Goal: Task Accomplishment & Management: Complete application form

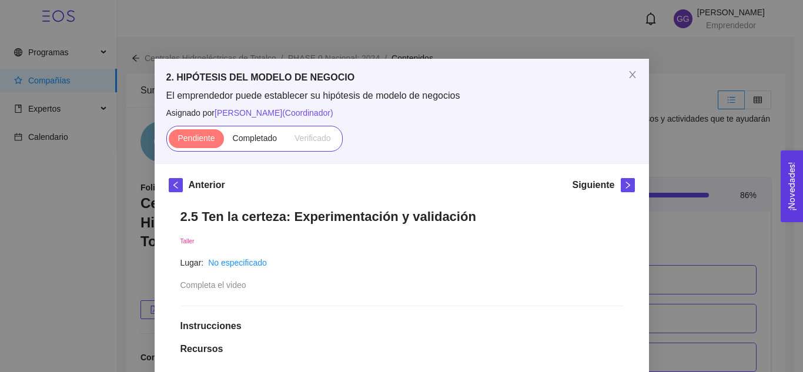
scroll to position [356, 0]
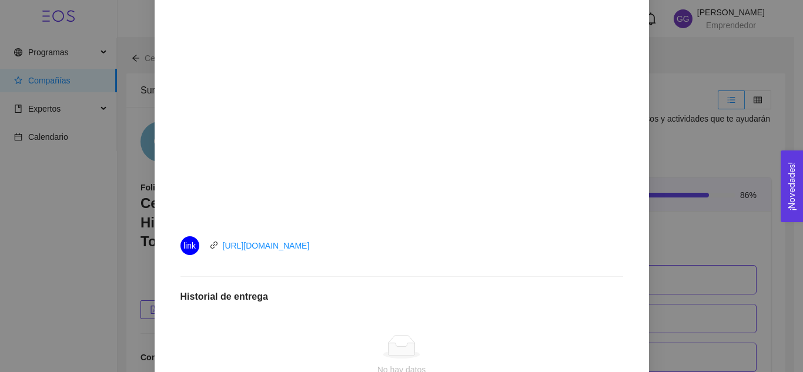
click at [512, 259] on li "link [URL][DOMAIN_NAME]" at bounding box center [401, 245] width 442 height 33
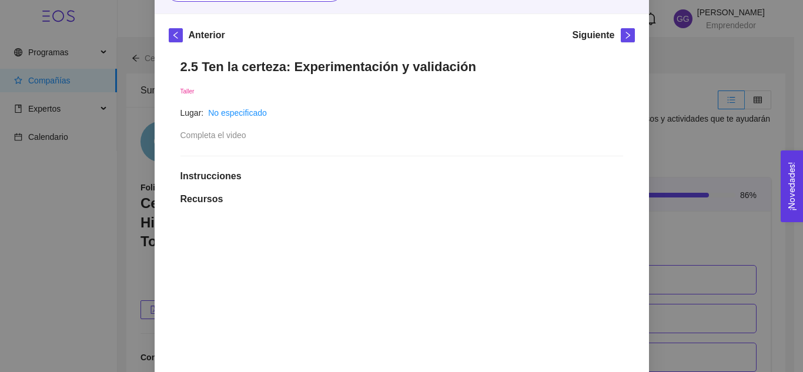
scroll to position [148, 0]
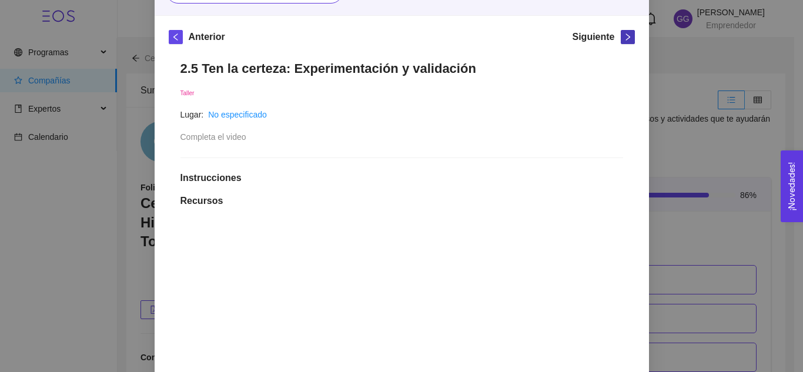
click at [625, 36] on icon "right" at bounding box center [627, 36] width 4 height 7
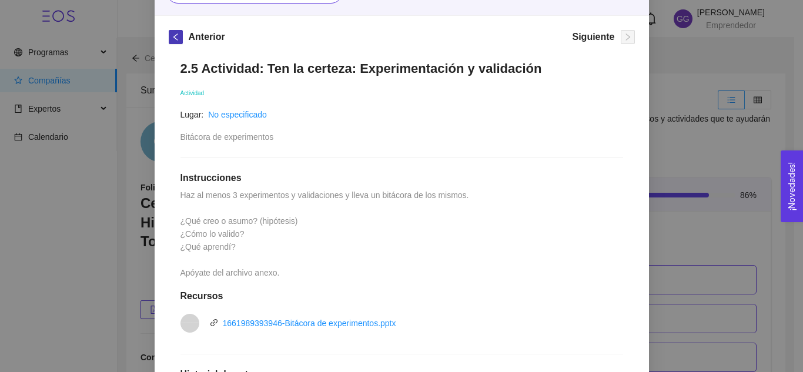
click at [170, 41] on button "button" at bounding box center [176, 37] width 14 height 14
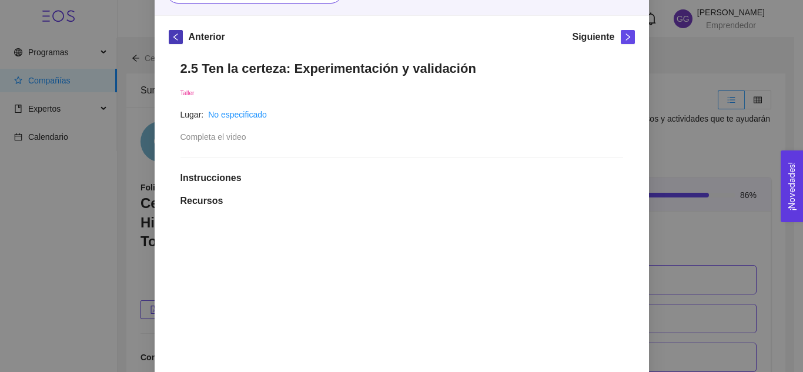
click at [170, 41] on button "button" at bounding box center [176, 37] width 14 height 14
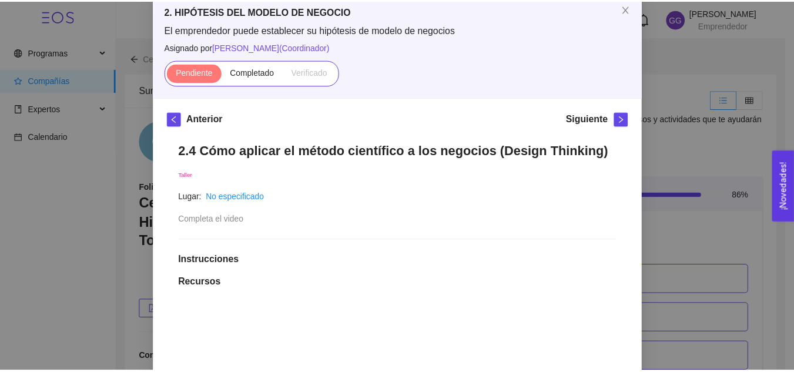
scroll to position [0, 0]
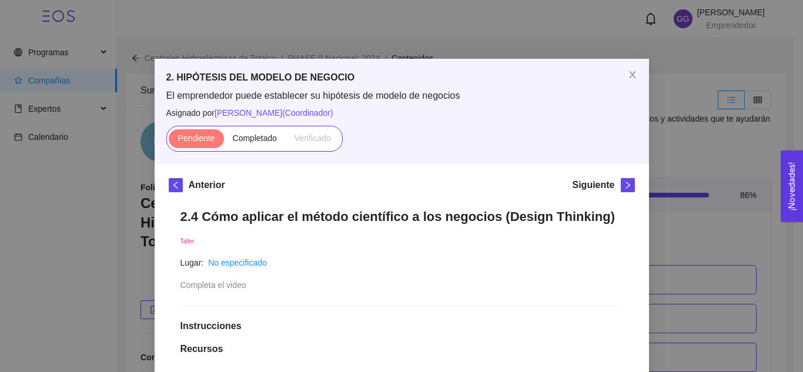
click at [692, 89] on div "2. HIPÓTESIS DEL MODELO DE NEGOCIO El emprendedor puede establecer su hipótesis…" at bounding box center [401, 186] width 803 height 372
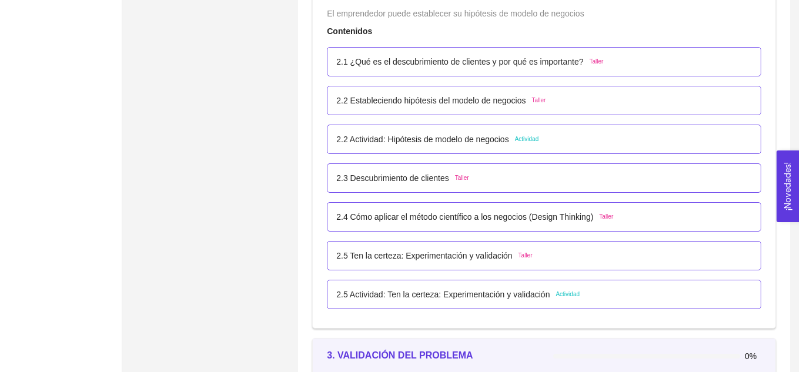
scroll to position [1160, 0]
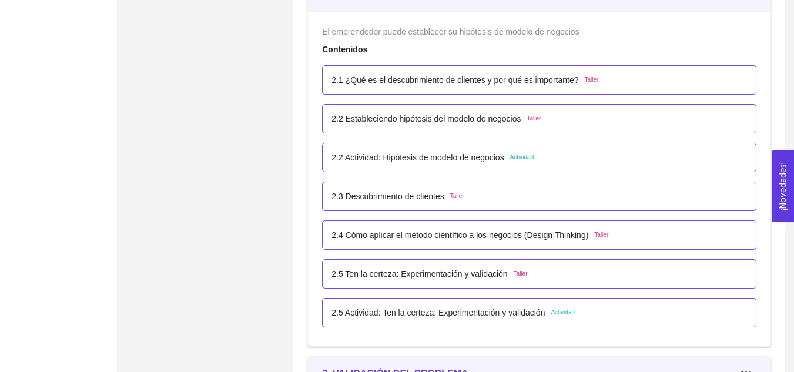
click at [526, 160] on span "Actividad" at bounding box center [522, 157] width 24 height 9
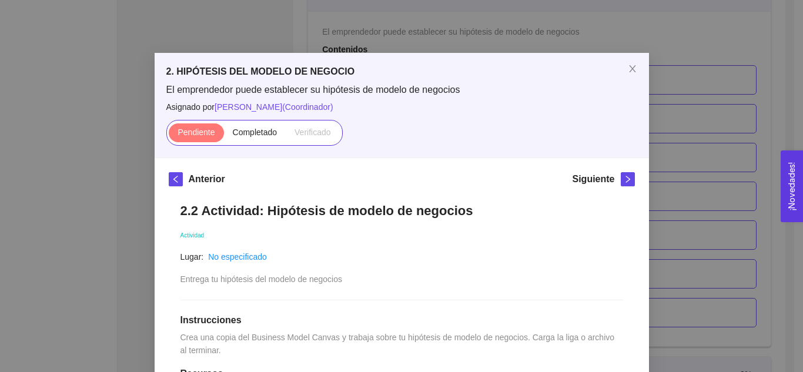
scroll to position [0, 0]
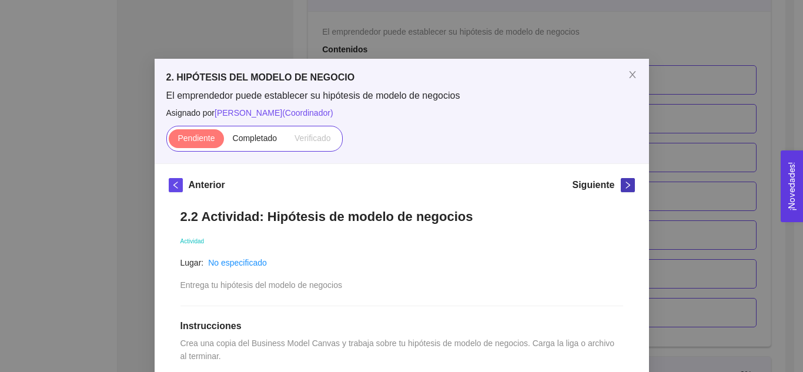
click at [623, 189] on icon "right" at bounding box center [627, 185] width 8 height 8
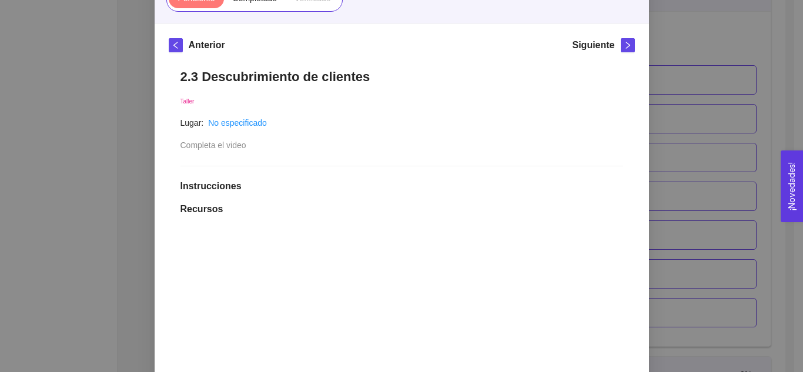
scroll to position [139, 0]
click at [624, 48] on icon "right" at bounding box center [627, 46] width 8 height 8
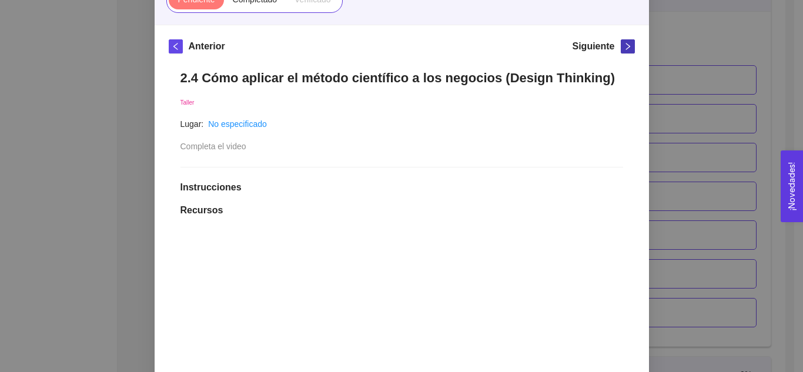
click at [623, 48] on icon "right" at bounding box center [627, 46] width 8 height 8
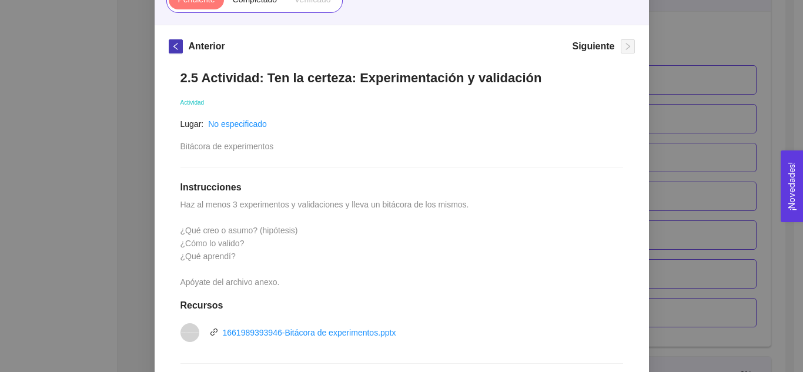
click at [169, 52] on button "button" at bounding box center [176, 46] width 14 height 14
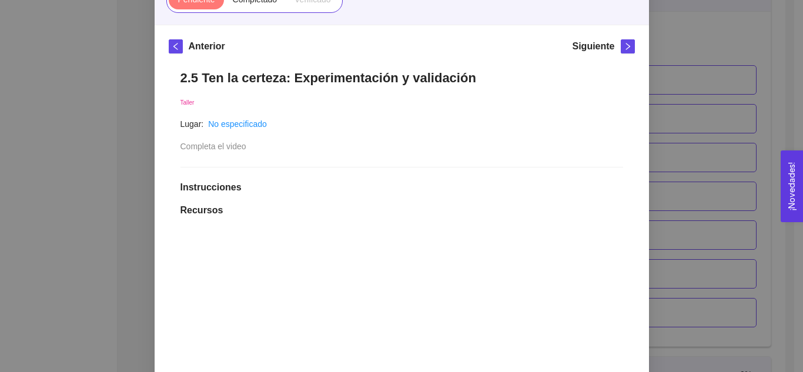
click at [169, 53] on div "Anterior" at bounding box center [197, 48] width 56 height 19
click at [169, 46] on button "button" at bounding box center [176, 46] width 14 height 14
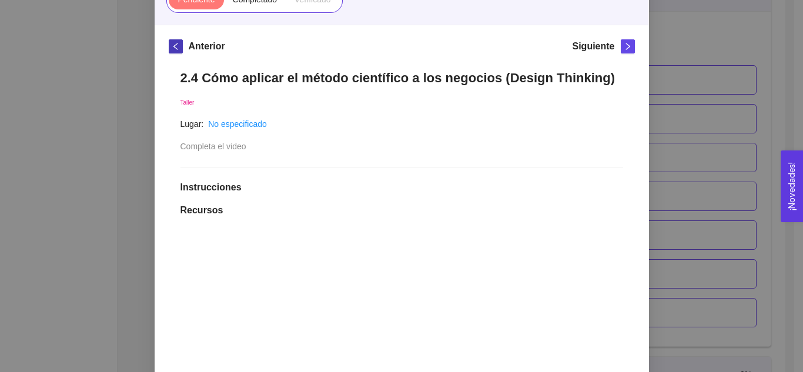
click at [172, 49] on icon "left" at bounding box center [176, 46] width 8 height 8
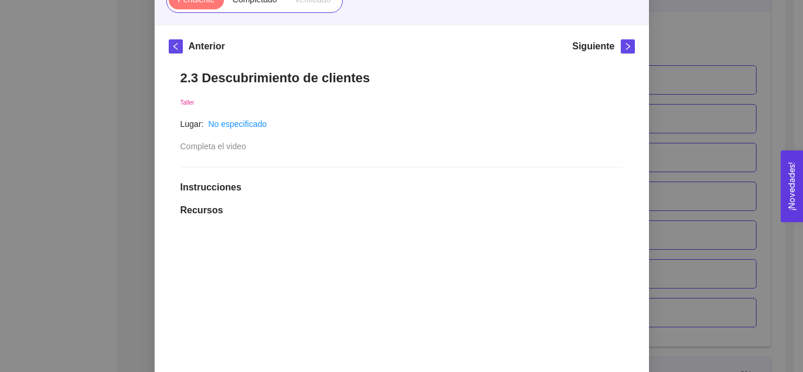
scroll to position [0, 0]
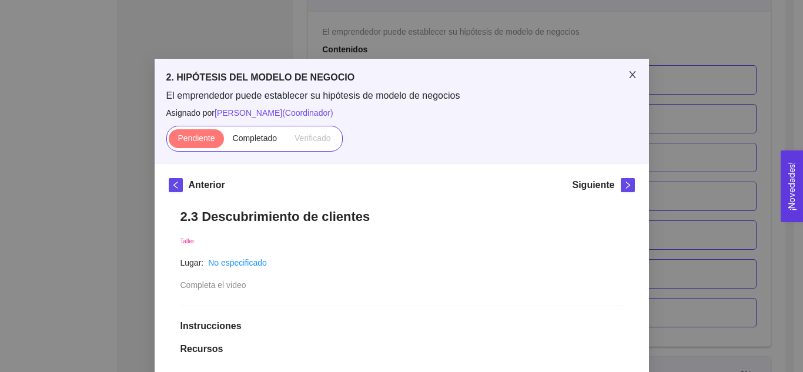
click at [629, 72] on icon "close" at bounding box center [632, 74] width 9 height 9
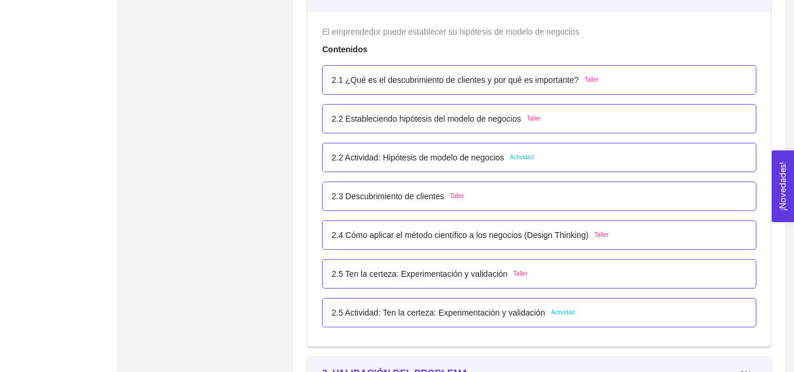
click at [592, 81] on span "Taller" at bounding box center [591, 79] width 14 height 9
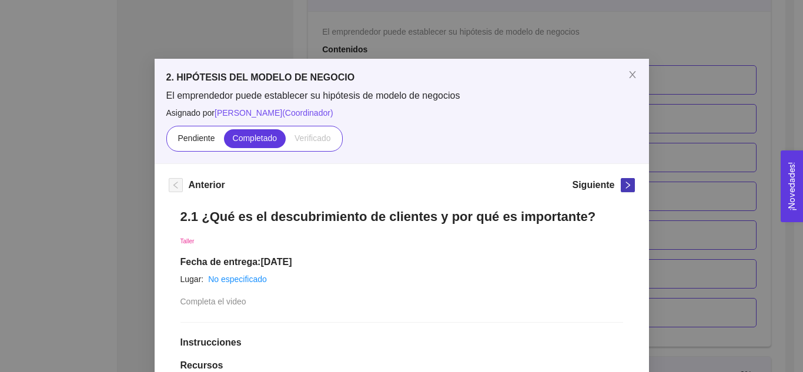
click at [625, 189] on icon "right" at bounding box center [627, 185] width 8 height 8
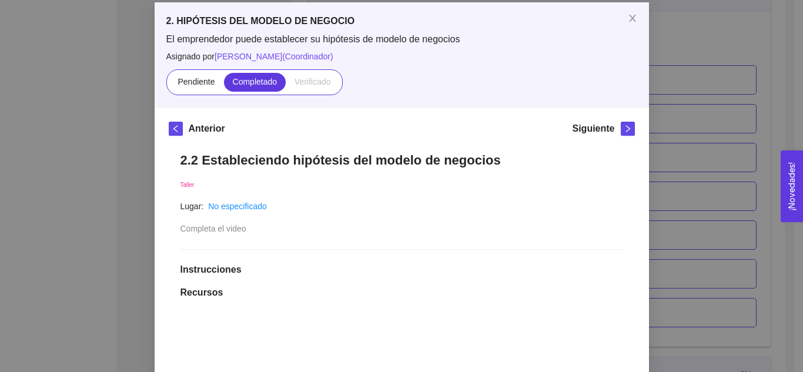
scroll to position [76, 0]
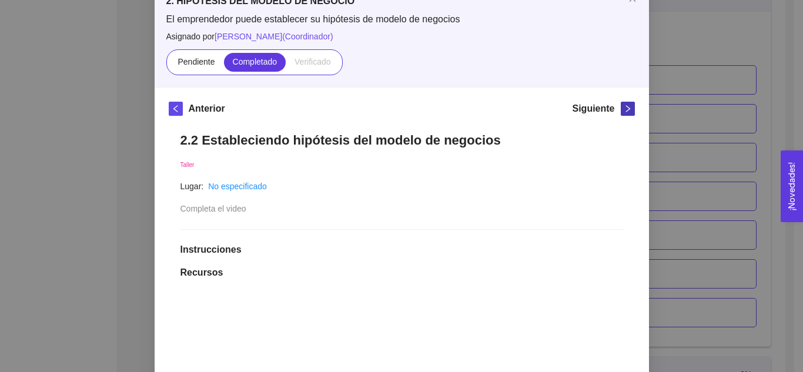
click at [625, 110] on icon "right" at bounding box center [627, 108] width 4 height 7
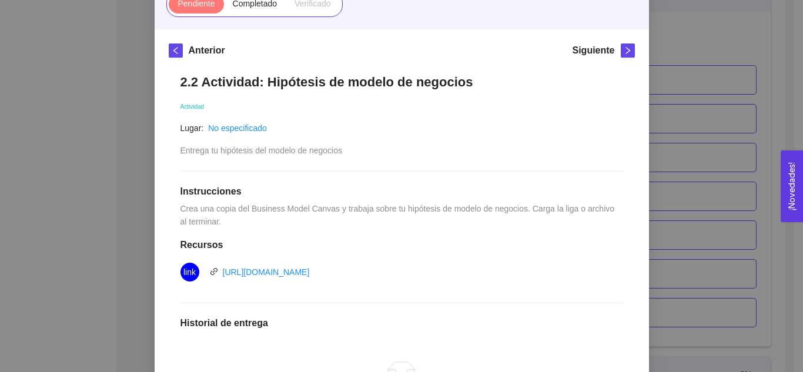
scroll to position [128, 0]
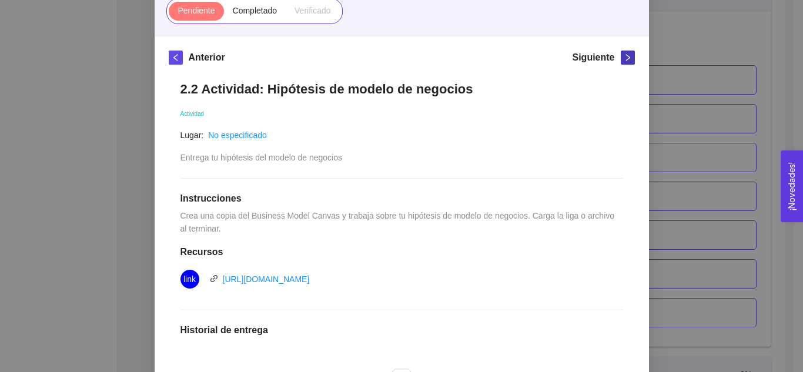
click at [623, 56] on icon "right" at bounding box center [627, 57] width 8 height 8
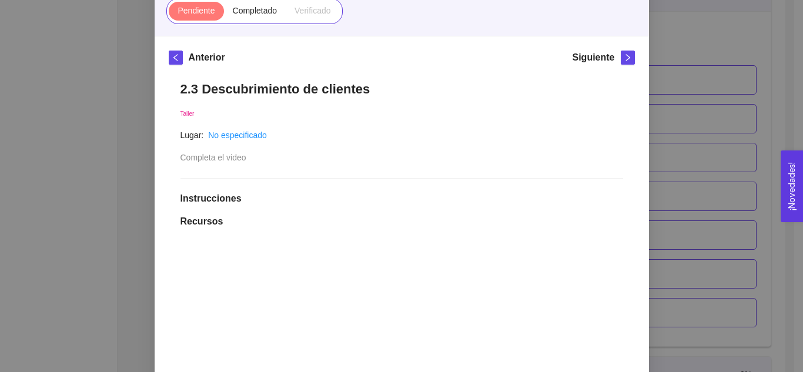
click at [716, 35] on div "2. HIPÓTESIS DEL MODELO DE NEGOCIO El emprendedor puede establecer su hipótesis…" at bounding box center [401, 186] width 803 height 372
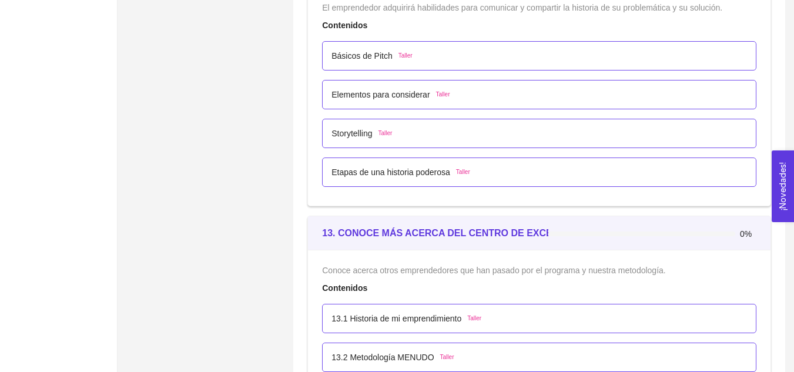
scroll to position [5040, 0]
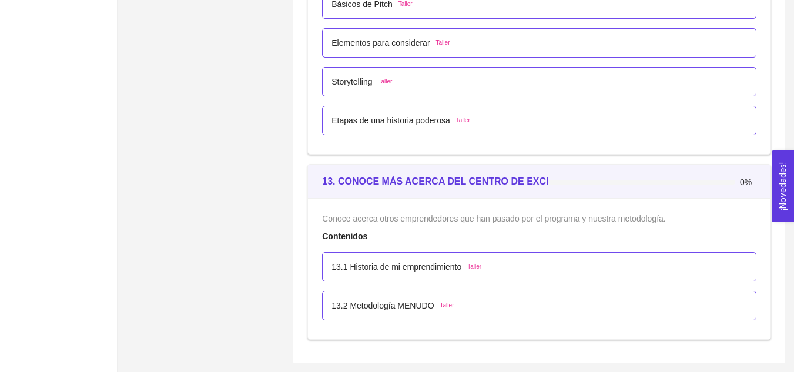
drag, startPoint x: 778, startPoint y: 360, endPoint x: 793, endPoint y: 314, distance: 48.1
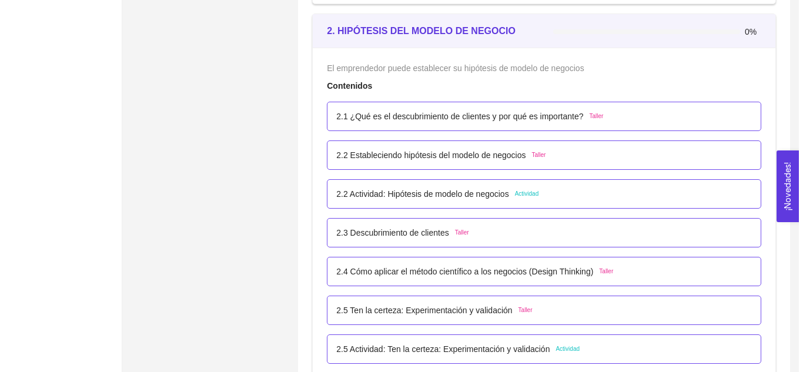
scroll to position [1142, 0]
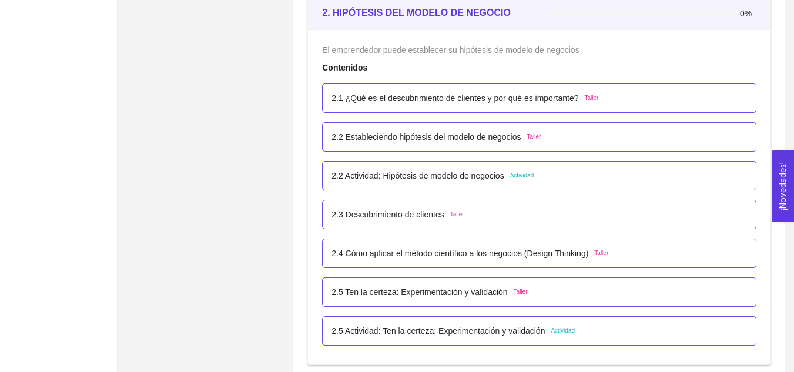
click at [559, 330] on span "Actividad" at bounding box center [563, 330] width 24 height 9
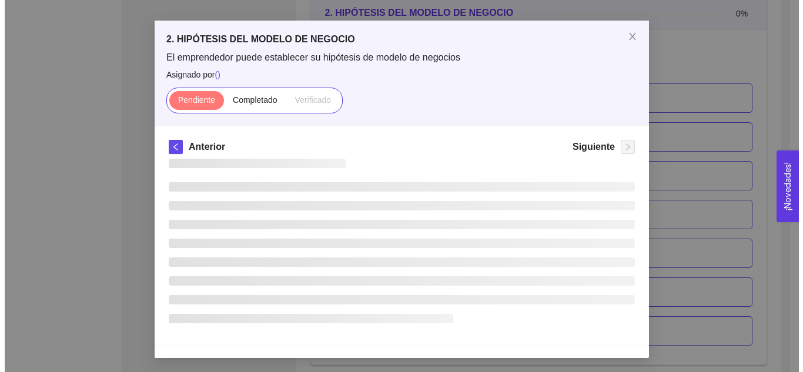
scroll to position [5, 0]
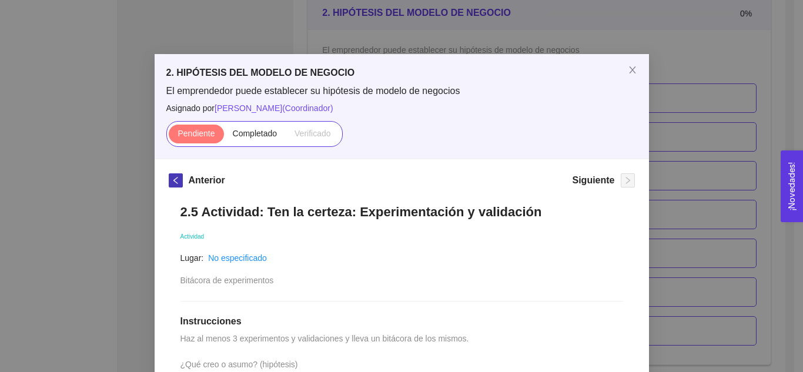
click at [172, 181] on icon "left" at bounding box center [176, 180] width 8 height 8
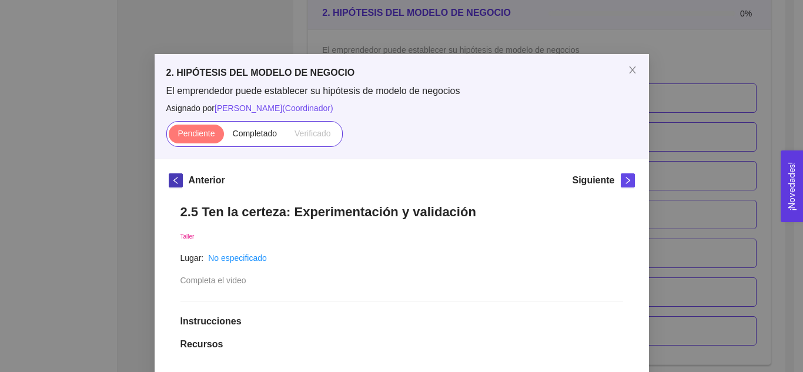
click at [172, 181] on icon "left" at bounding box center [176, 180] width 8 height 8
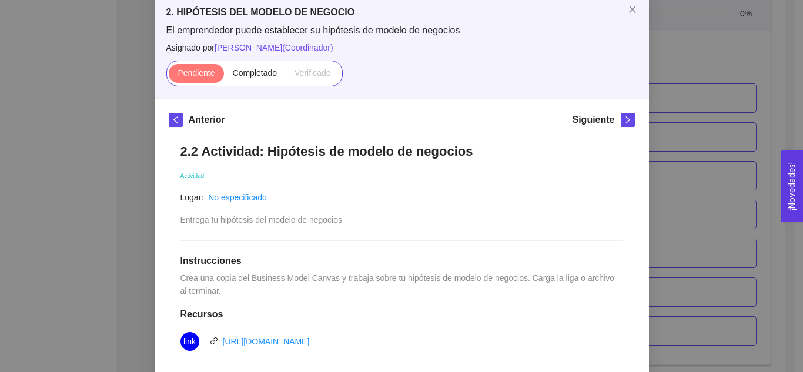
scroll to position [42, 0]
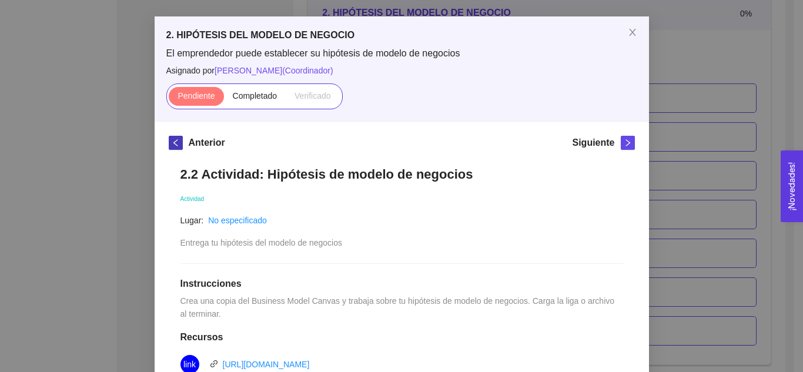
click at [172, 144] on icon "left" at bounding box center [176, 143] width 8 height 8
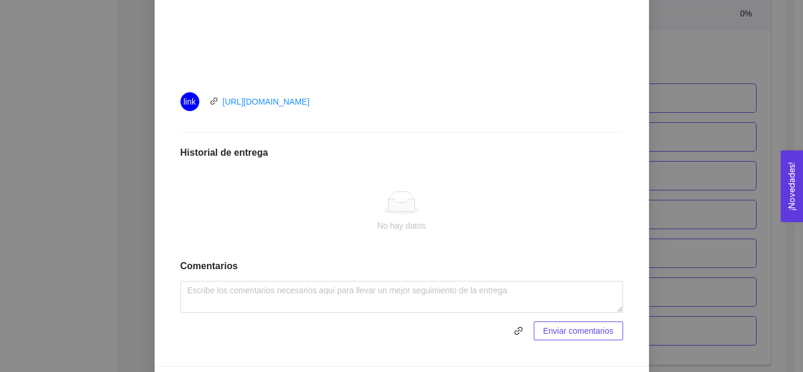
scroll to position [503, 0]
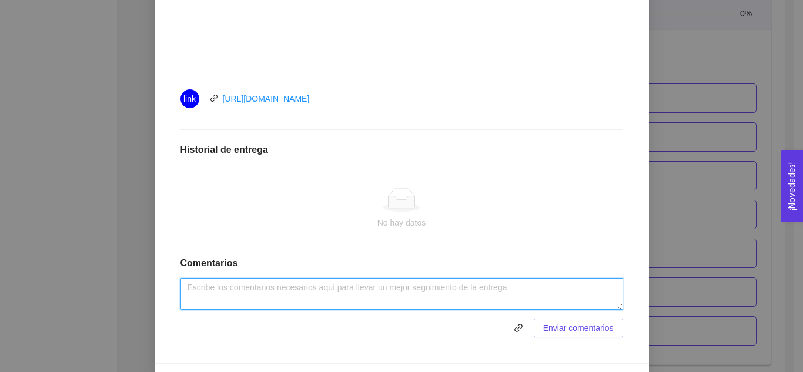
click at [317, 290] on textarea at bounding box center [401, 294] width 442 height 32
type textarea "Actividad realizada."
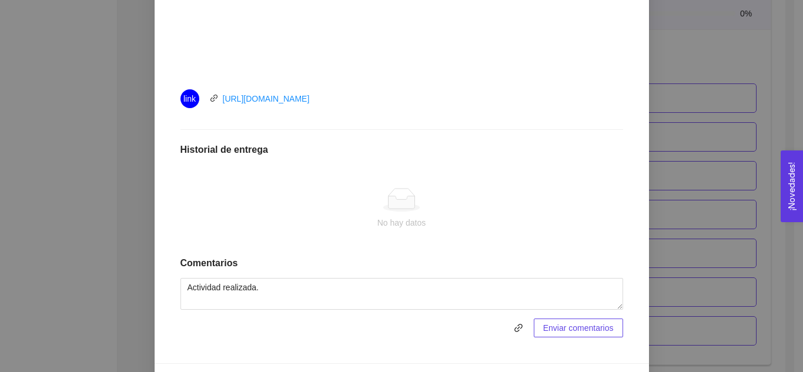
click at [565, 329] on span "Enviar comentarios" at bounding box center [578, 327] width 71 height 13
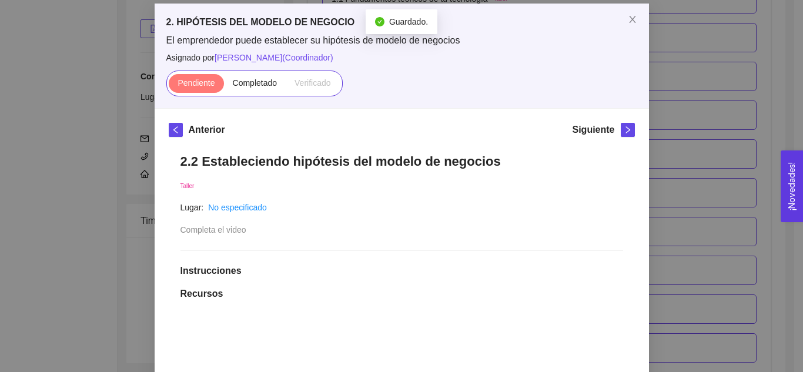
scroll to position [40, 0]
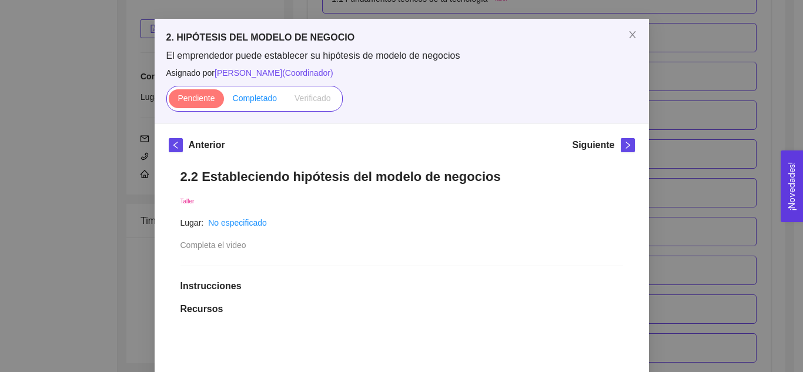
click at [256, 101] on span "Completado" at bounding box center [255, 97] width 45 height 9
click at [224, 101] on input "Completado" at bounding box center [224, 101] width 0 height 0
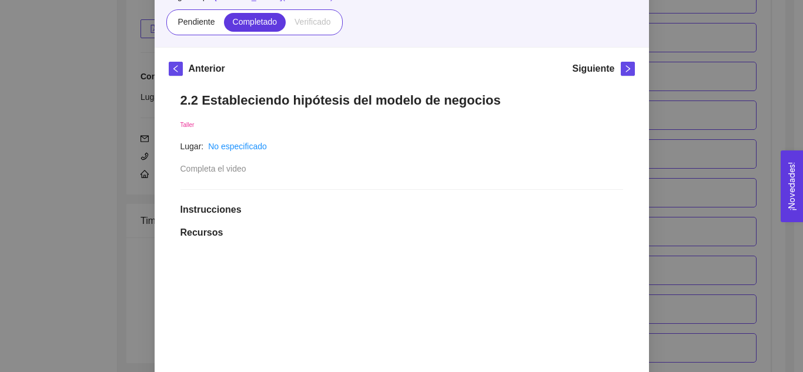
scroll to position [118, 0]
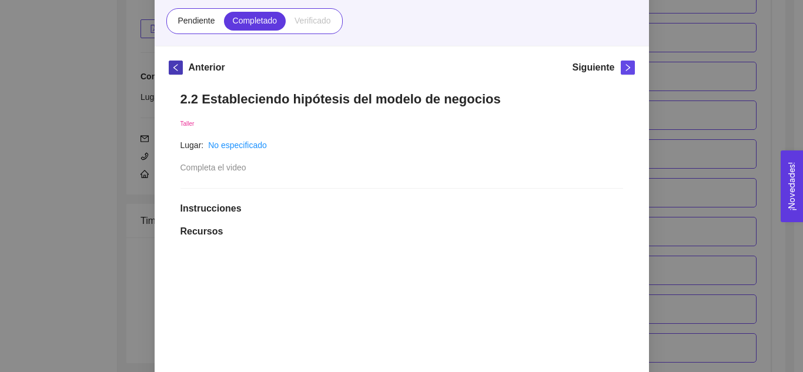
click at [173, 66] on icon "left" at bounding box center [175, 67] width 4 height 7
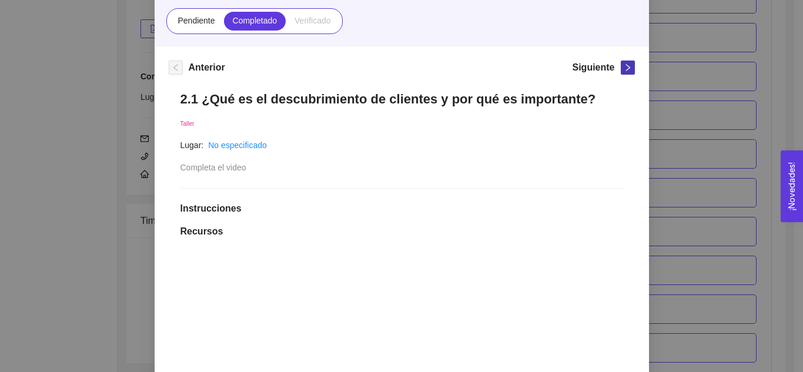
click at [621, 68] on span "right" at bounding box center [627, 67] width 13 height 8
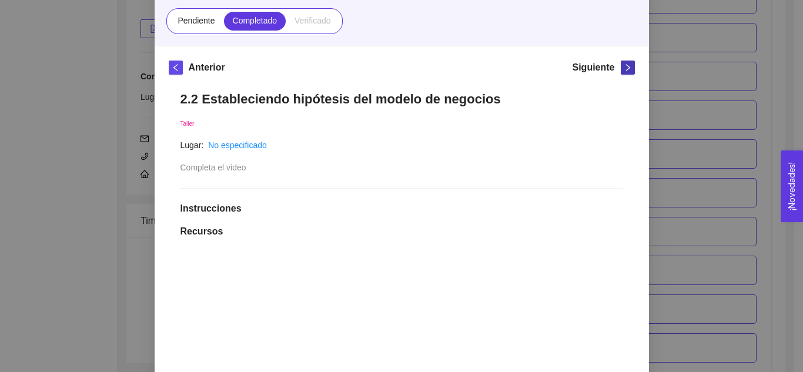
click at [623, 67] on icon "right" at bounding box center [627, 67] width 8 height 8
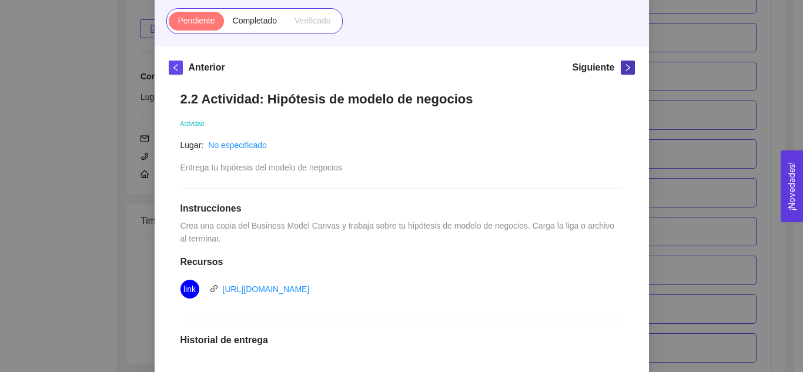
click at [623, 68] on icon "right" at bounding box center [627, 67] width 8 height 8
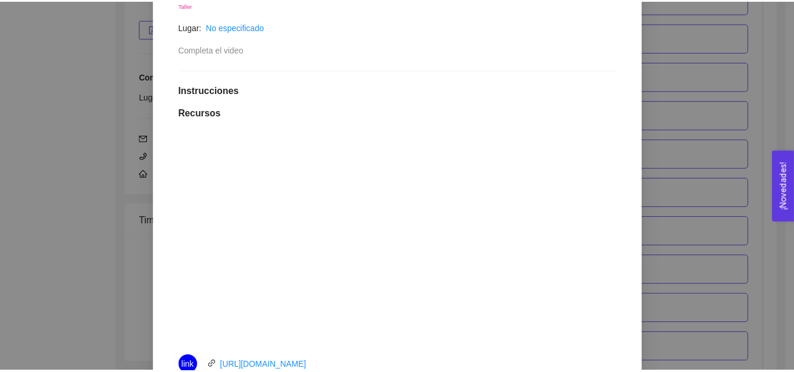
scroll to position [242, 0]
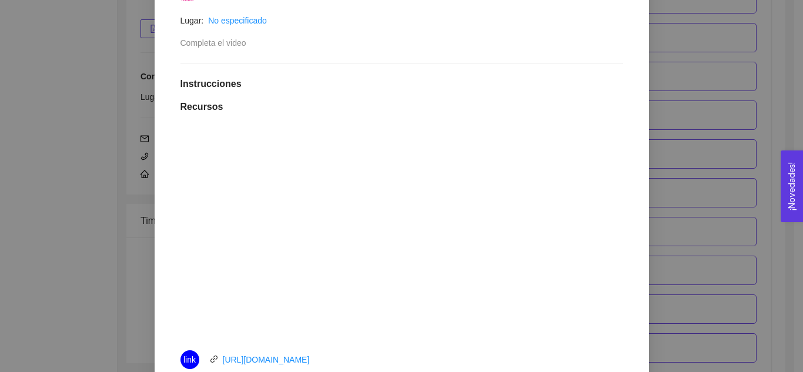
click at [782, 139] on div "2. HIPÓTESIS DEL MODELO DE NEGOCIO El emprendedor puede establecer su hipótesis…" at bounding box center [401, 186] width 803 height 372
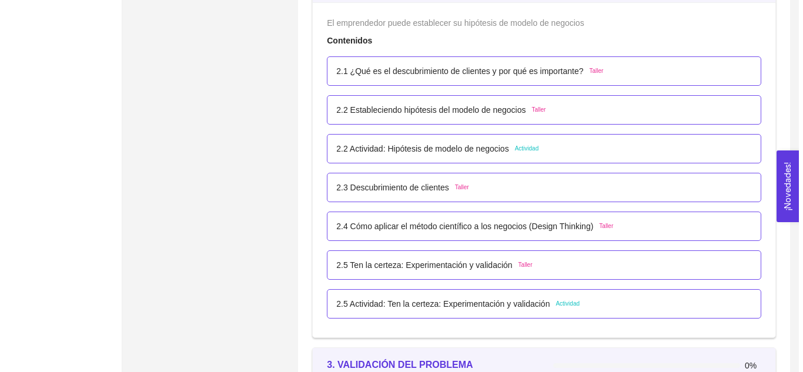
scroll to position [1187, 0]
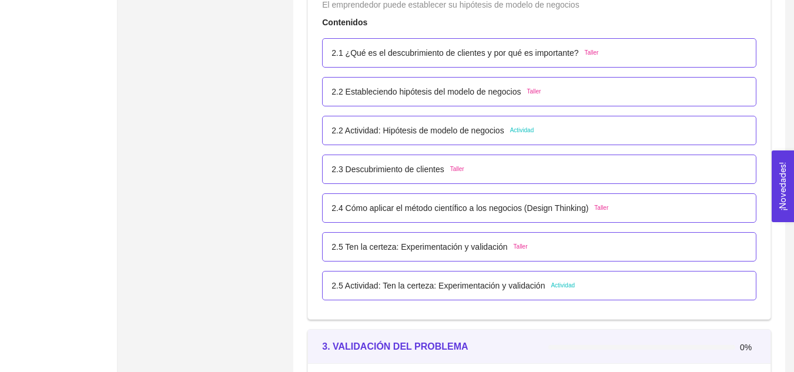
click at [529, 90] on span "Taller" at bounding box center [533, 91] width 14 height 9
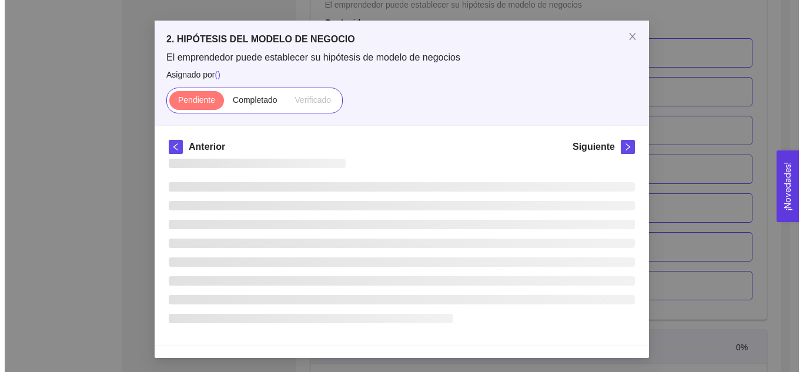
scroll to position [0, 0]
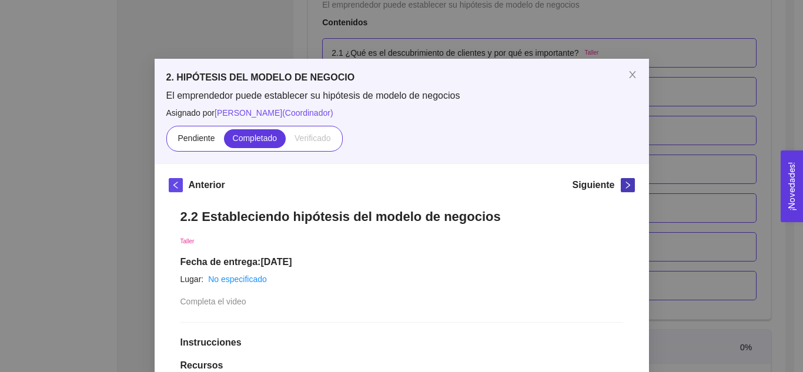
click at [624, 184] on icon "right" at bounding box center [627, 185] width 8 height 8
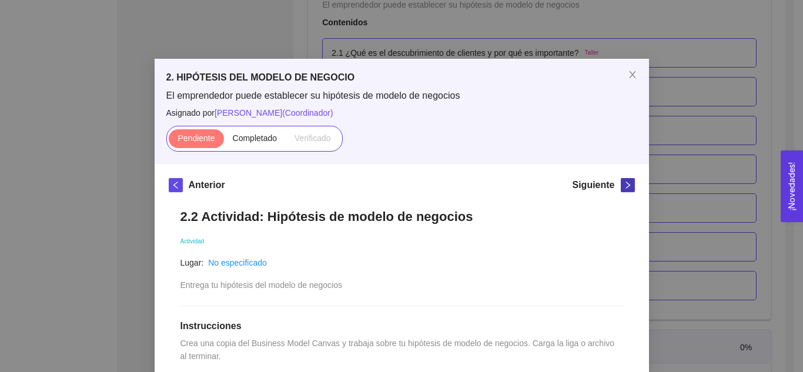
click at [624, 184] on icon "right" at bounding box center [627, 185] width 8 height 8
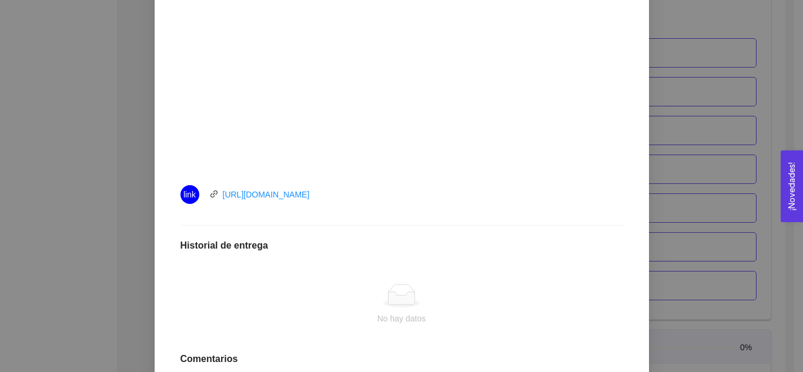
scroll to position [480, 0]
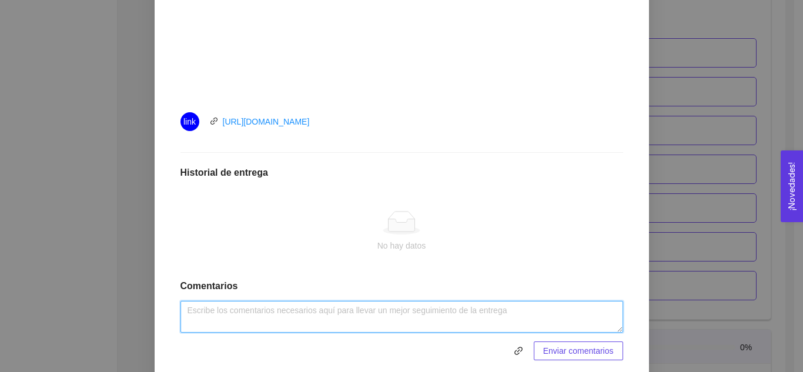
click at [471, 318] on textarea at bounding box center [401, 317] width 442 height 32
type textarea "Actividad realizada."
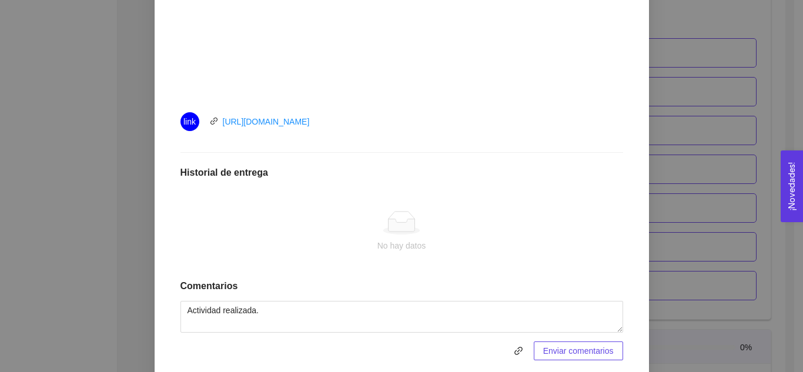
click at [580, 351] on span "Enviar comentarios" at bounding box center [578, 350] width 71 height 13
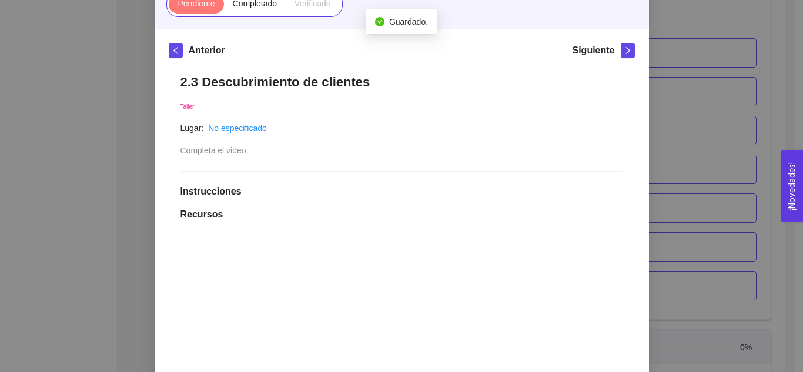
scroll to position [82, 0]
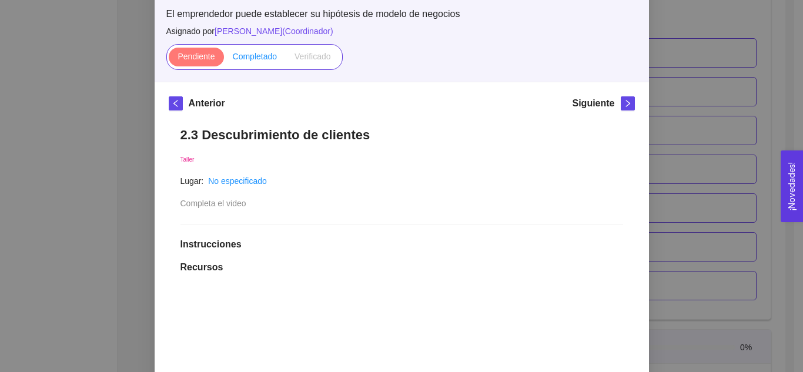
click at [255, 60] on span "Completado" at bounding box center [255, 56] width 45 height 9
click at [224, 59] on input "Completado" at bounding box center [224, 59] width 0 height 0
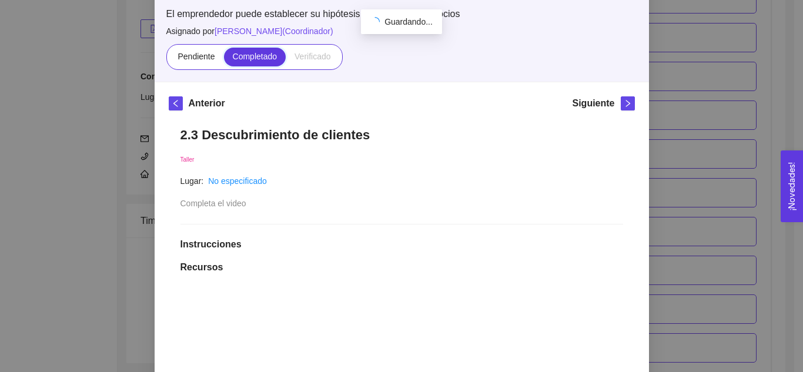
scroll to position [1187, 0]
click at [623, 105] on icon "right" at bounding box center [627, 103] width 8 height 8
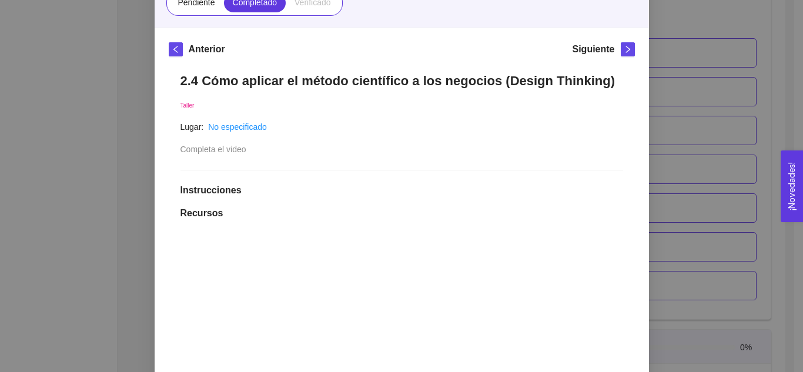
scroll to position [108, 0]
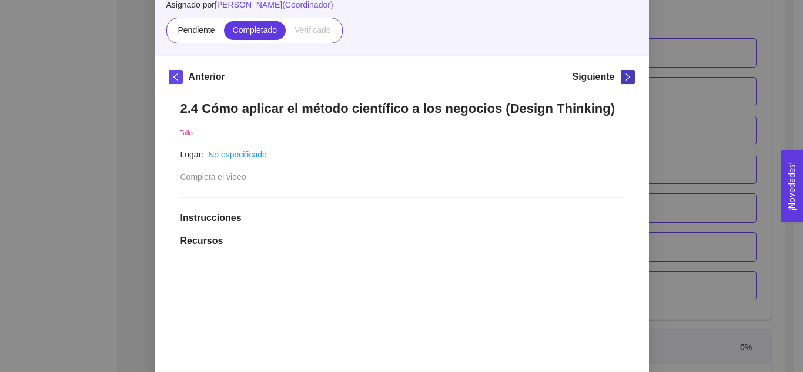
click at [623, 73] on icon "right" at bounding box center [627, 77] width 8 height 8
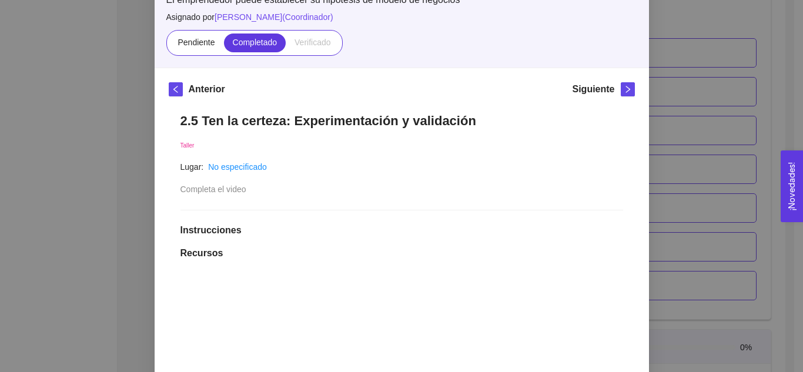
scroll to position [86, 0]
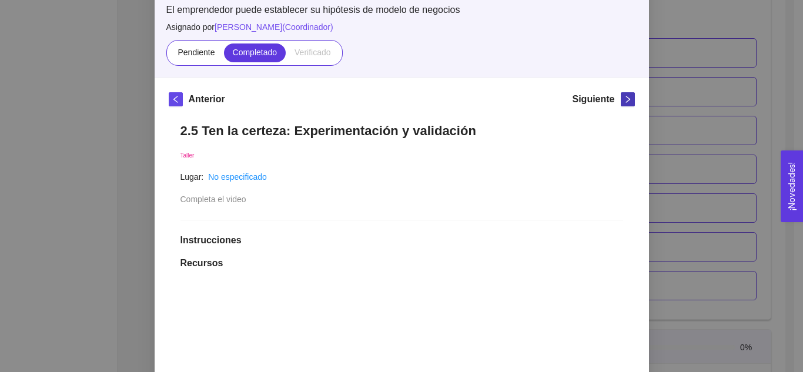
click at [623, 96] on icon "right" at bounding box center [627, 99] width 8 height 8
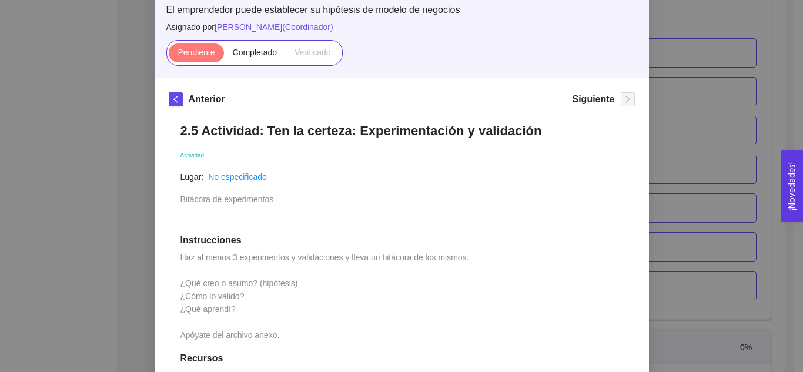
click at [706, 65] on div "2. HIPÓTESIS DEL MODELO DE NEGOCIO El emprendedor puede establecer su hipótesis…" at bounding box center [401, 186] width 803 height 372
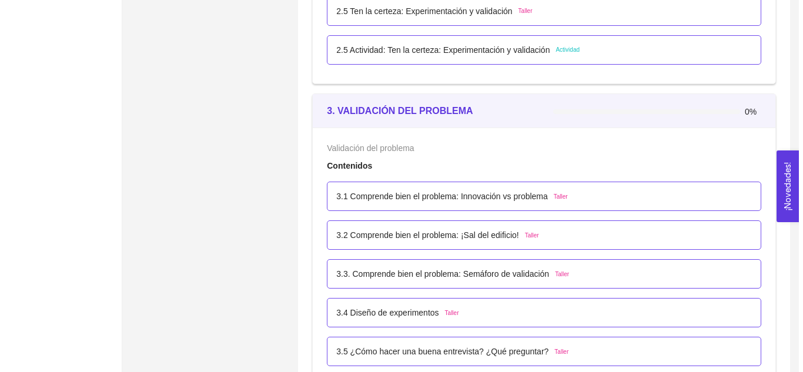
scroll to position [1441, 0]
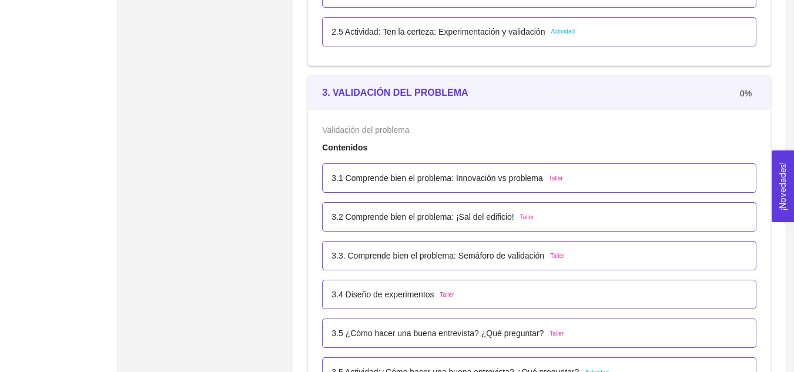
click at [556, 179] on span "Taller" at bounding box center [556, 178] width 14 height 9
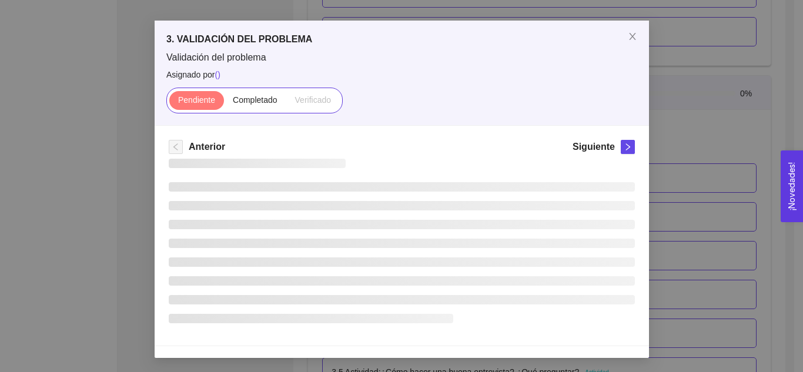
scroll to position [0, 0]
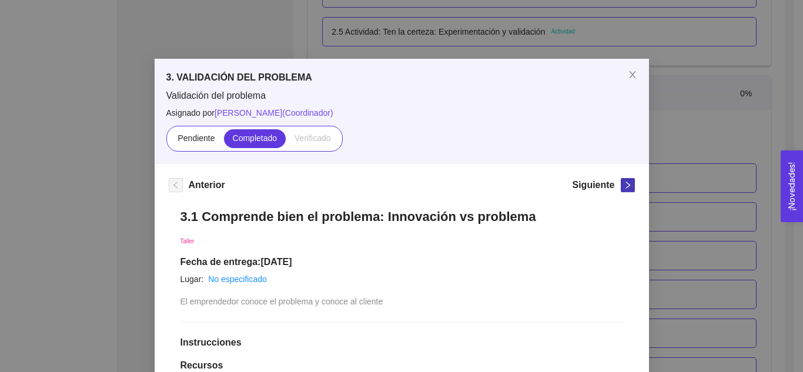
click at [621, 186] on span "right" at bounding box center [627, 185] width 13 height 8
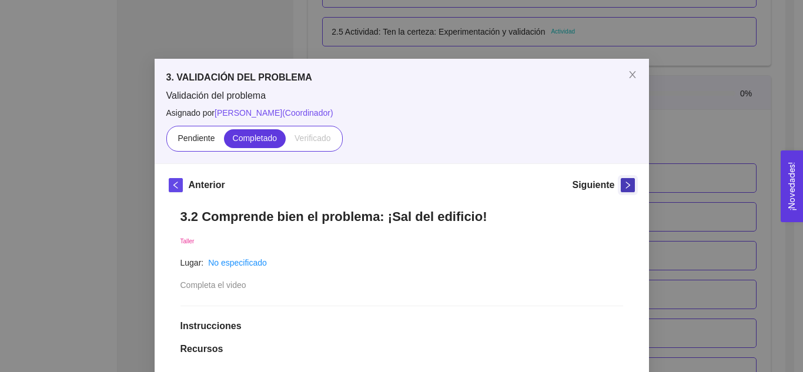
click at [621, 186] on span "right" at bounding box center [627, 185] width 13 height 8
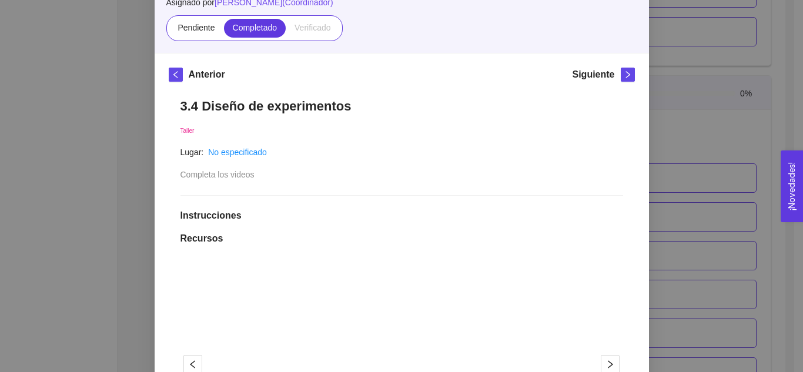
scroll to position [120, 0]
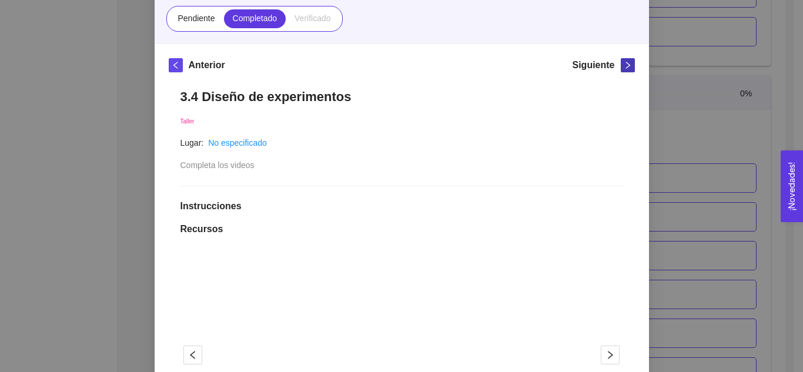
click at [623, 63] on icon "right" at bounding box center [627, 65] width 8 height 8
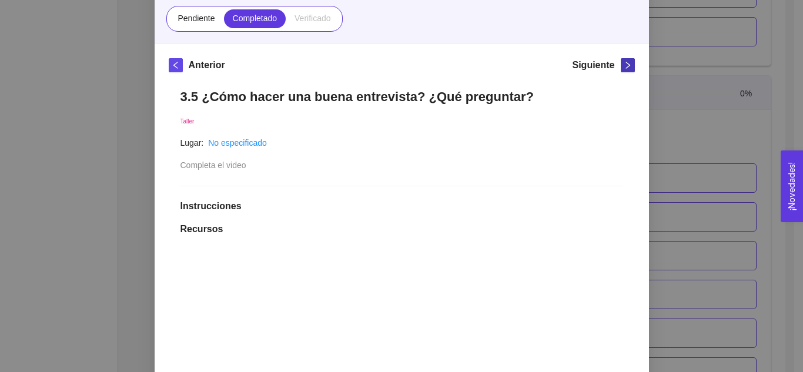
click at [623, 63] on icon "right" at bounding box center [627, 65] width 8 height 8
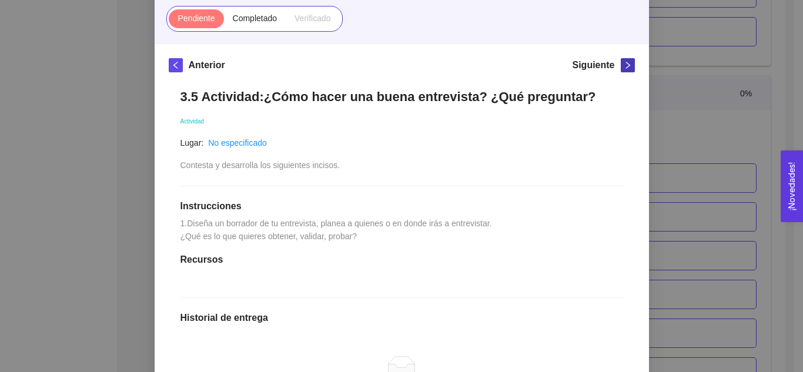
click at [623, 63] on icon "right" at bounding box center [627, 65] width 8 height 8
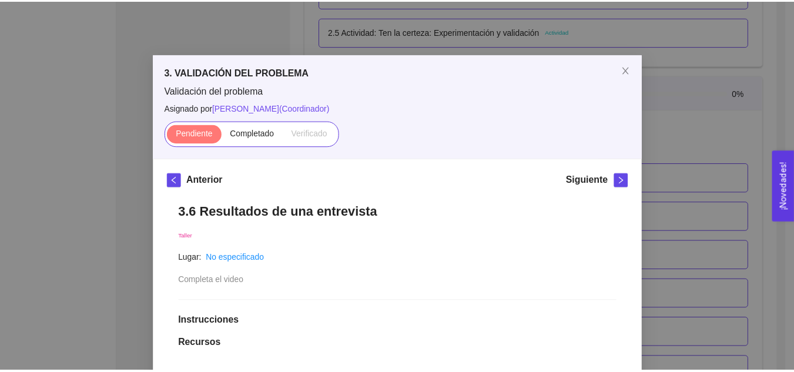
scroll to position [6, 0]
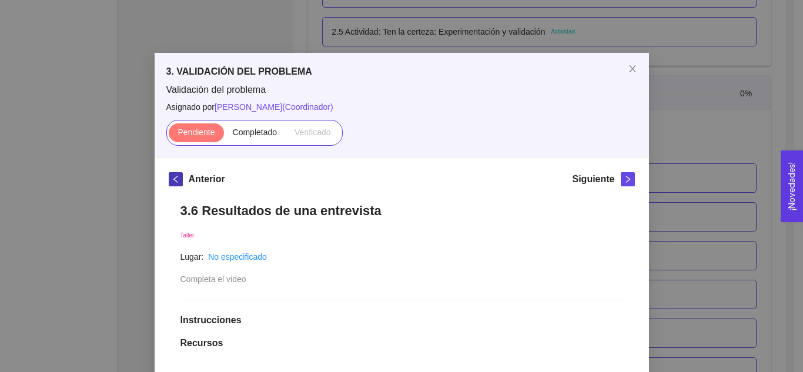
click at [172, 180] on icon "left" at bounding box center [176, 179] width 8 height 8
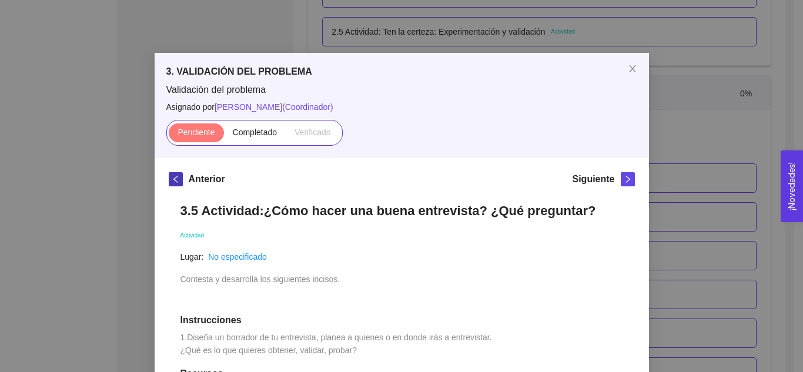
click at [173, 179] on icon "left" at bounding box center [175, 179] width 4 height 7
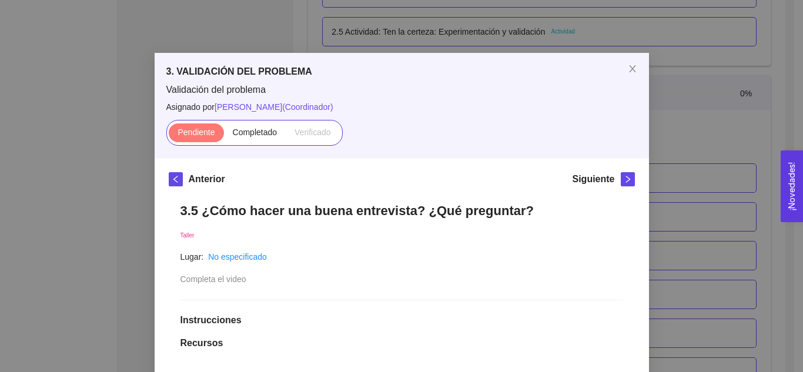
click at [704, 150] on div "3. VALIDACIÓN DEL PROBLEMA Validación del problema Asignado por [PERSON_NAME] (…" at bounding box center [401, 186] width 803 height 372
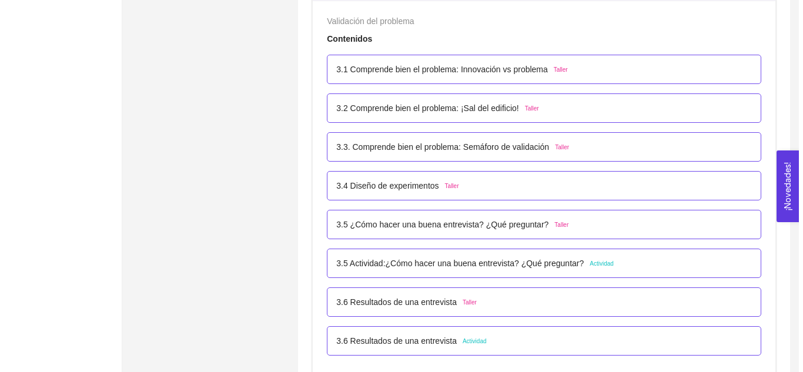
scroll to position [1577, 0]
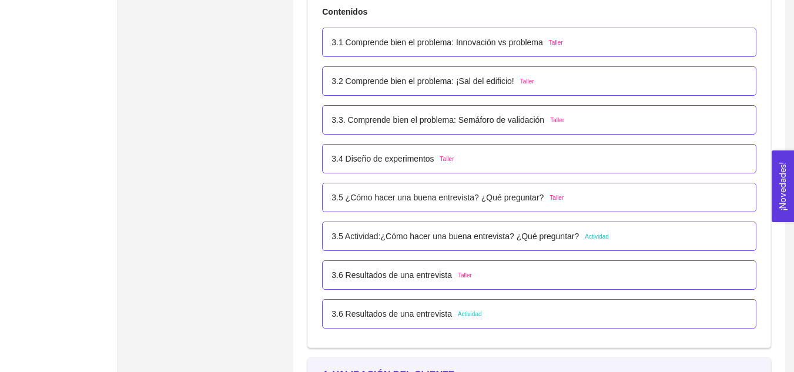
click at [555, 41] on span "Taller" at bounding box center [556, 42] width 14 height 9
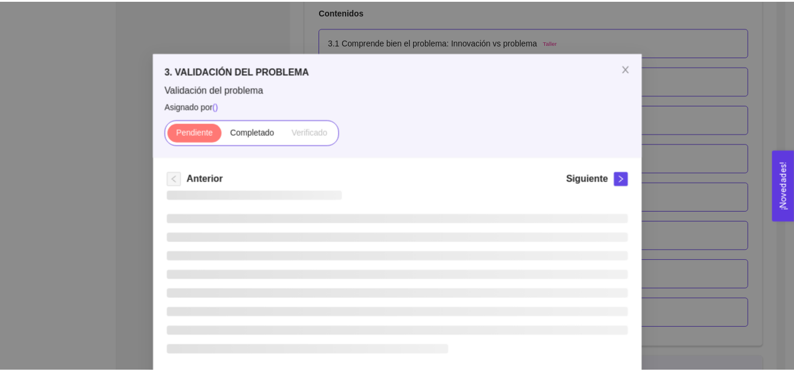
scroll to position [0, 0]
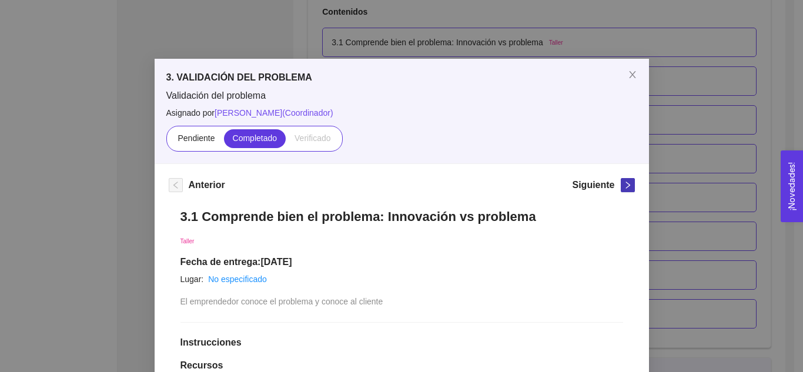
click at [621, 188] on span "right" at bounding box center [627, 185] width 13 height 8
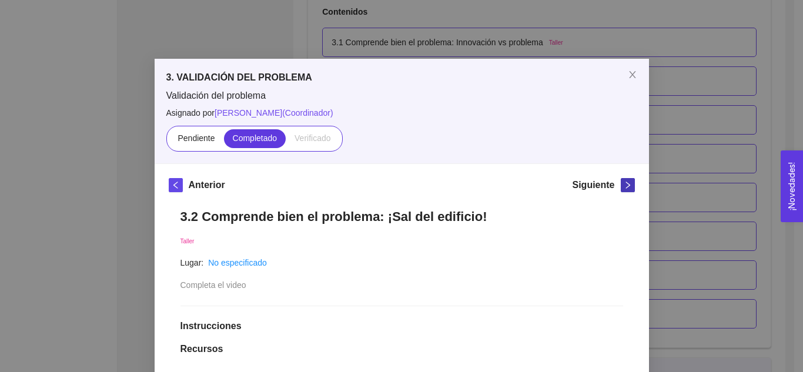
click at [623, 188] on icon "right" at bounding box center [627, 185] width 8 height 8
click at [623, 184] on icon "right" at bounding box center [627, 185] width 8 height 8
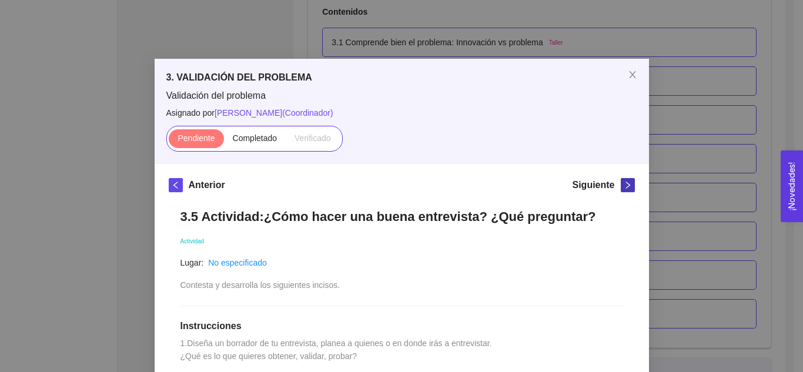
click at [623, 184] on icon "right" at bounding box center [627, 185] width 8 height 8
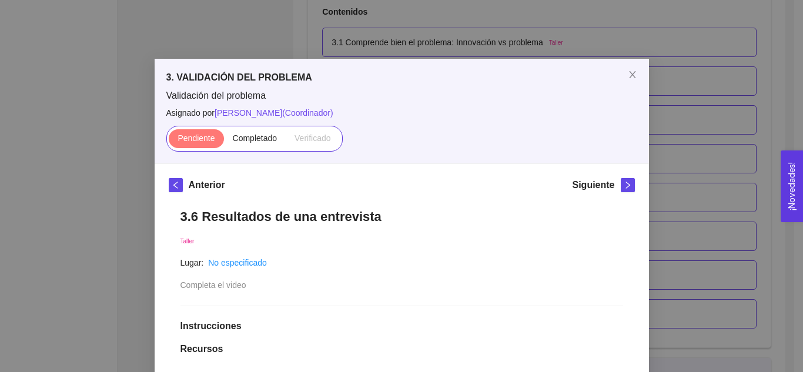
click at [689, 155] on div "3. VALIDACIÓN DEL PROBLEMA Validación del problema Asignado por [PERSON_NAME] (…" at bounding box center [401, 186] width 803 height 372
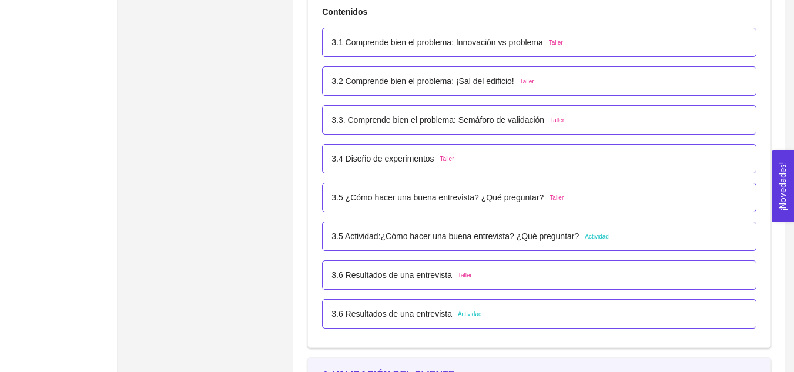
click at [458, 276] on span "Taller" at bounding box center [465, 275] width 14 height 9
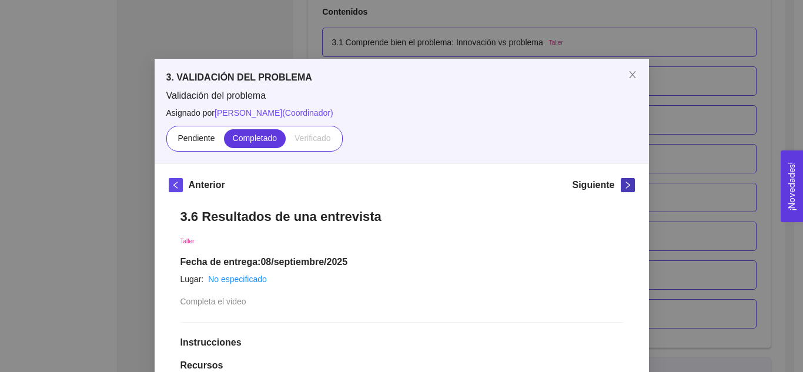
click at [625, 183] on icon "right" at bounding box center [627, 185] width 4 height 7
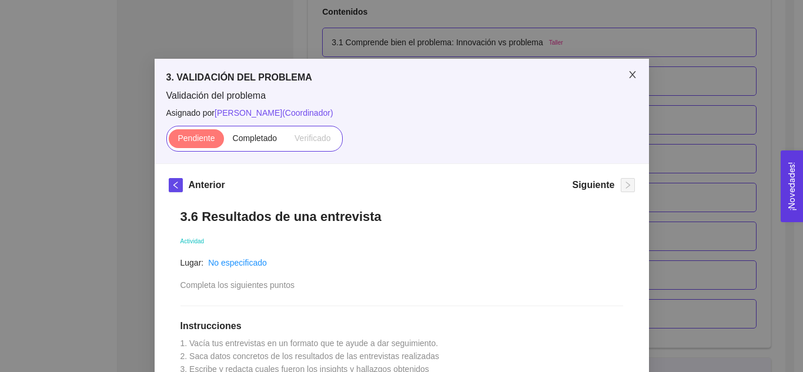
click at [629, 78] on icon "close" at bounding box center [632, 74] width 9 height 9
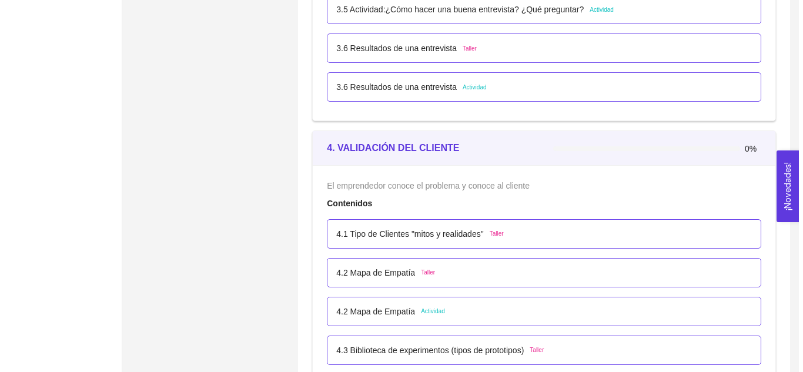
scroll to position [1822, 0]
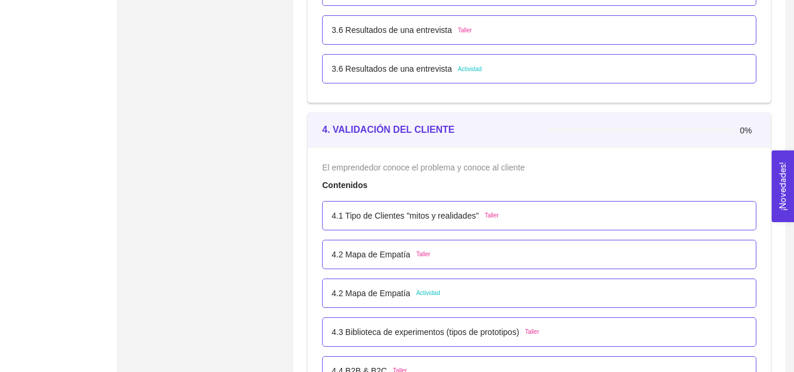
click at [487, 213] on span "Taller" at bounding box center [492, 215] width 14 height 9
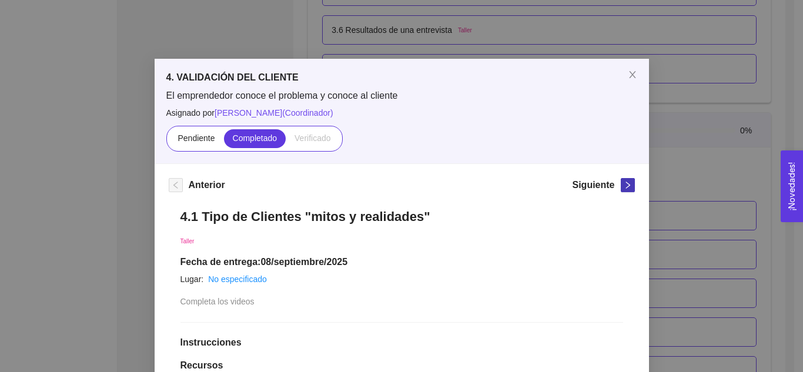
click at [626, 183] on span "right" at bounding box center [627, 185] width 13 height 8
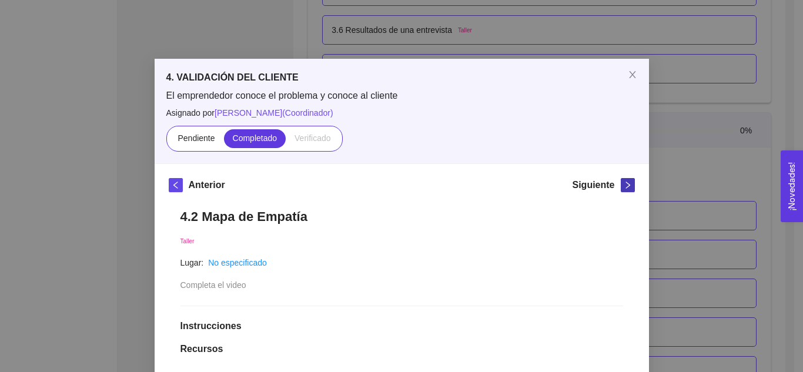
click at [626, 183] on icon "right" at bounding box center [627, 185] width 8 height 8
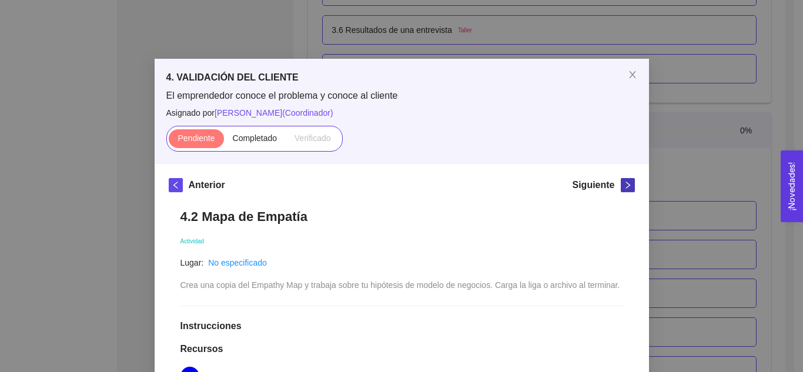
click at [626, 183] on icon "right" at bounding box center [627, 185] width 8 height 8
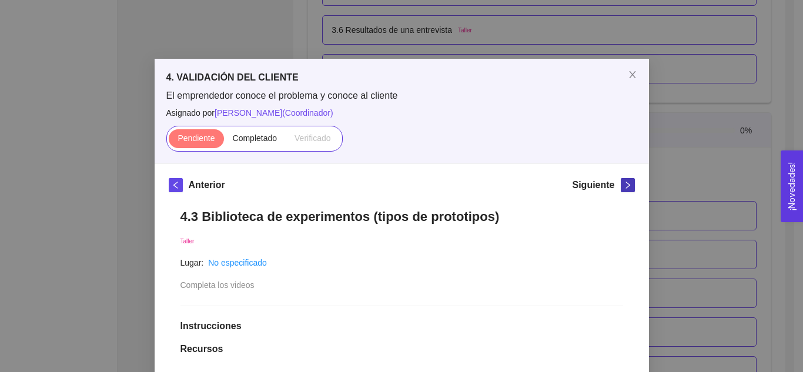
click at [626, 183] on icon "right" at bounding box center [627, 185] width 8 height 8
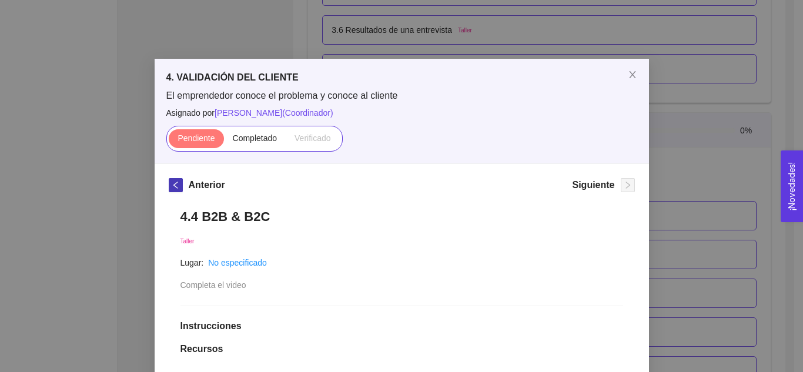
click at [172, 183] on icon "left" at bounding box center [176, 185] width 8 height 8
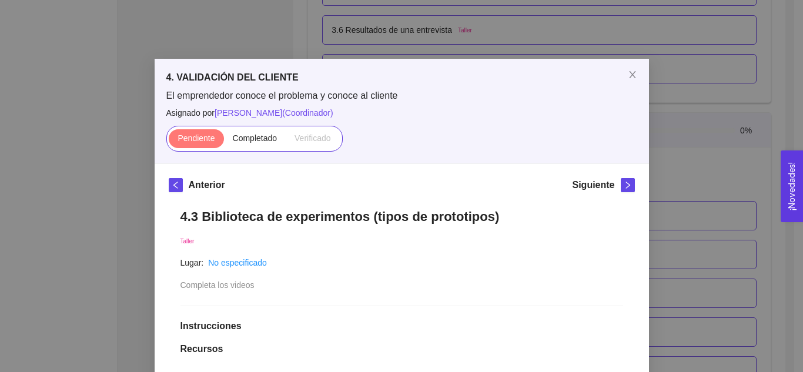
click at [697, 183] on div "4. VALIDACIÓN DEL CLIENTE El emprendedor conoce el problema y conoce al cliente…" at bounding box center [401, 186] width 803 height 372
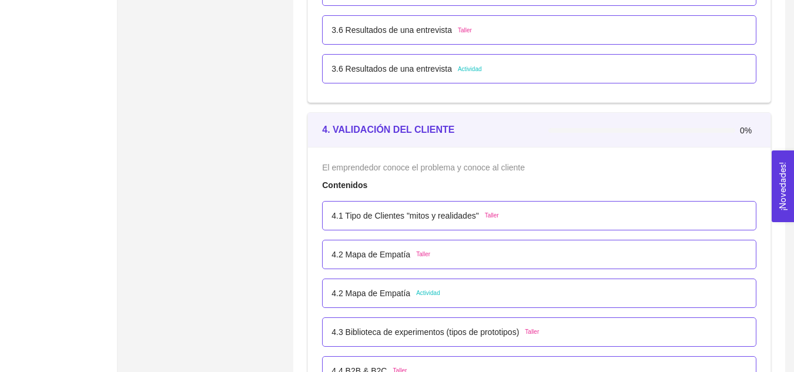
click at [532, 336] on span "Taller" at bounding box center [532, 331] width 14 height 9
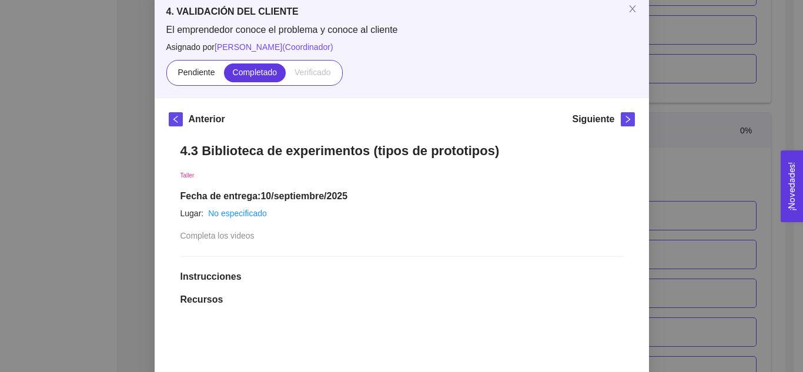
scroll to position [66, 0]
click at [623, 118] on icon "right" at bounding box center [627, 119] width 8 height 8
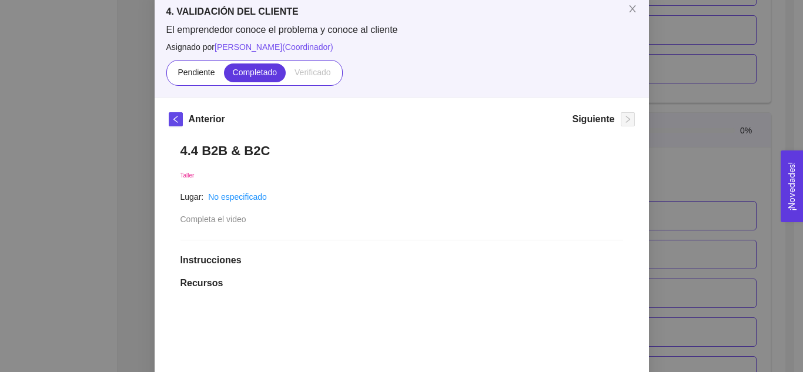
click at [689, 133] on div "4. VALIDACIÓN DEL CLIENTE El emprendedor conoce el problema y conoce al cliente…" at bounding box center [401, 186] width 803 height 372
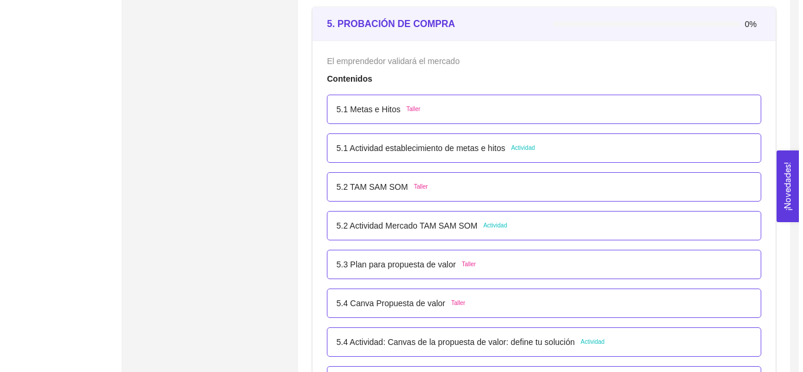
scroll to position [2257, 0]
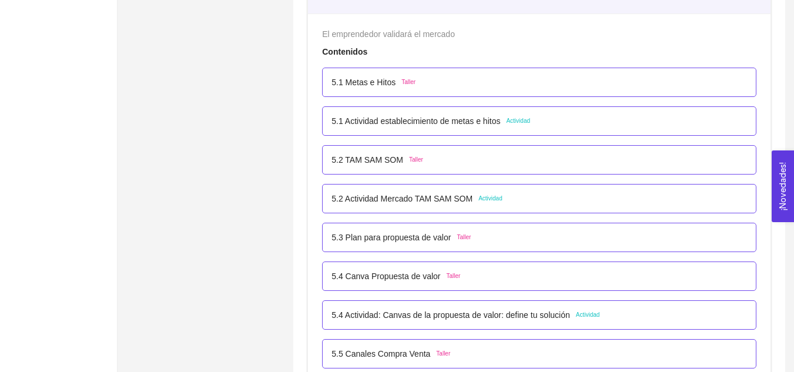
click at [404, 82] on span "Taller" at bounding box center [408, 82] width 14 height 9
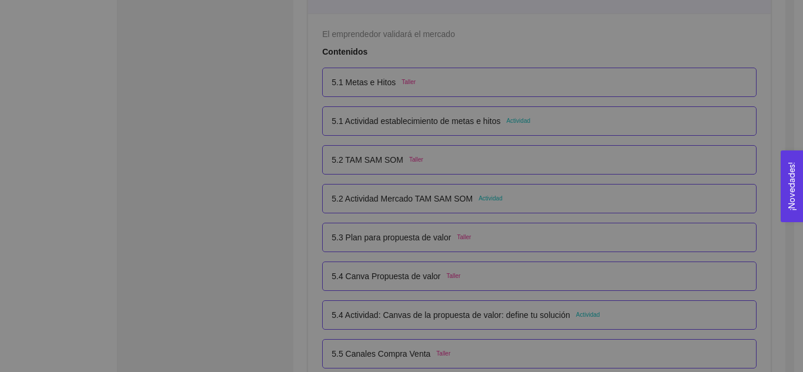
scroll to position [0, 0]
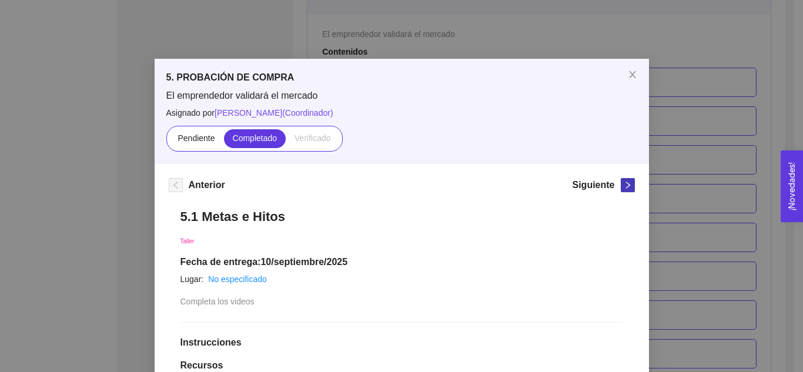
click at [628, 188] on span "right" at bounding box center [627, 185] width 13 height 8
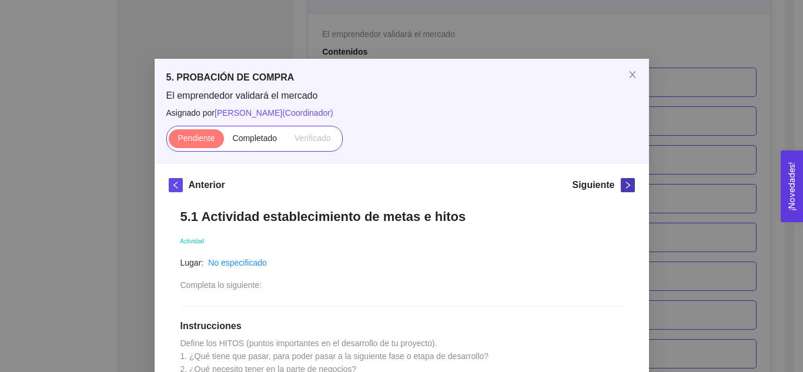
click at [628, 189] on span "right" at bounding box center [627, 185] width 13 height 8
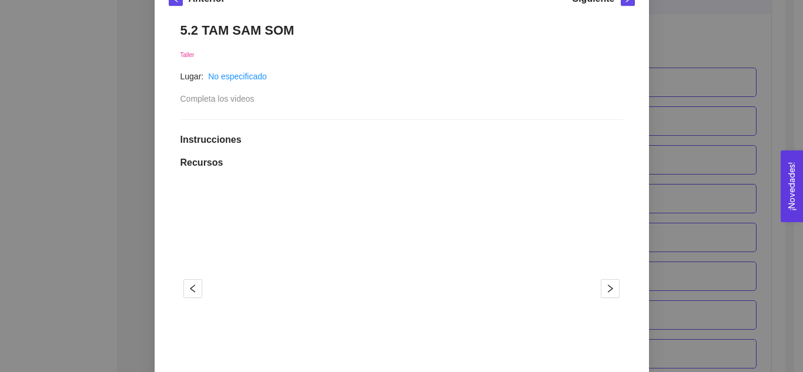
scroll to position [179, 0]
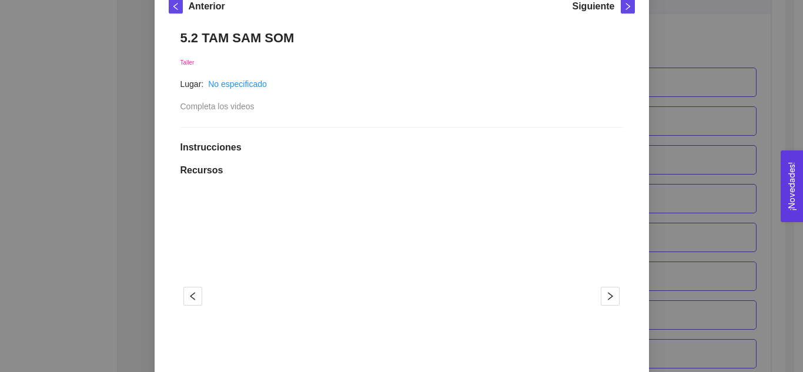
click at [696, 155] on div "5. PROBACIÓN DE COMPRA El emprendedor validará el mercado Asignado por [PERSON_…" at bounding box center [401, 186] width 803 height 372
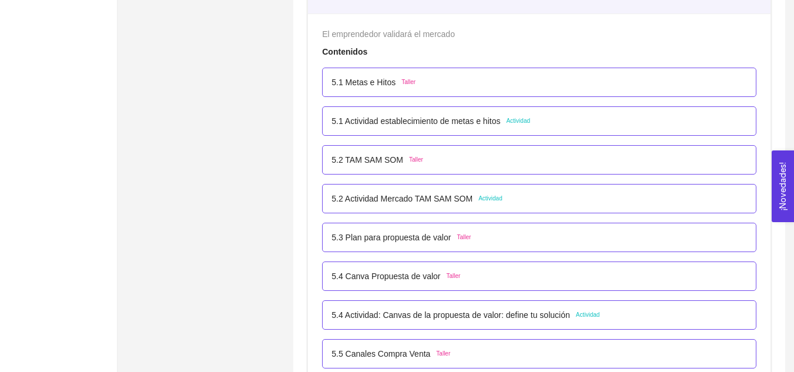
click at [416, 157] on span "Taller" at bounding box center [416, 159] width 14 height 9
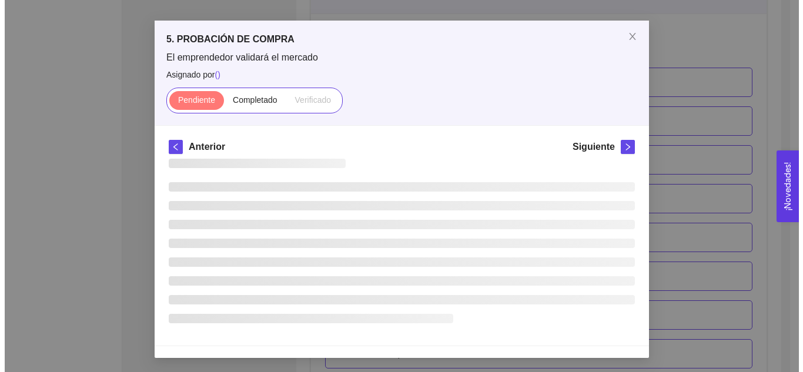
scroll to position [0, 0]
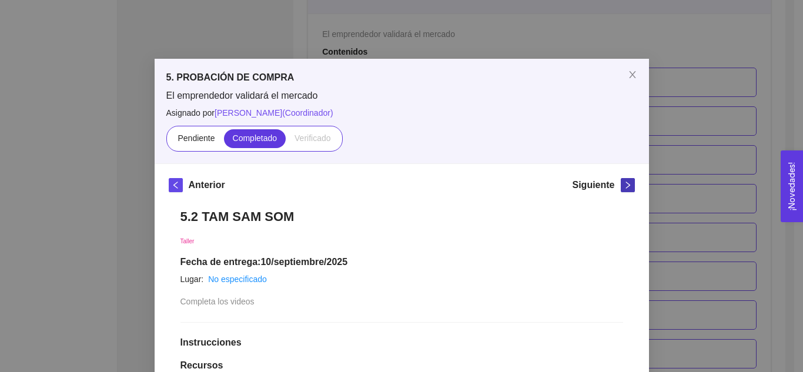
click at [623, 186] on icon "right" at bounding box center [627, 185] width 8 height 8
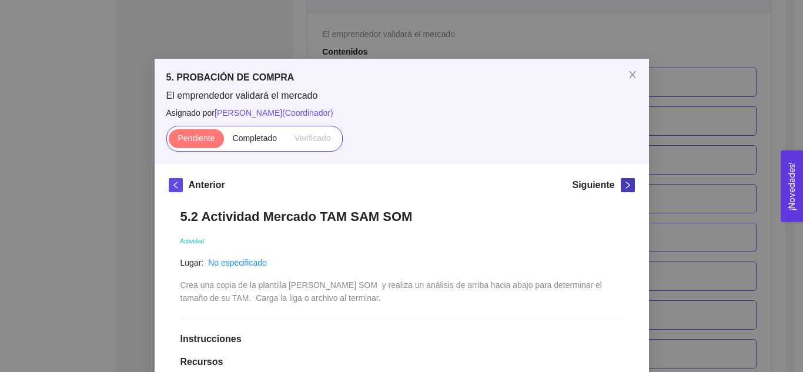
click at [623, 186] on icon "right" at bounding box center [627, 185] width 8 height 8
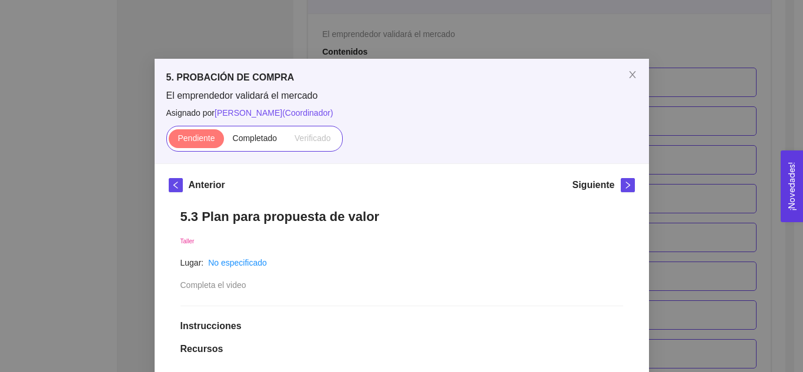
click at [721, 184] on div "5. PROBACIÓN DE COMPRA El emprendedor validará el mercado Asignado por [PERSON_…" at bounding box center [401, 186] width 803 height 372
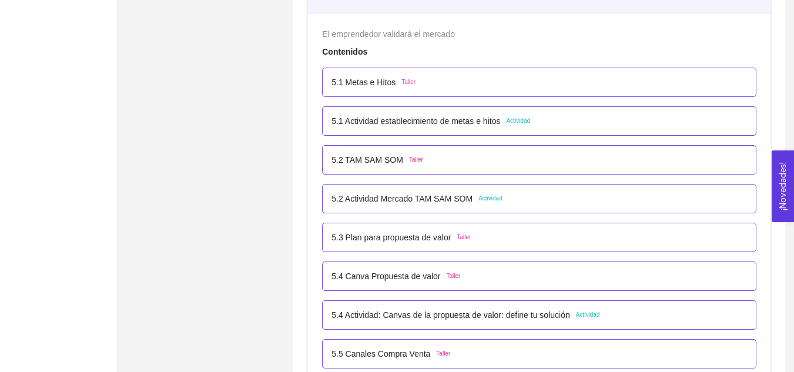
click at [458, 236] on span "Taller" at bounding box center [464, 237] width 14 height 9
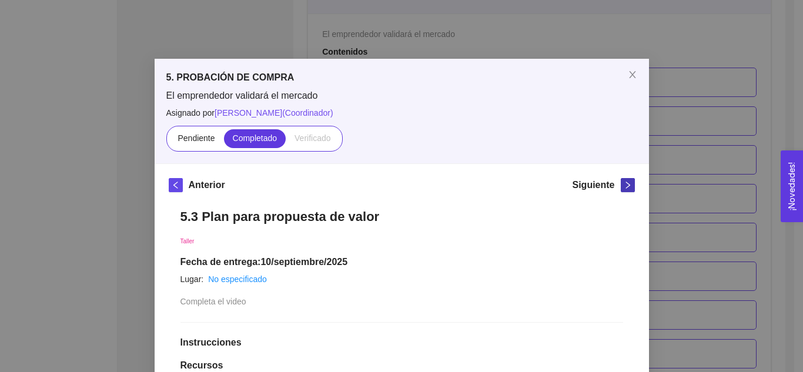
click at [621, 183] on span "right" at bounding box center [627, 185] width 13 height 8
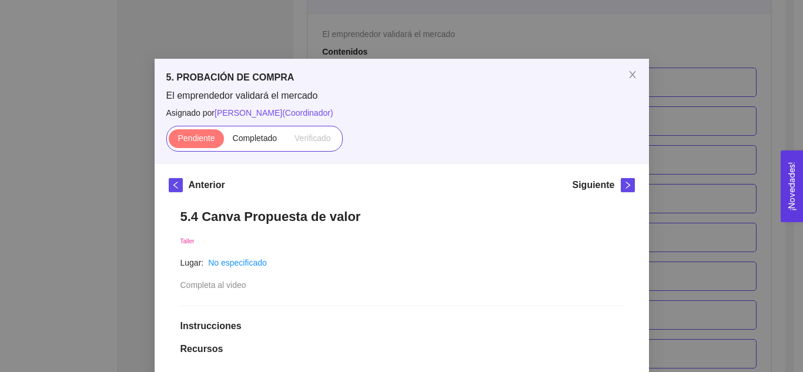
click at [729, 217] on div "5. PROBACIÓN DE COMPRA El emprendedor validará el mercado Asignado por [PERSON_…" at bounding box center [401, 186] width 803 height 372
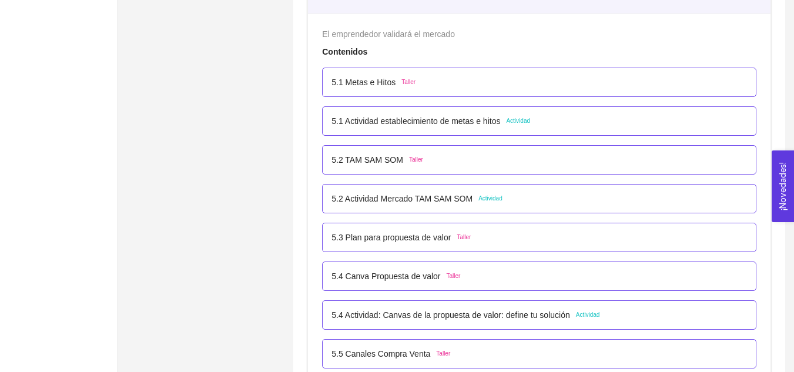
click at [451, 277] on span "Taller" at bounding box center [453, 275] width 14 height 9
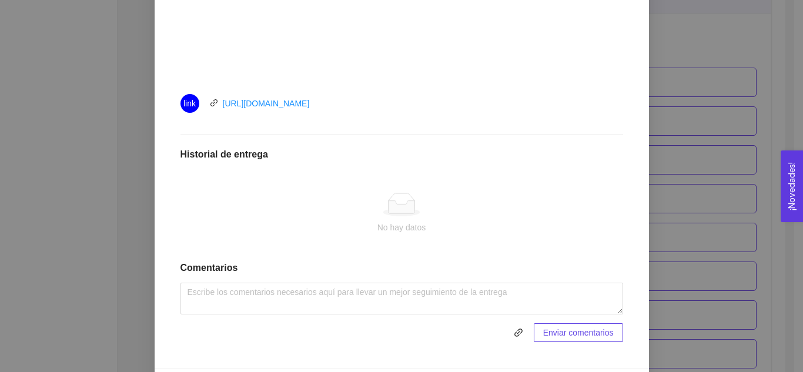
scroll to position [501, 0]
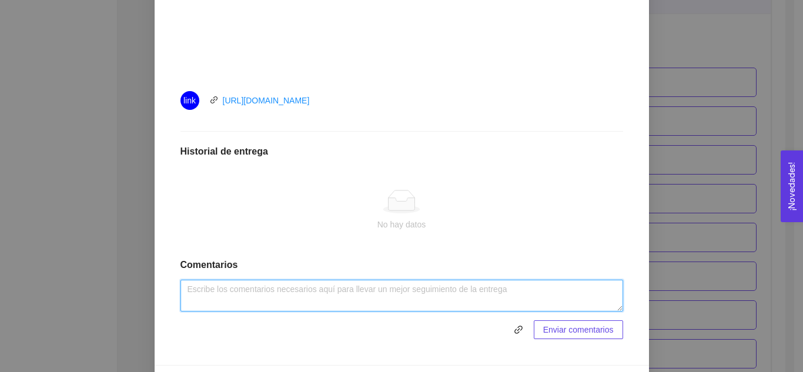
click at [316, 298] on textarea at bounding box center [401, 296] width 442 height 32
type textarea "Actividad realizada."
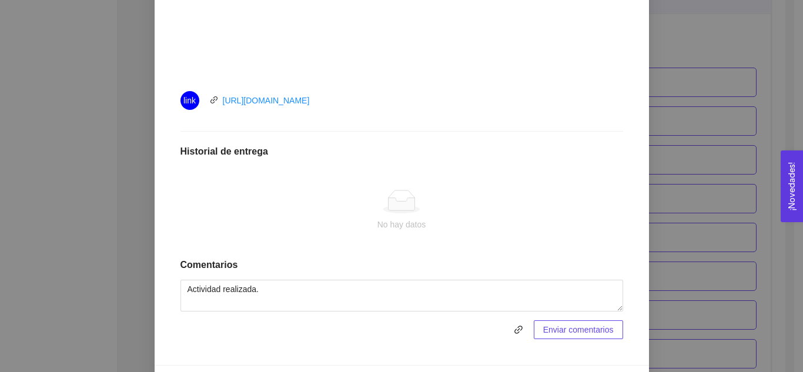
click at [543, 333] on span "Enviar comentarios" at bounding box center [578, 329] width 71 height 13
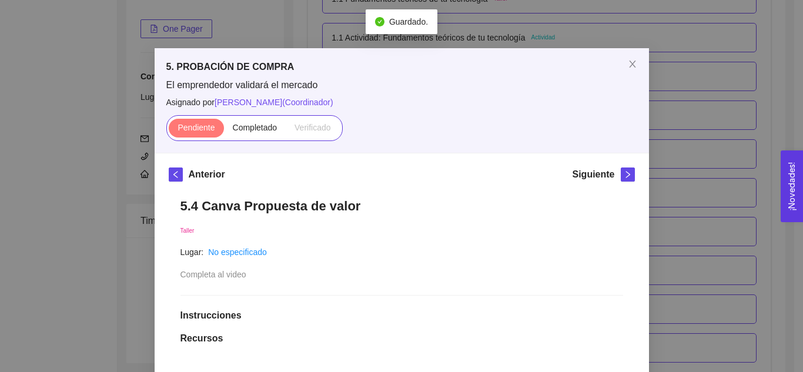
scroll to position [0, 0]
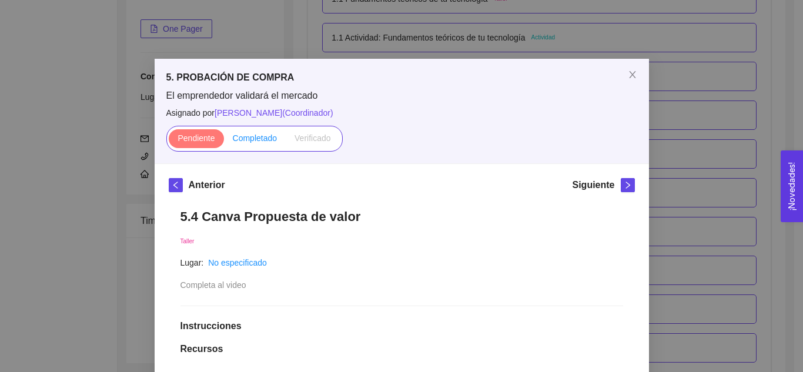
click at [243, 141] on span "Completado" at bounding box center [255, 137] width 45 height 9
click at [224, 141] on input "Completado" at bounding box center [224, 141] width 0 height 0
click at [621, 184] on span "right" at bounding box center [627, 185] width 13 height 8
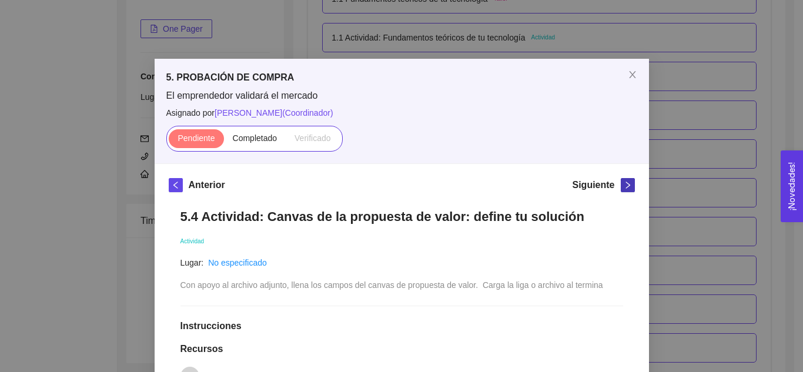
click at [621, 184] on span "right" at bounding box center [627, 185] width 13 height 8
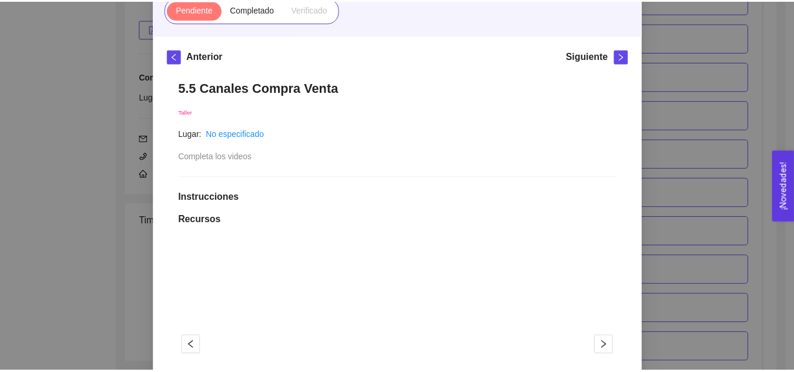
scroll to position [146, 0]
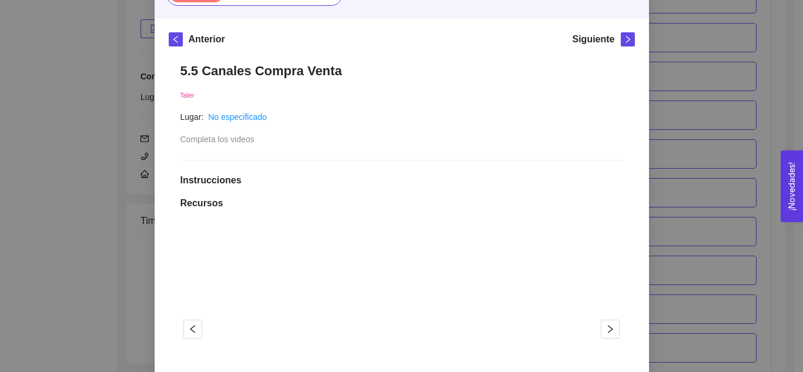
click at [726, 197] on div "5. PROBACIÓN DE COMPRA El emprendedor validará el mercado Asignado por [PERSON_…" at bounding box center [401, 186] width 803 height 372
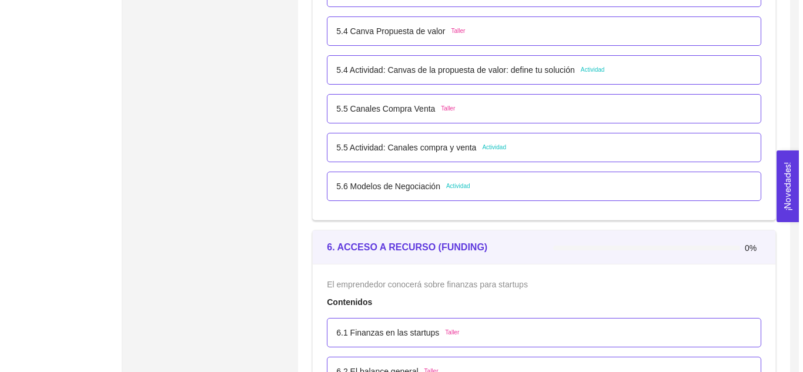
scroll to position [2529, 0]
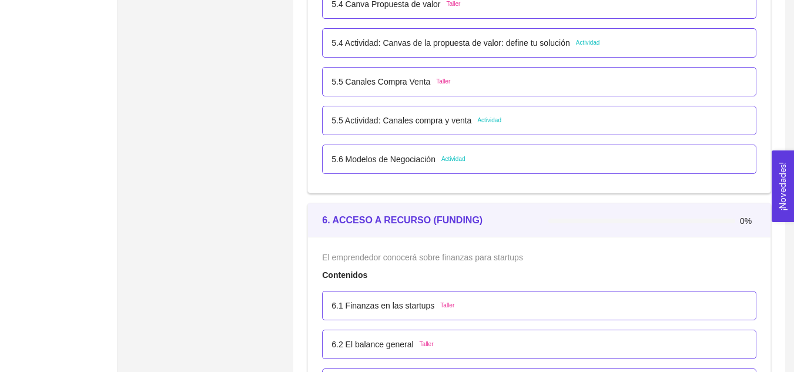
click at [440, 81] on span "Taller" at bounding box center [443, 81] width 14 height 9
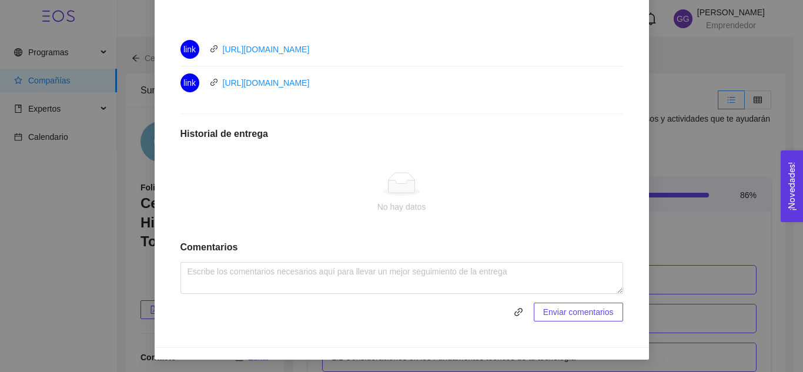
scroll to position [554, 0]
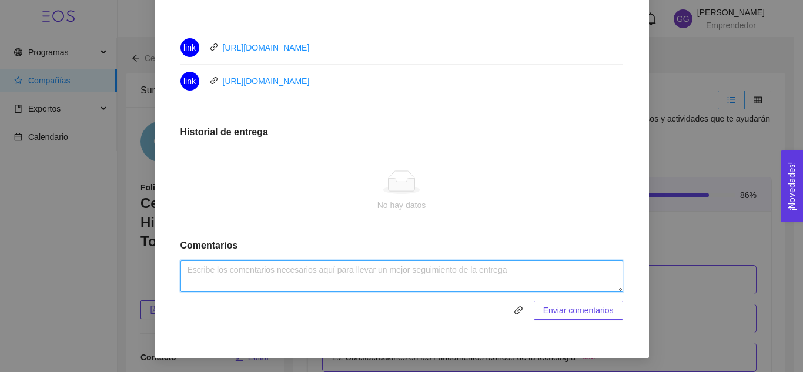
click at [403, 279] on textarea at bounding box center [401, 276] width 442 height 32
type textarea "Actividad realizada."
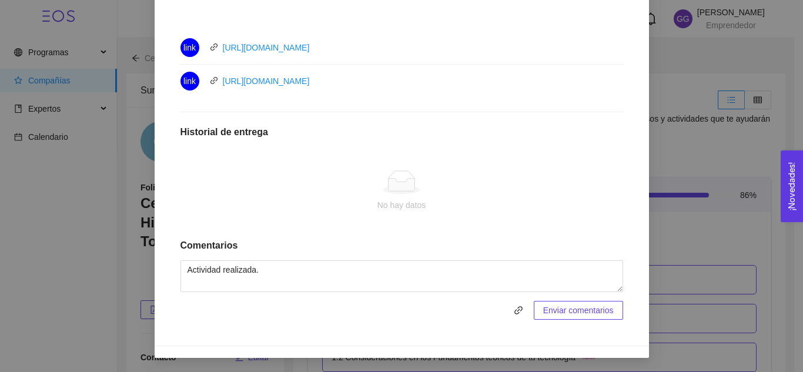
click at [588, 309] on span "Enviar comentarios" at bounding box center [578, 310] width 71 height 13
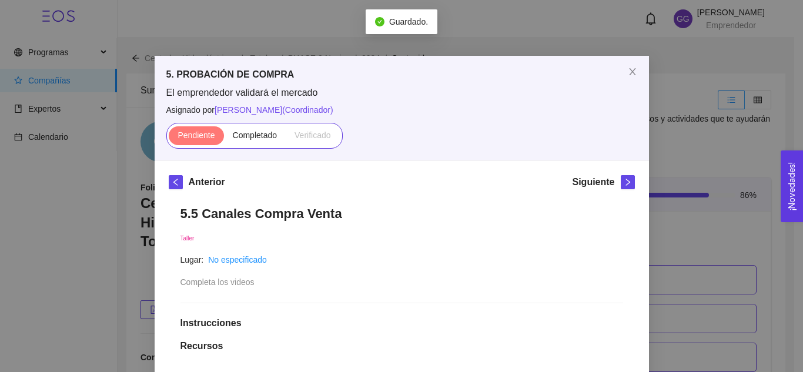
scroll to position [4, 0]
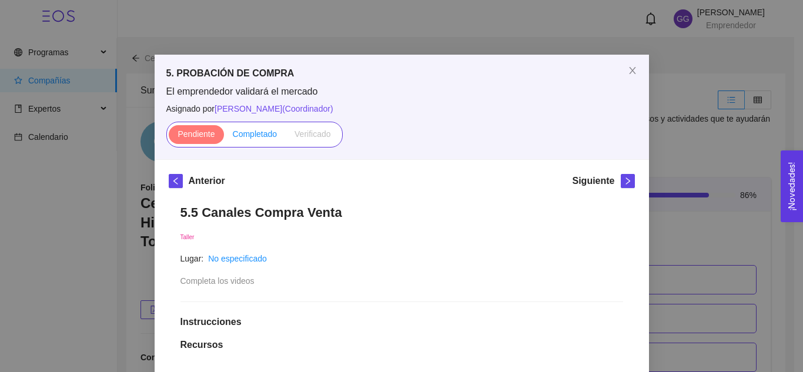
click at [253, 131] on span "Completado" at bounding box center [255, 133] width 45 height 9
click at [224, 137] on input "Completado" at bounding box center [224, 137] width 0 height 0
click at [623, 182] on icon "right" at bounding box center [627, 181] width 8 height 8
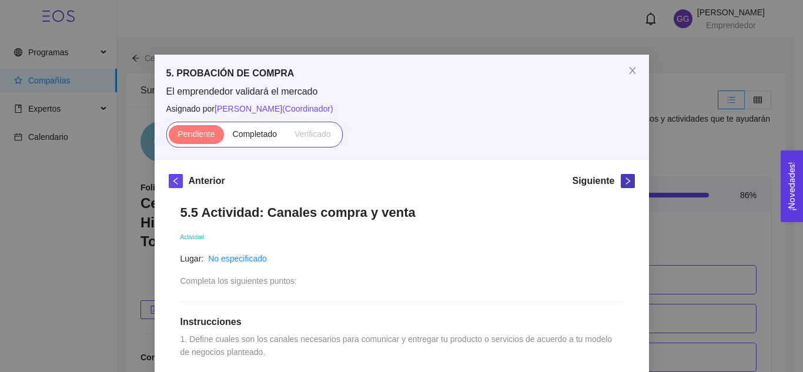
click at [623, 182] on icon "right" at bounding box center [627, 181] width 8 height 8
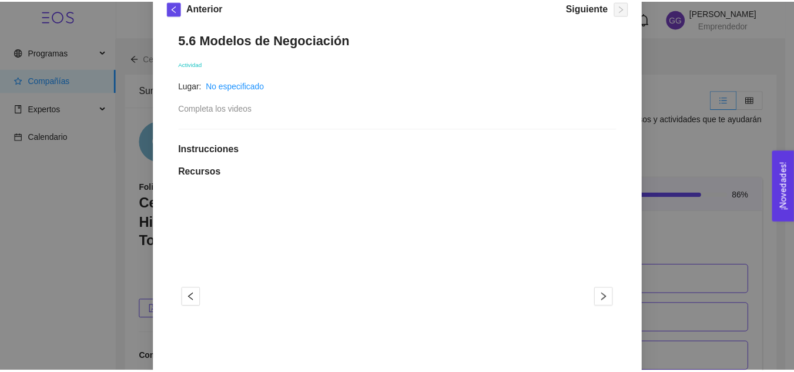
scroll to position [178, 0]
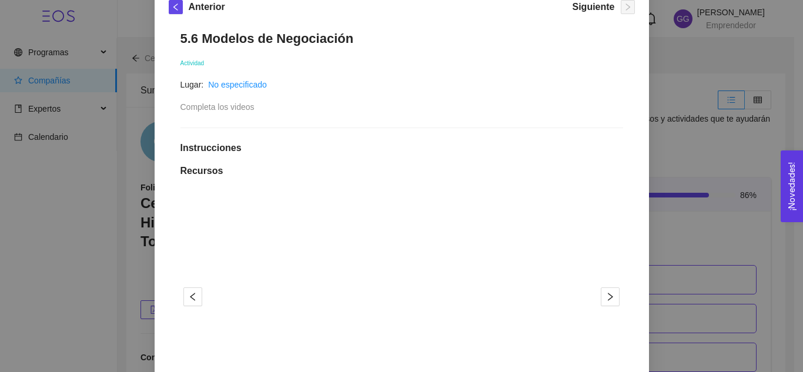
click at [687, 213] on div "5. PROBACIÓN DE COMPRA El emprendedor validará el mercado Asignado por [PERSON_…" at bounding box center [401, 186] width 803 height 372
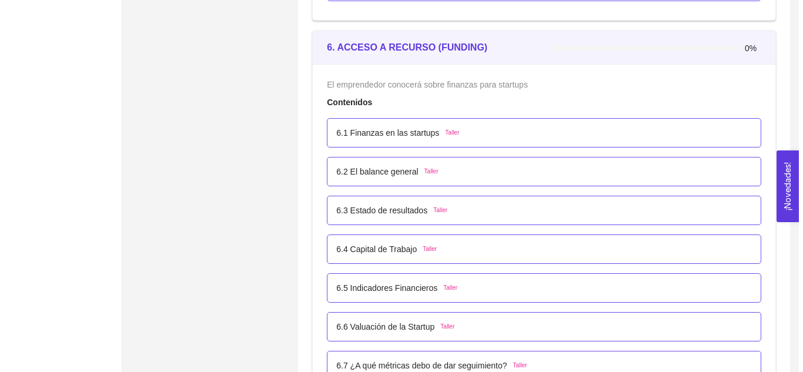
scroll to position [2710, 0]
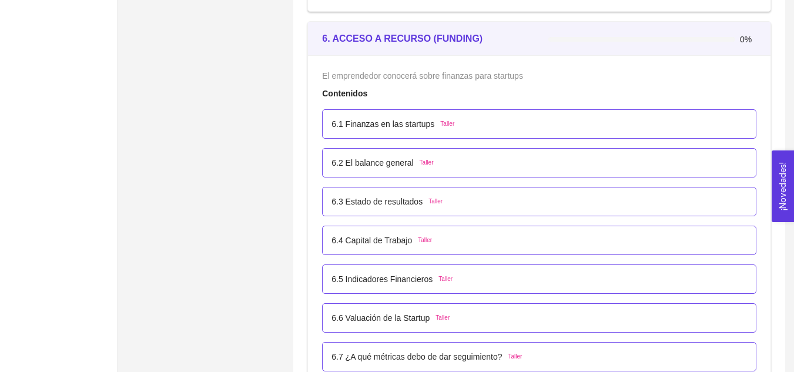
click at [442, 122] on span "Taller" at bounding box center [447, 123] width 14 height 9
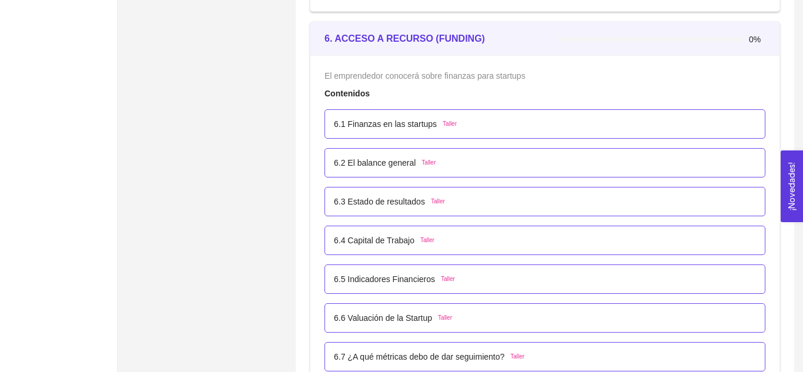
scroll to position [0, 0]
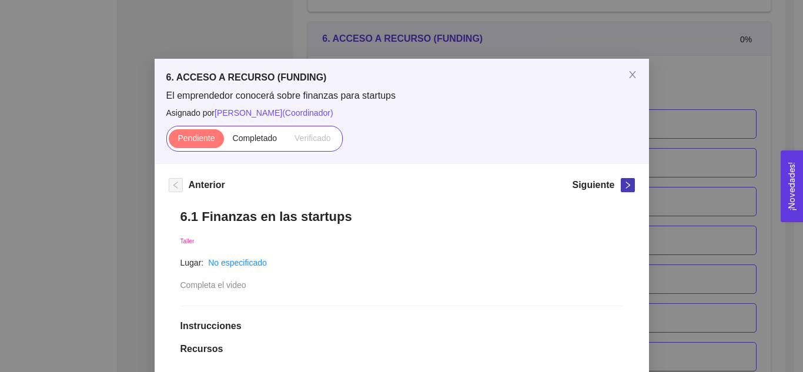
click at [623, 187] on icon "right" at bounding box center [627, 185] width 8 height 8
click at [172, 182] on icon "left" at bounding box center [176, 185] width 8 height 8
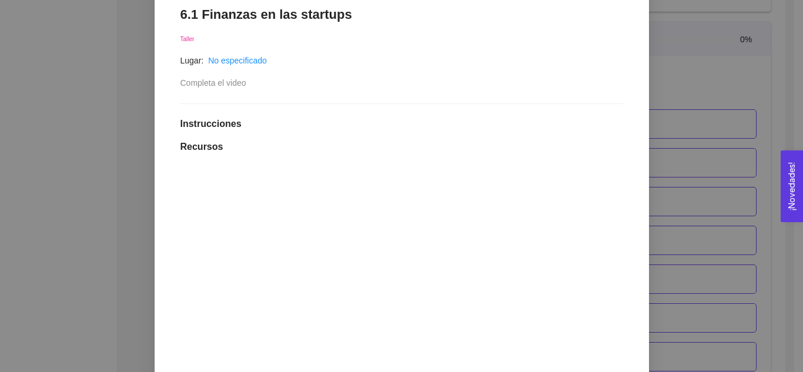
scroll to position [203, 0]
drag, startPoint x: 784, startPoint y: 204, endPoint x: 788, endPoint y: 198, distance: 7.2
click at [788, 198] on button "¡Novedades! 0" at bounding box center [791, 186] width 22 height 72
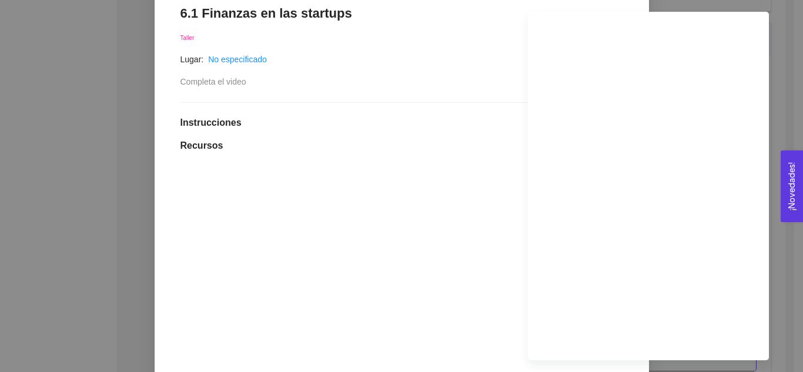
click at [490, 141] on h1 "Recursos" at bounding box center [401, 146] width 442 height 12
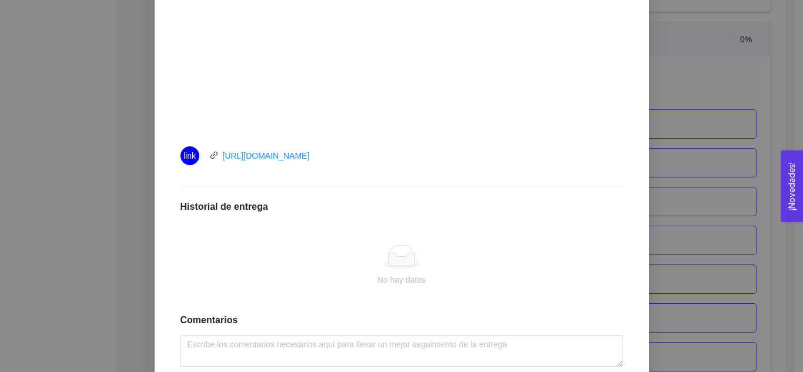
scroll to position [455, 0]
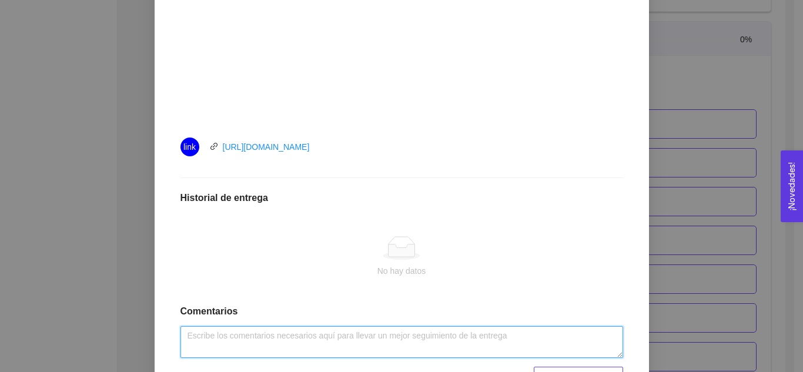
click at [532, 328] on textarea at bounding box center [401, 342] width 442 height 32
type textarea "Actividad realizada."
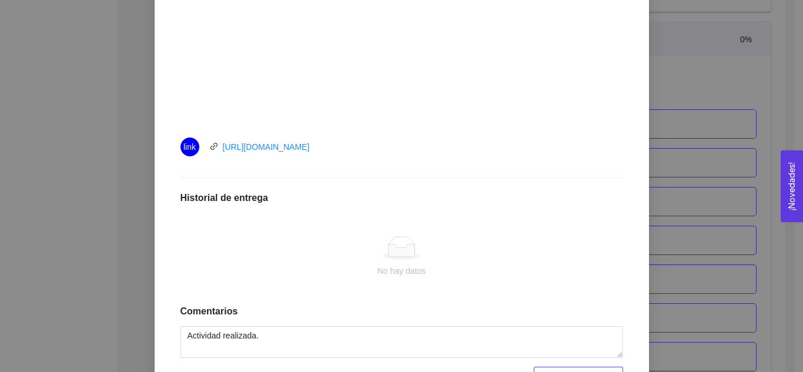
scroll to position [521, 0]
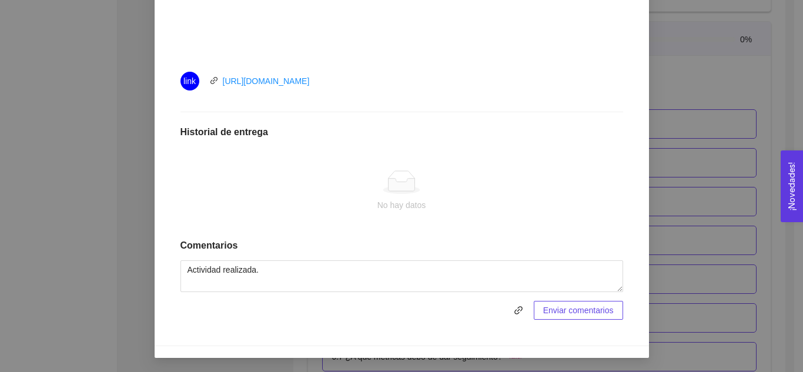
click at [598, 310] on span "Enviar comentarios" at bounding box center [578, 310] width 71 height 13
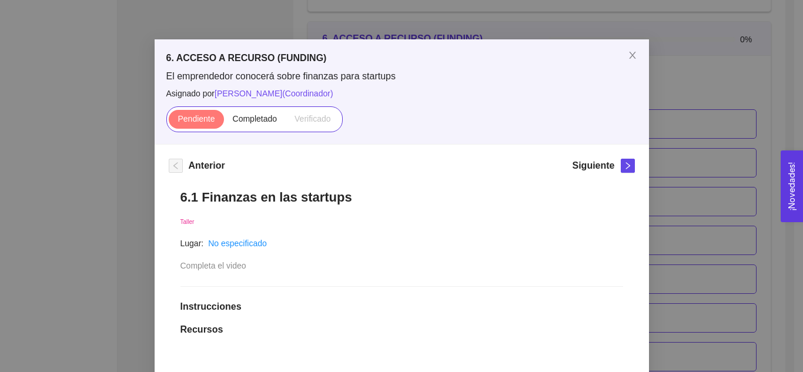
scroll to position [0, 0]
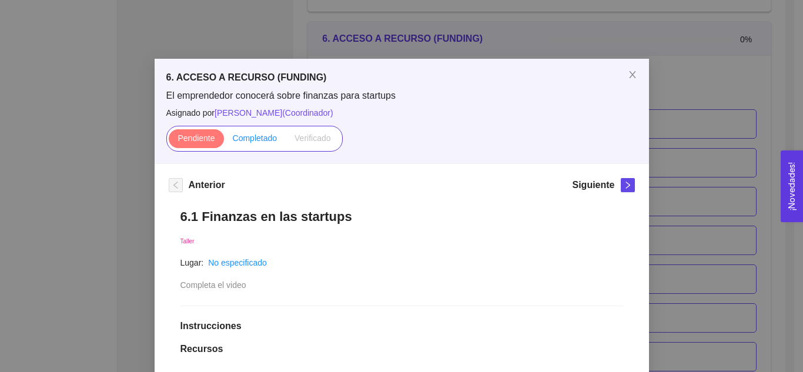
click at [259, 138] on span "Completado" at bounding box center [255, 137] width 45 height 9
click at [224, 141] on input "Completado" at bounding box center [224, 141] width 0 height 0
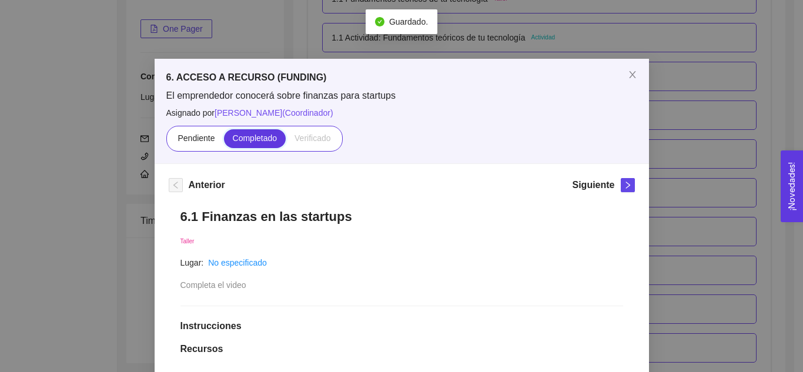
scroll to position [2710, 0]
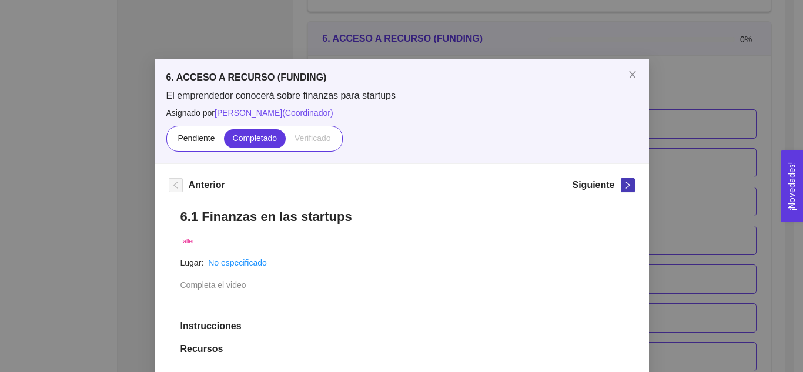
click at [626, 187] on icon "right" at bounding box center [627, 185] width 8 height 8
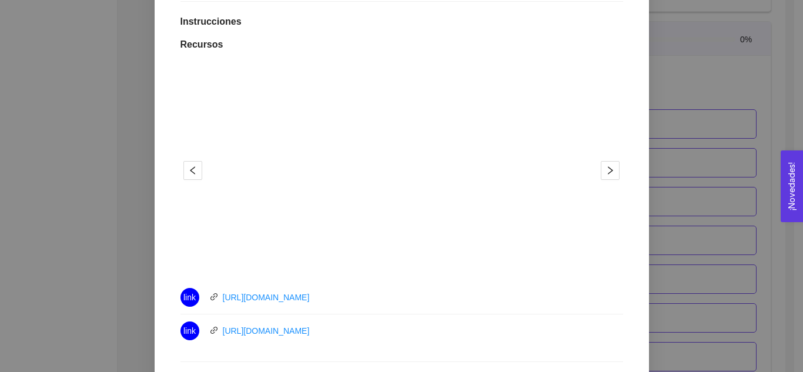
scroll to position [0, 0]
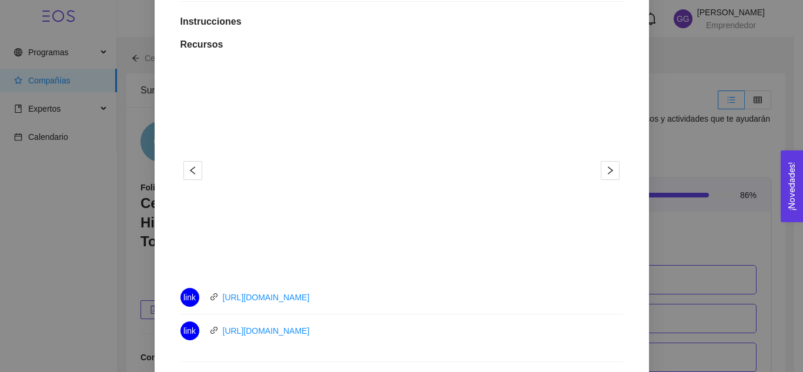
click at [575, 333] on div "link [URL][DOMAIN_NAME]" at bounding box center [401, 330] width 442 height 19
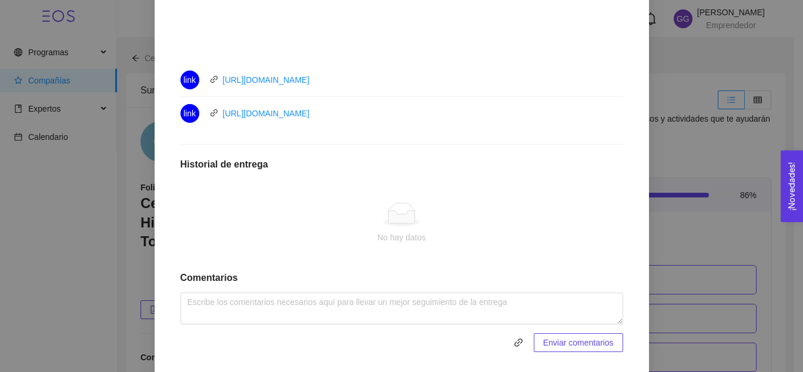
scroll to position [523, 0]
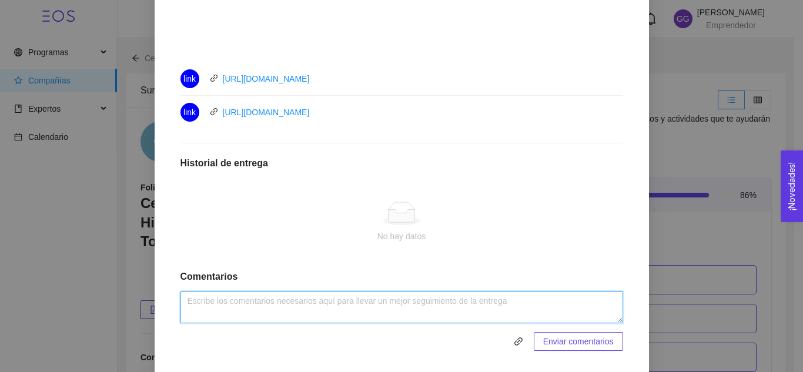
click at [437, 304] on textarea at bounding box center [401, 307] width 442 height 32
type textarea "Actividad realizada."
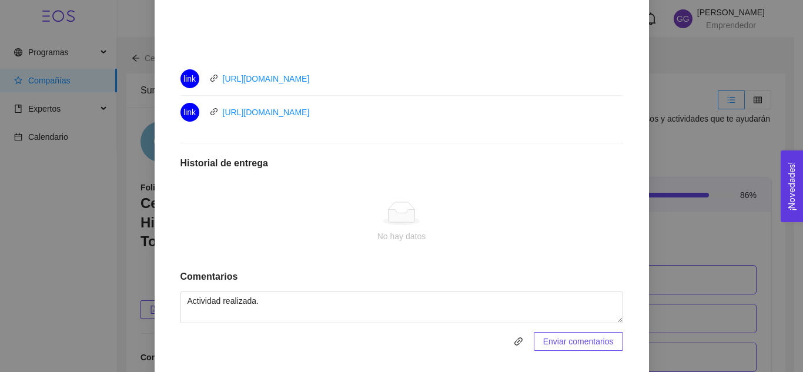
click at [603, 345] on span "Enviar comentarios" at bounding box center [578, 341] width 71 height 13
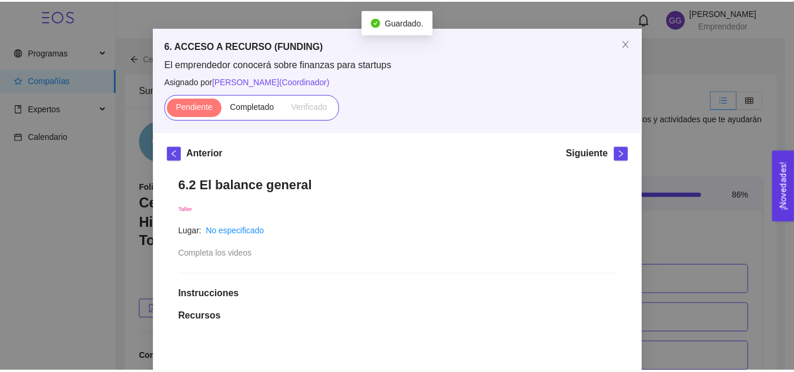
scroll to position [32, 0]
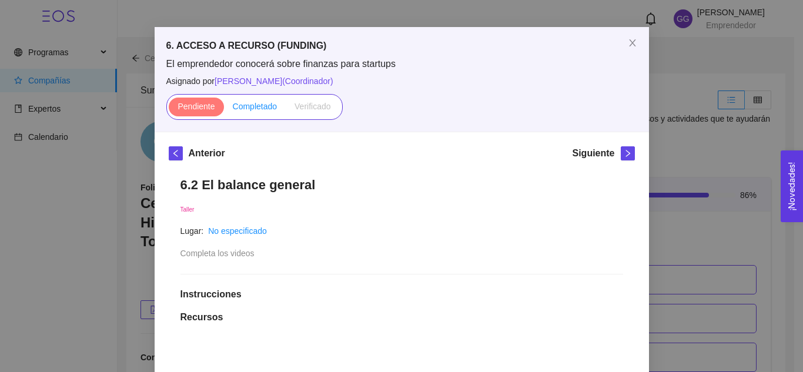
click at [257, 110] on label "Completado" at bounding box center [255, 107] width 62 height 19
click at [224, 109] on input "Completado" at bounding box center [224, 109] width 0 height 0
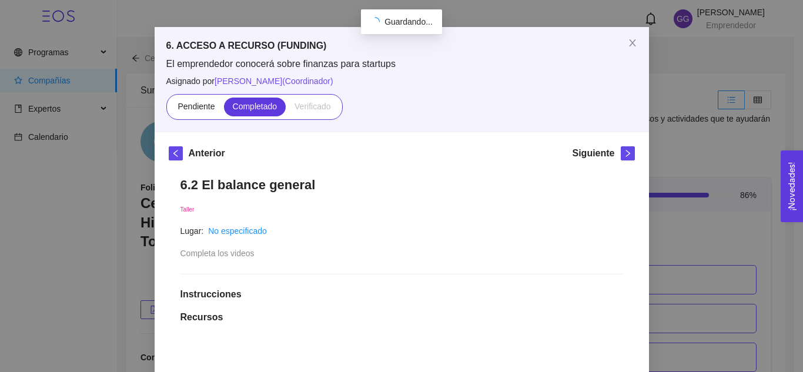
click at [257, 110] on span "Completado" at bounding box center [255, 106] width 45 height 9
click at [224, 109] on input "Completado" at bounding box center [224, 109] width 0 height 0
click at [625, 154] on icon "right" at bounding box center [627, 153] width 4 height 7
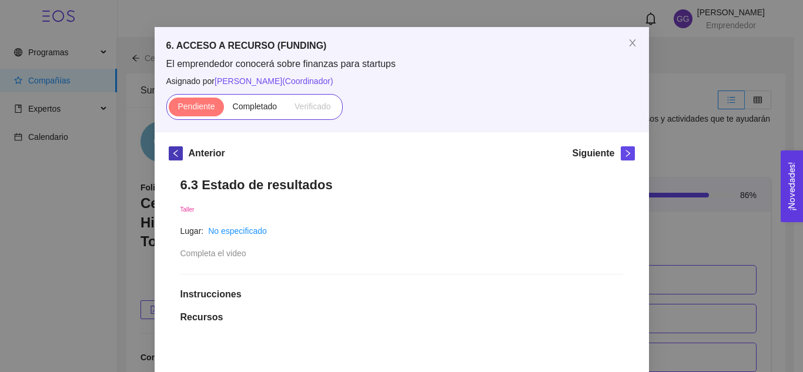
click at [178, 152] on div "Anterior" at bounding box center [197, 155] width 56 height 19
click at [176, 154] on span "left" at bounding box center [175, 153] width 13 height 8
click at [621, 155] on span "right" at bounding box center [627, 153] width 13 height 8
click at [697, 193] on div "6. ACCESO A RECURSO (FUNDING) El emprendedor conocerá sobre finanzas para start…" at bounding box center [401, 186] width 803 height 372
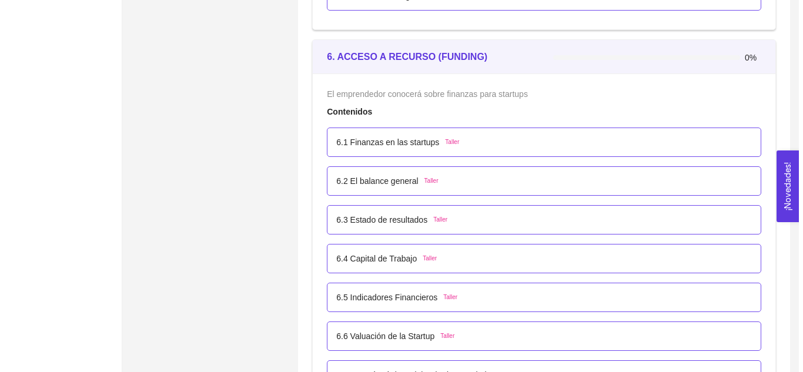
scroll to position [2710, 0]
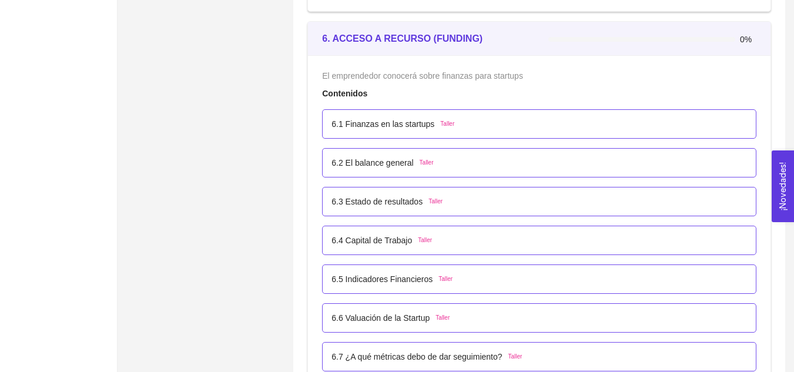
click at [441, 122] on span "Taller" at bounding box center [447, 123] width 14 height 9
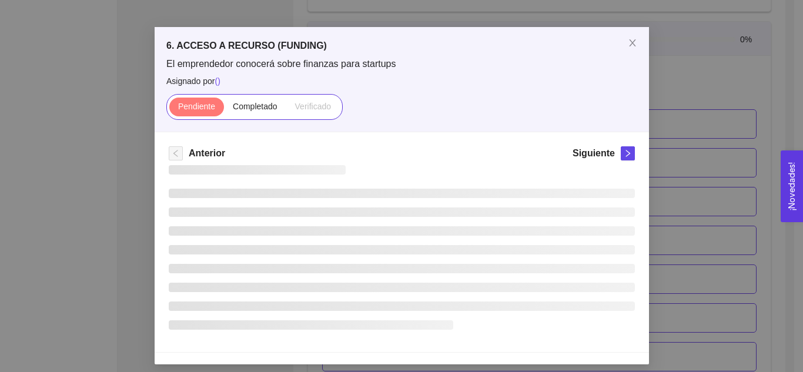
scroll to position [0, 0]
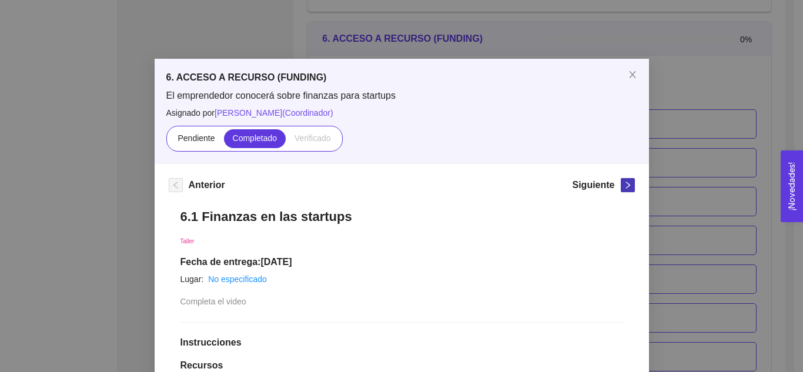
click at [623, 187] on icon "right" at bounding box center [627, 185] width 8 height 8
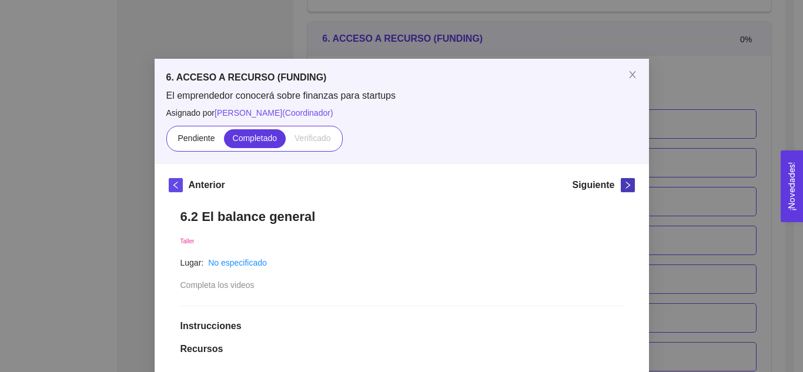
click at [623, 186] on icon "right" at bounding box center [627, 185] width 8 height 8
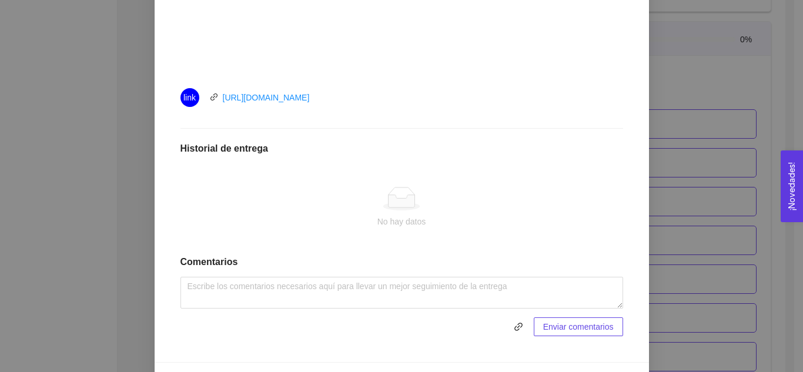
scroll to position [521, 0]
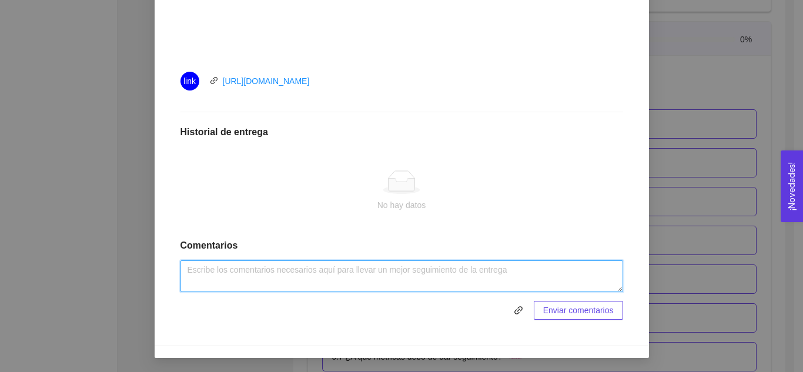
click at [430, 274] on textarea at bounding box center [401, 276] width 442 height 32
type textarea "Actividad realizada."
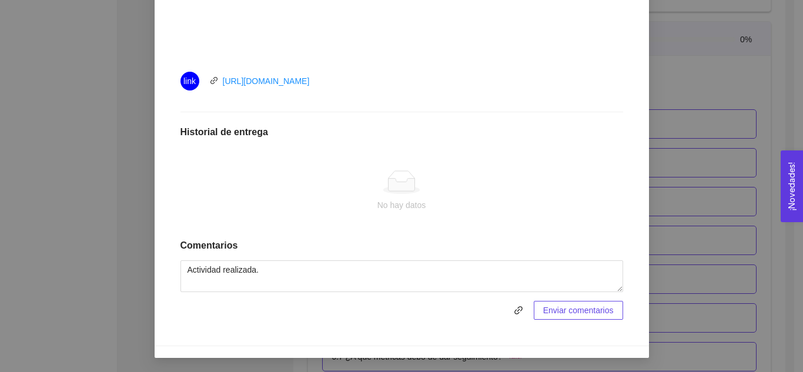
click at [559, 313] on span "Enviar comentarios" at bounding box center [578, 310] width 71 height 13
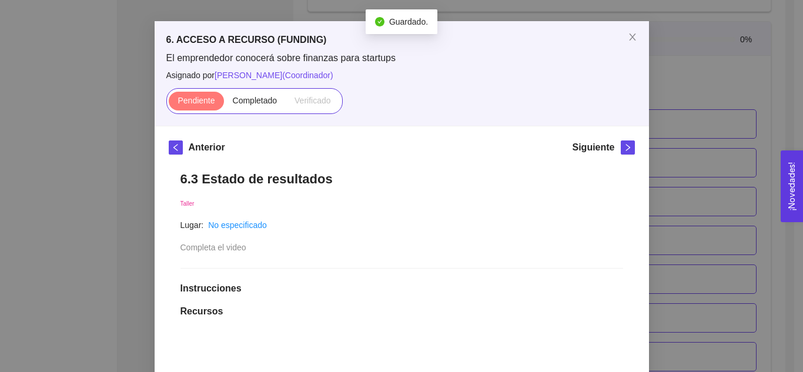
scroll to position [33, 0]
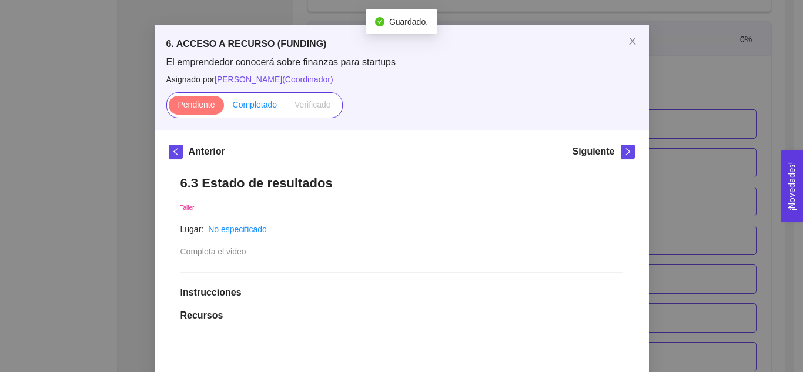
click at [254, 103] on span "Completado" at bounding box center [255, 104] width 45 height 9
click at [224, 108] on input "Completado" at bounding box center [224, 108] width 0 height 0
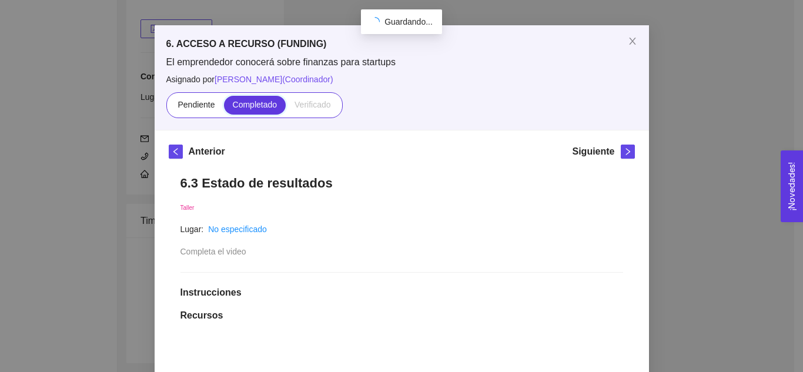
scroll to position [2710, 0]
click at [623, 153] on icon "right" at bounding box center [627, 151] width 8 height 8
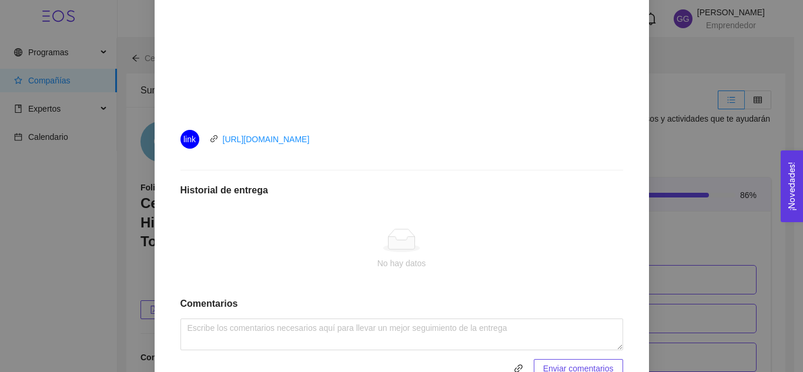
scroll to position [467, 0]
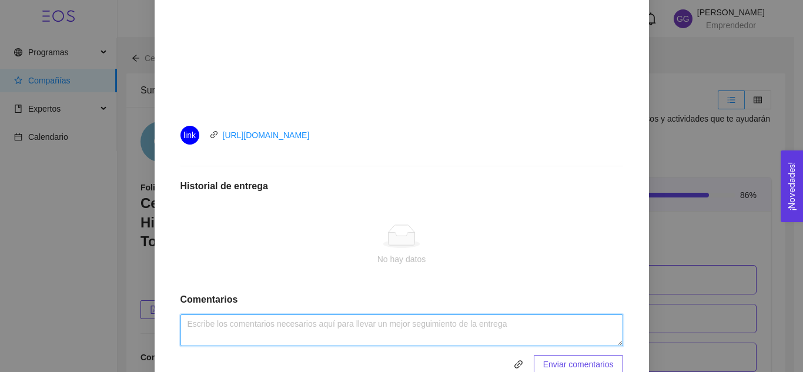
click at [498, 331] on textarea at bounding box center [401, 330] width 442 height 32
type textarea "Actividad realizada."
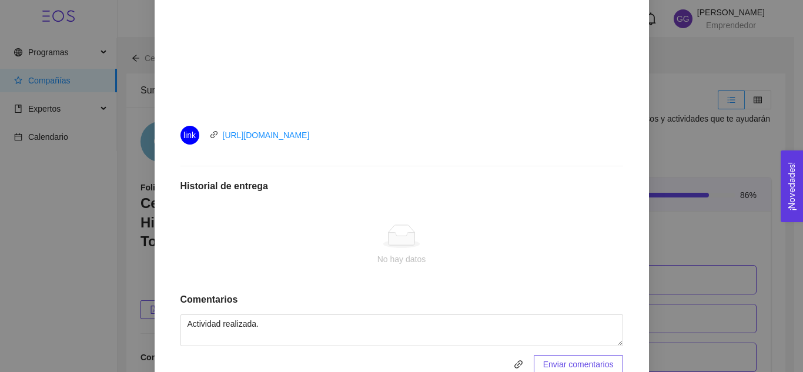
click at [574, 364] on span "Enviar comentarios" at bounding box center [578, 364] width 71 height 13
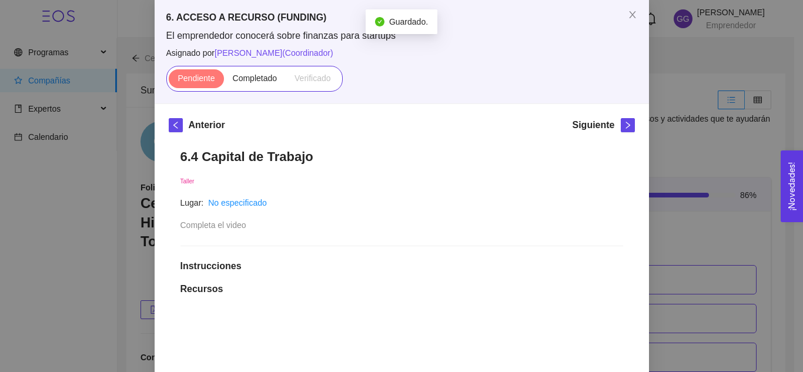
scroll to position [49, 0]
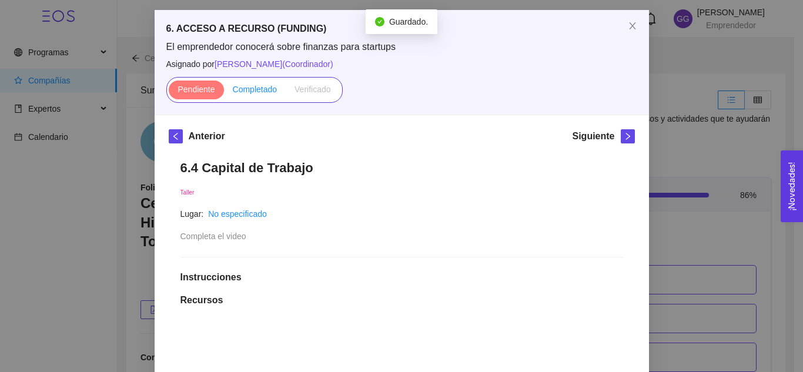
click at [249, 90] on span "Completado" at bounding box center [255, 89] width 45 height 9
click at [224, 92] on input "Completado" at bounding box center [224, 92] width 0 height 0
click at [623, 139] on icon "right" at bounding box center [627, 136] width 8 height 8
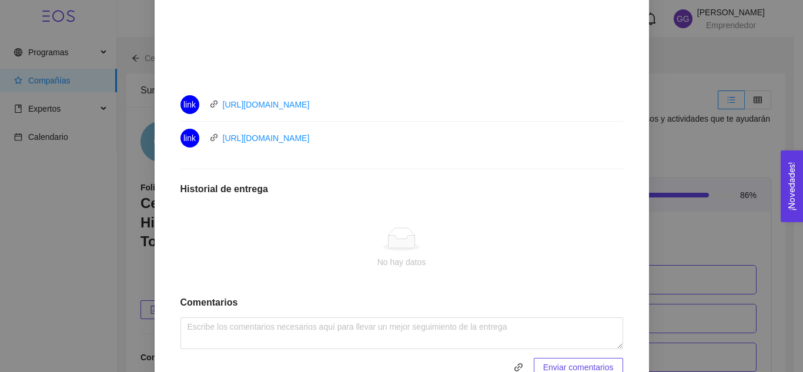
scroll to position [519, 0]
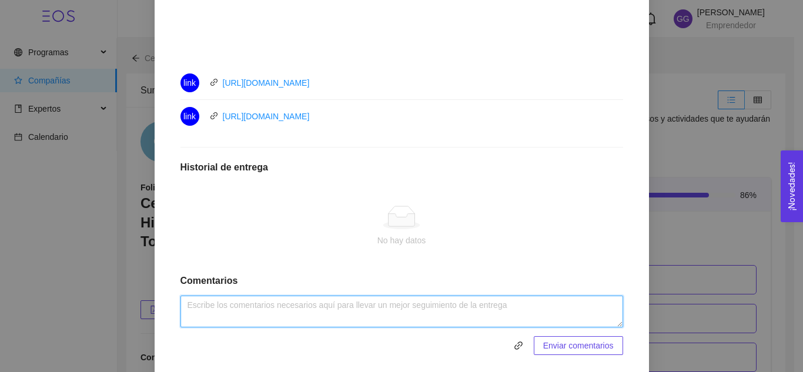
click at [483, 312] on textarea at bounding box center [401, 312] width 442 height 32
type textarea "Actividad realizada."
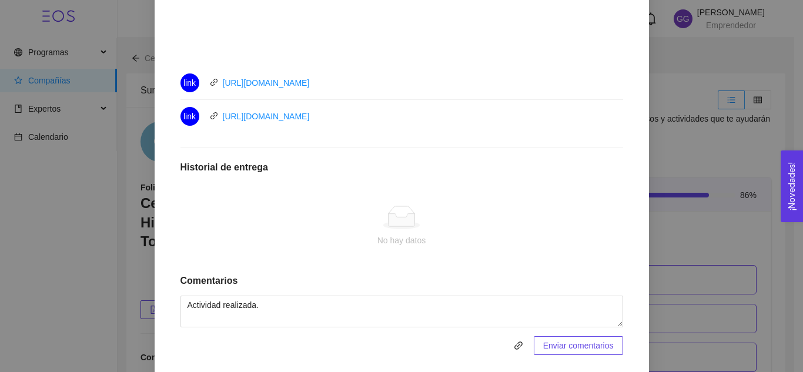
click at [570, 342] on span "Enviar comentarios" at bounding box center [578, 345] width 71 height 13
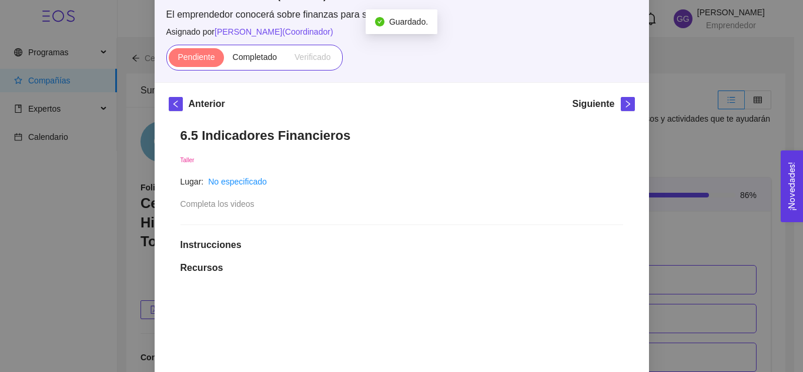
scroll to position [61, 0]
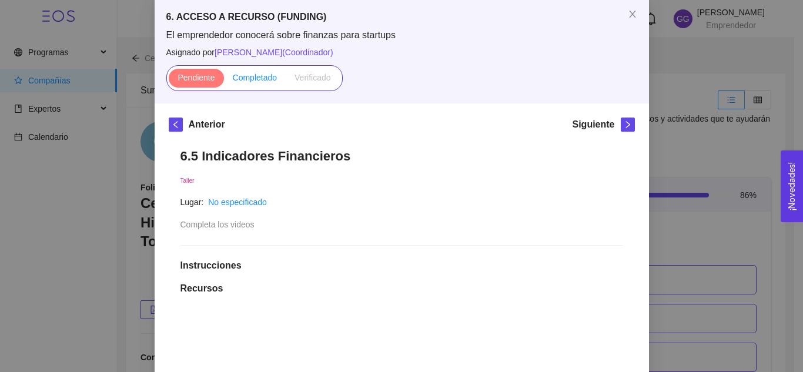
click at [258, 78] on span "Completado" at bounding box center [255, 77] width 45 height 9
click at [224, 80] on input "Completado" at bounding box center [224, 80] width 0 height 0
click at [623, 123] on icon "right" at bounding box center [627, 124] width 8 height 8
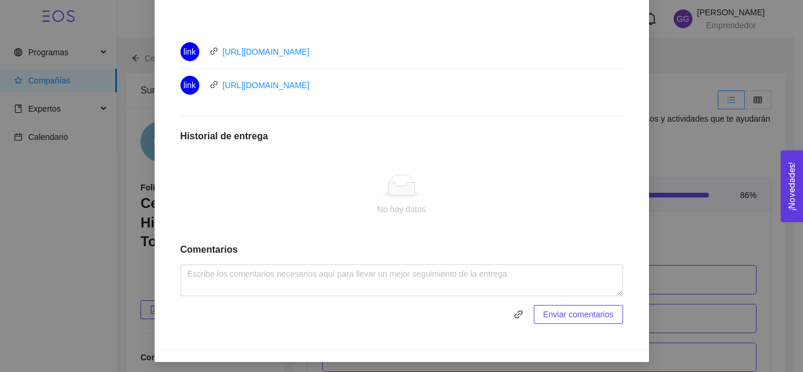
scroll to position [554, 0]
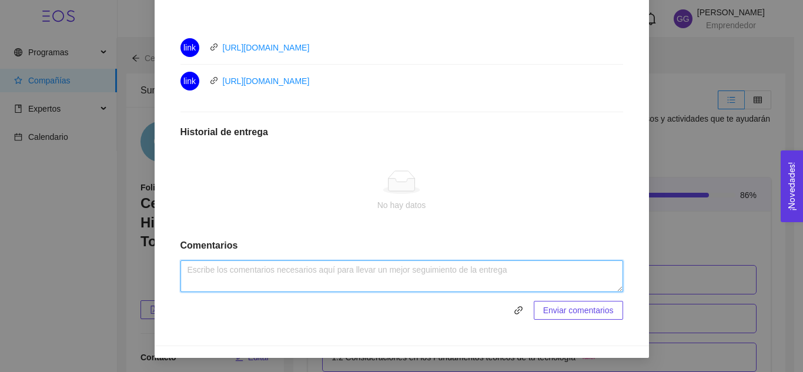
click at [431, 277] on textarea at bounding box center [401, 276] width 442 height 32
type textarea "Actividad realizada."
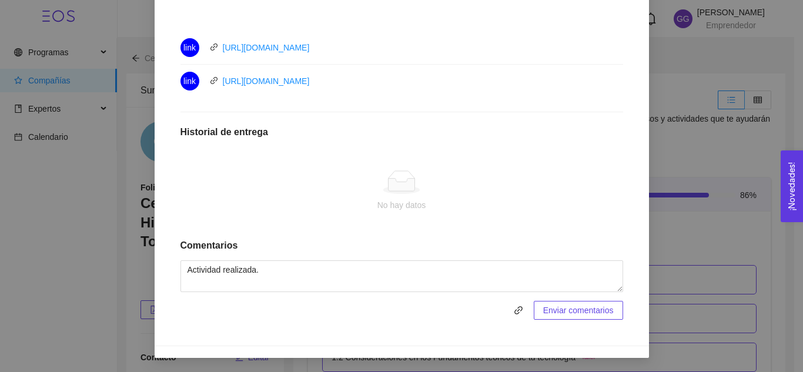
click at [549, 313] on span "Enviar comentarios" at bounding box center [578, 310] width 71 height 13
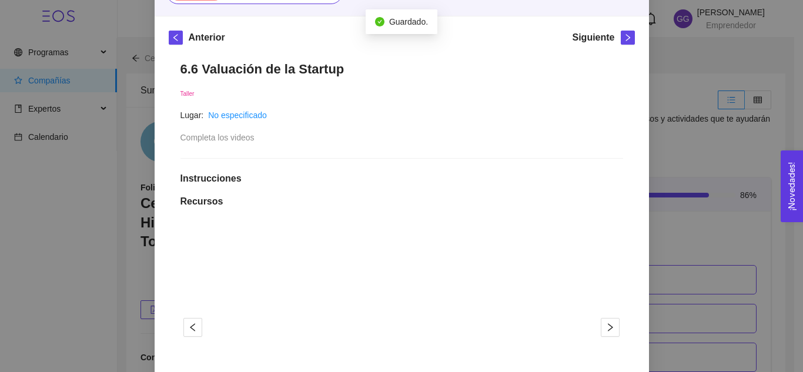
scroll to position [120, 0]
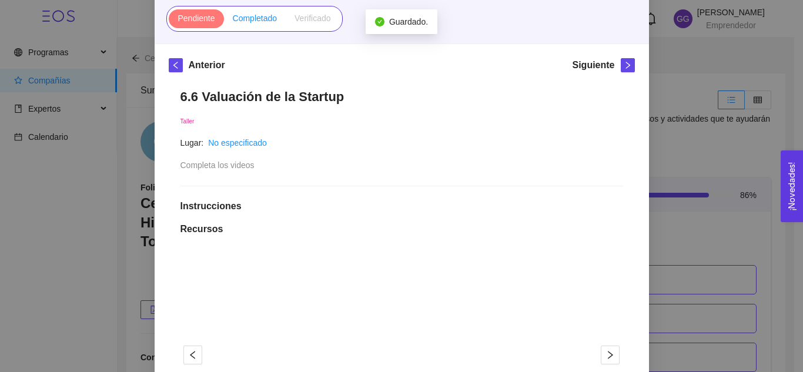
click at [245, 23] on label "Completado" at bounding box center [255, 18] width 62 height 19
click at [224, 21] on input "Completado" at bounding box center [224, 21] width 0 height 0
click at [624, 61] on icon "right" at bounding box center [627, 65] width 8 height 8
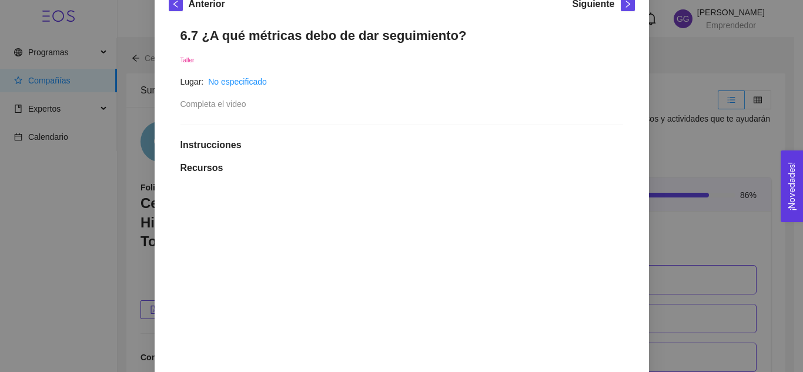
scroll to position [177, 0]
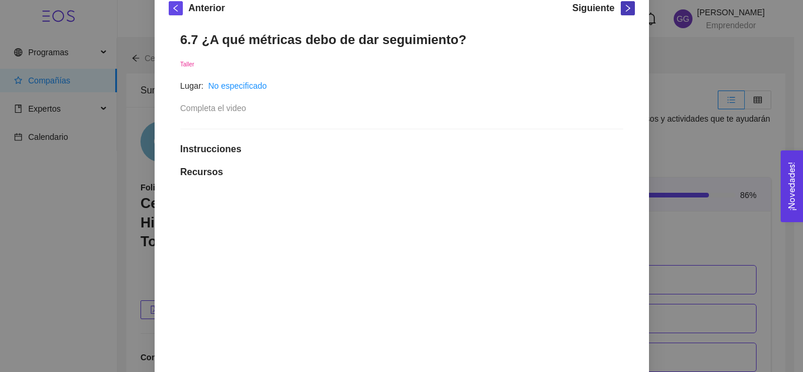
click at [623, 9] on icon "right" at bounding box center [627, 8] width 8 height 8
click at [681, 139] on div "6. ACCESO A RECURSO (FUNDING) El emprendedor conocerá sobre finanzas para start…" at bounding box center [401, 186] width 803 height 372
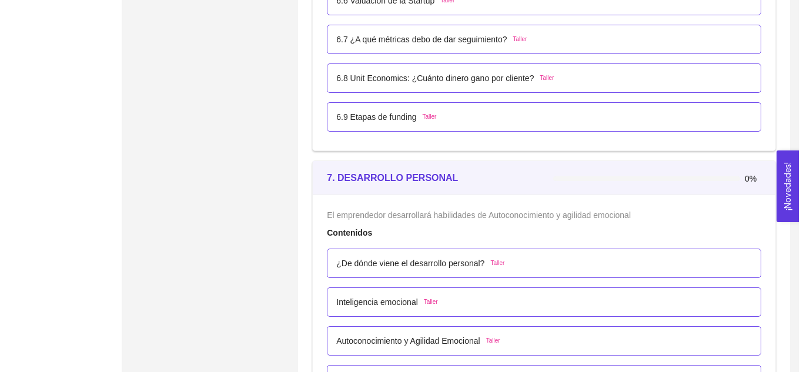
scroll to position [3009, 0]
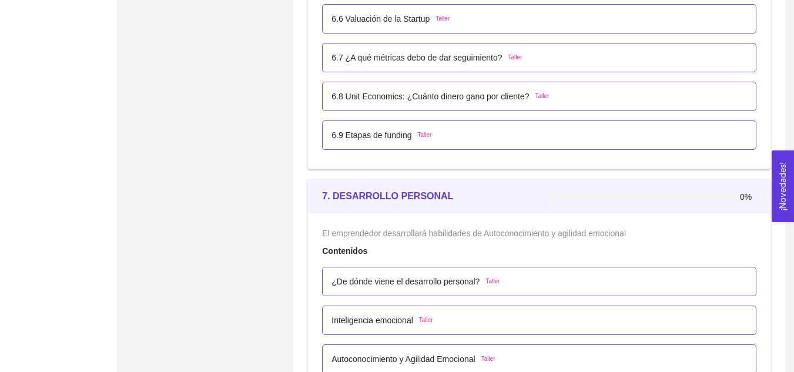
click at [536, 98] on span "Taller" at bounding box center [542, 96] width 14 height 9
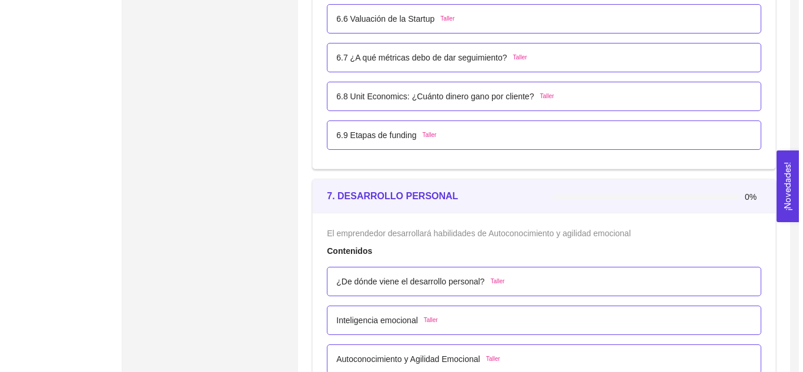
scroll to position [0, 0]
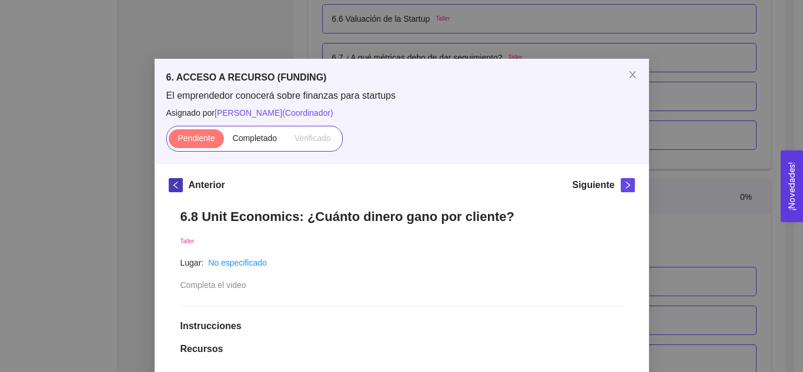
click at [174, 184] on icon "left" at bounding box center [176, 185] width 8 height 8
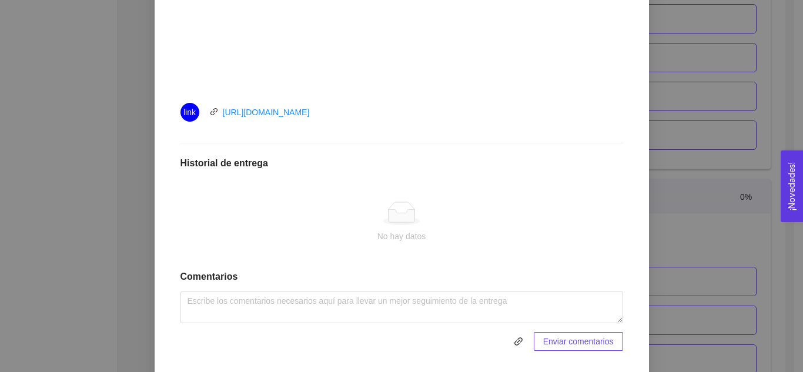
scroll to position [496, 0]
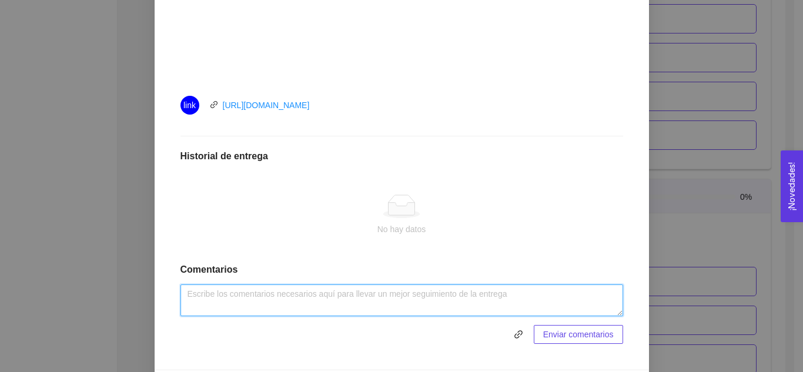
click at [555, 297] on textarea at bounding box center [401, 300] width 442 height 32
type textarea "Actividad realizada."
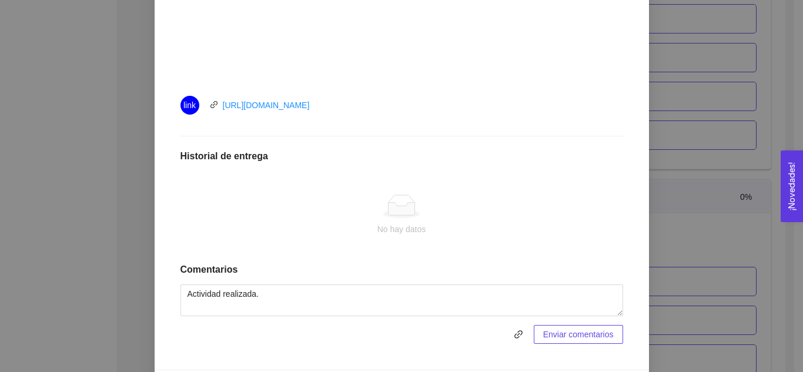
click at [583, 331] on span "Enviar comentarios" at bounding box center [578, 334] width 71 height 13
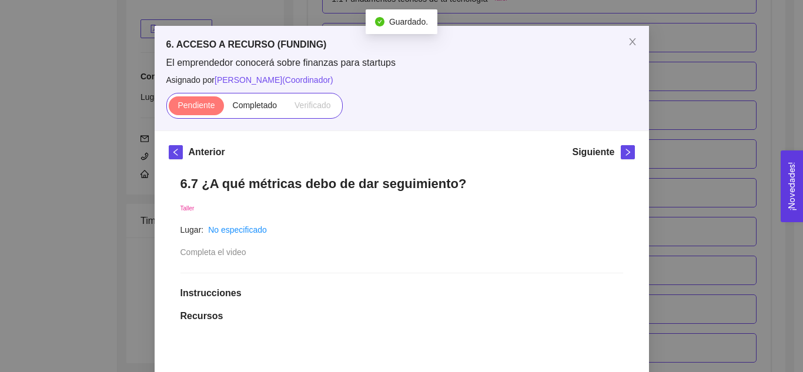
scroll to position [0, 0]
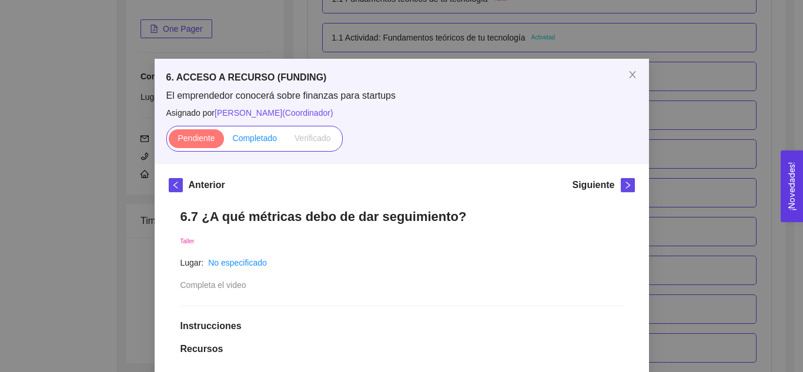
click at [243, 139] on span "Completado" at bounding box center [255, 137] width 45 height 9
click at [224, 141] on input "Completado" at bounding box center [224, 141] width 0 height 0
click at [621, 187] on span "right" at bounding box center [627, 185] width 13 height 8
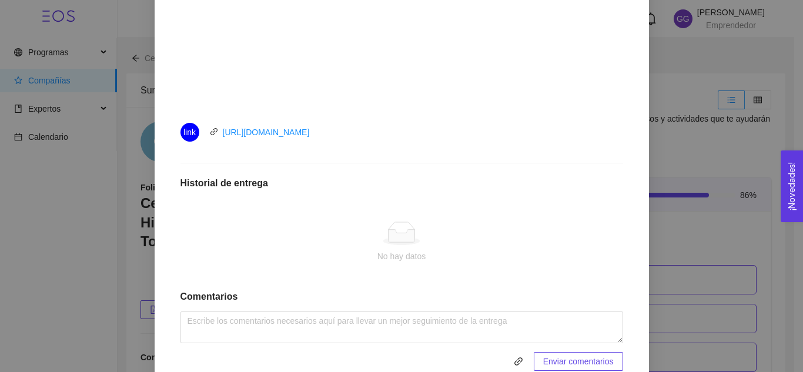
scroll to position [473, 0]
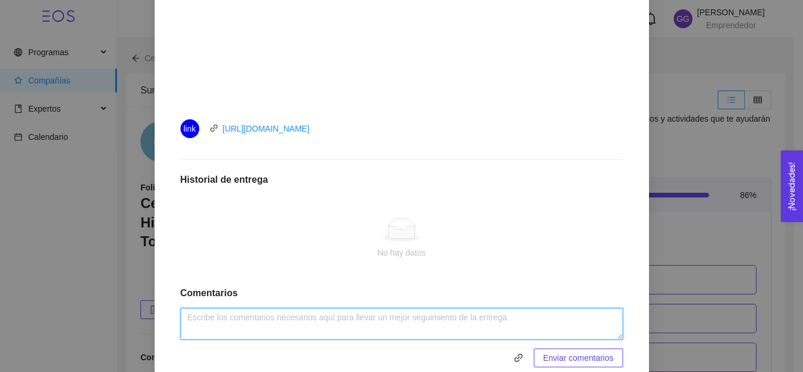
click at [445, 320] on textarea at bounding box center [401, 324] width 442 height 32
type textarea "Actividad realizada."
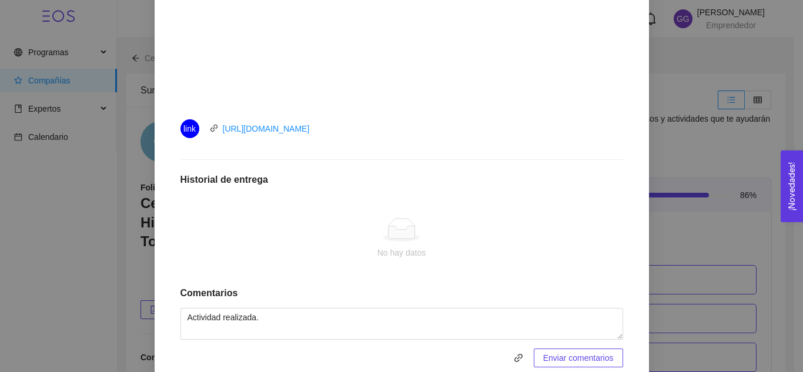
click at [601, 354] on span "Enviar comentarios" at bounding box center [578, 357] width 71 height 13
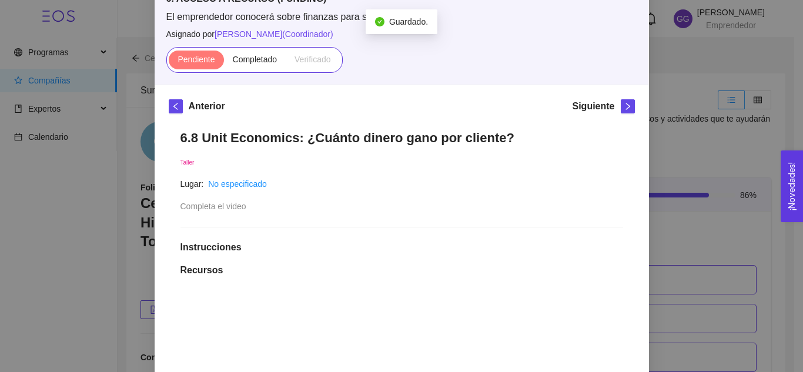
scroll to position [0, 0]
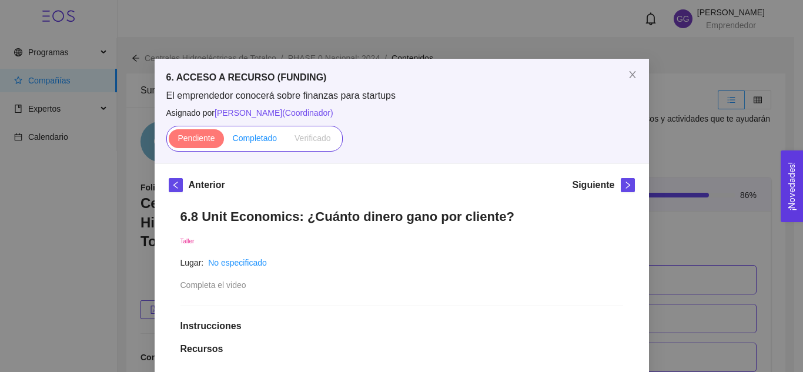
click at [243, 139] on span "Completado" at bounding box center [255, 137] width 45 height 9
click at [224, 141] on input "Completado" at bounding box center [224, 141] width 0 height 0
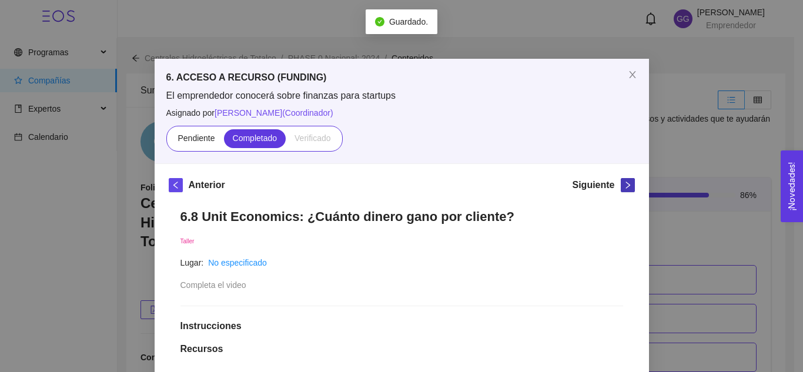
click at [623, 183] on icon "right" at bounding box center [627, 185] width 8 height 8
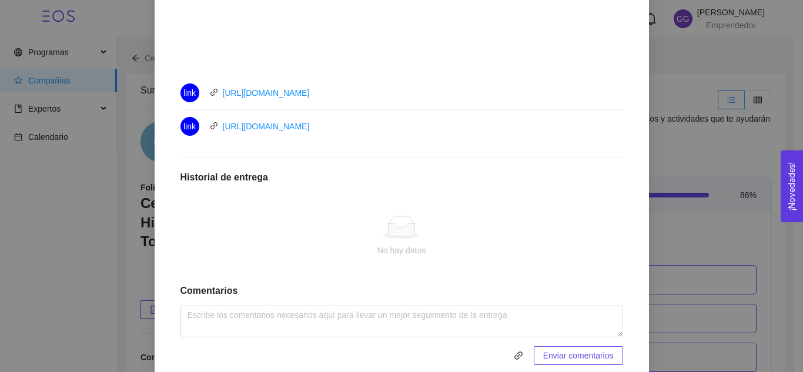
scroll to position [511, 0]
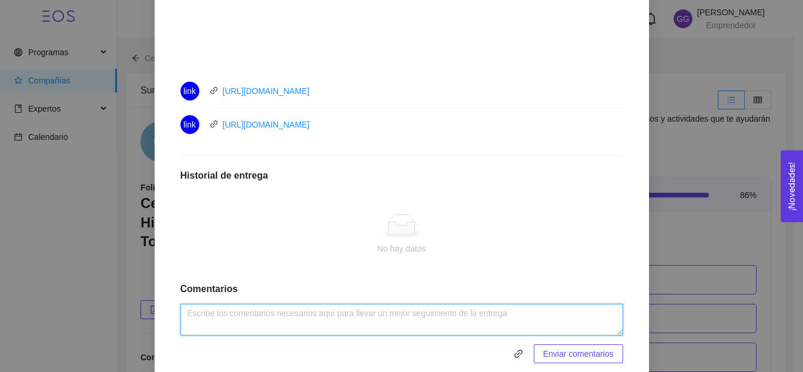
click at [424, 310] on textarea at bounding box center [401, 320] width 442 height 32
type textarea "Actividad realizada."
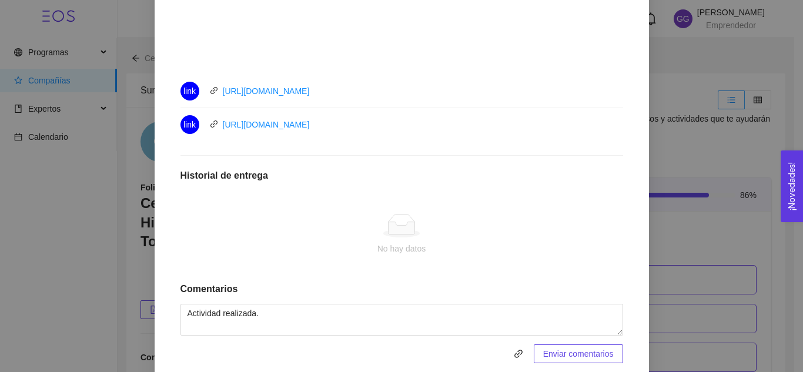
click at [575, 351] on span "Enviar comentarios" at bounding box center [578, 353] width 71 height 13
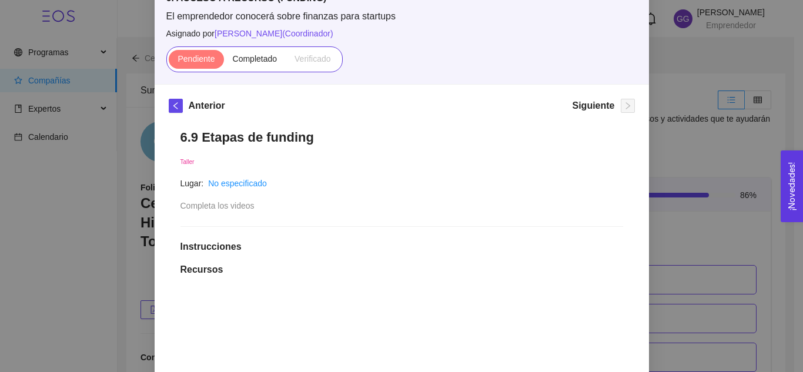
scroll to position [78, 0]
click at [247, 59] on span "Completado" at bounding box center [255, 59] width 45 height 9
click at [224, 63] on input "Completado" at bounding box center [224, 63] width 0 height 0
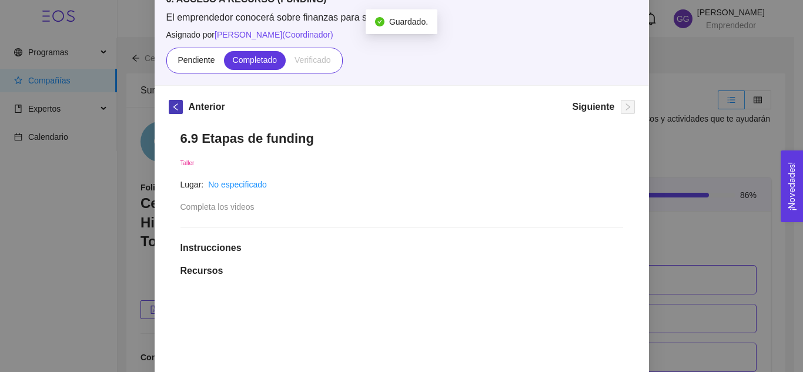
click at [172, 108] on icon "left" at bounding box center [176, 107] width 8 height 8
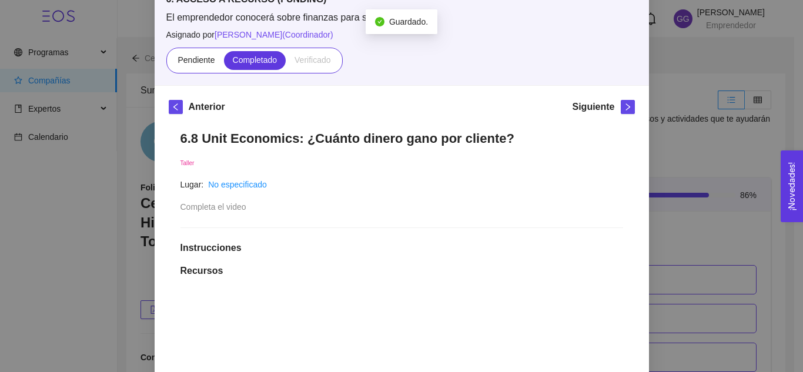
click at [680, 152] on div "6. ACCESO A RECURSO (FUNDING) El emprendedor conocerá sobre finanzas para start…" at bounding box center [401, 186] width 803 height 372
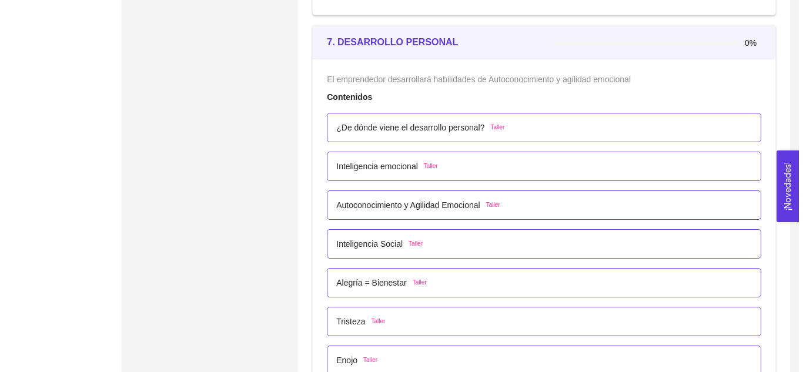
scroll to position [3173, 0]
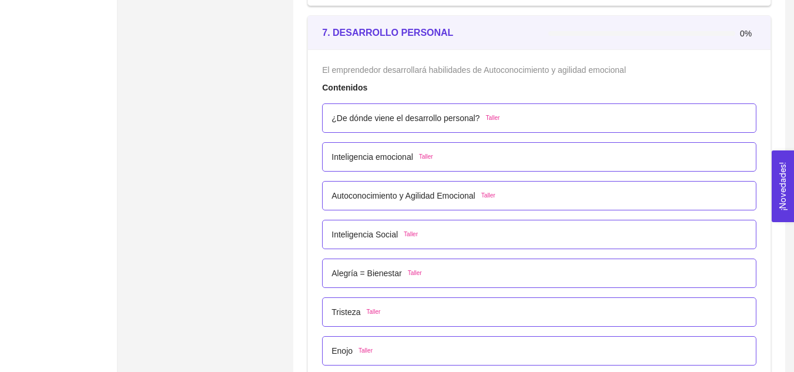
click at [488, 119] on span "Taller" at bounding box center [492, 117] width 14 height 9
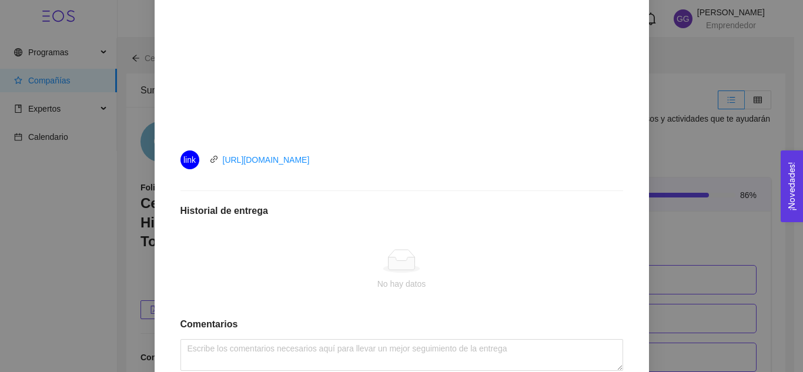
scroll to position [448, 0]
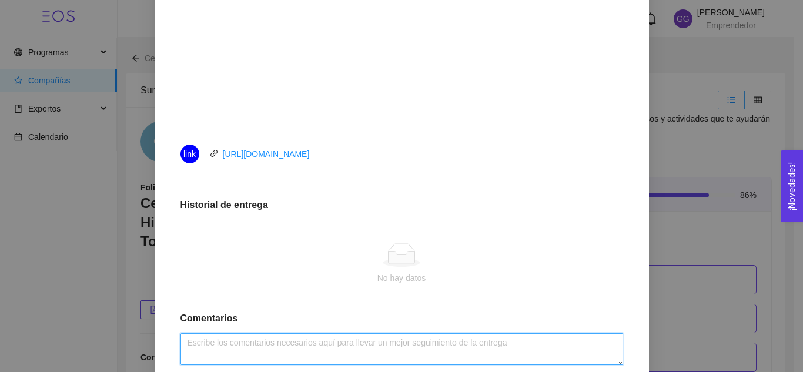
click at [340, 357] on textarea at bounding box center [401, 349] width 442 height 32
type textarea "Actividad realizada."
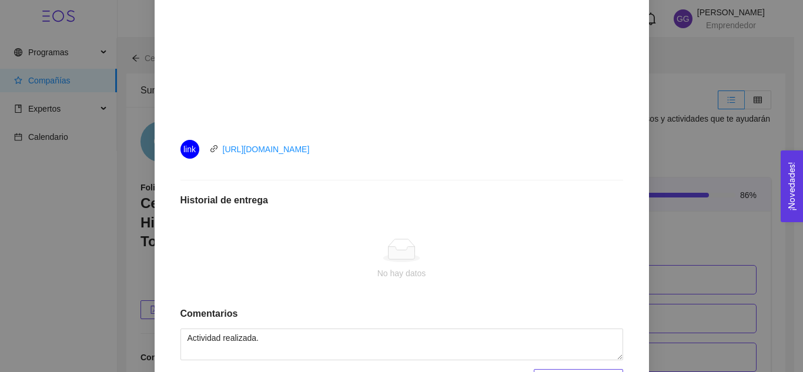
scroll to position [521, 0]
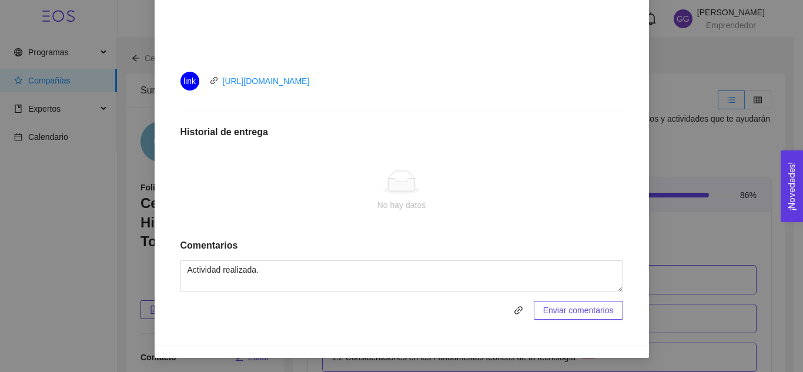
click at [575, 311] on span "Enviar comentarios" at bounding box center [578, 310] width 71 height 13
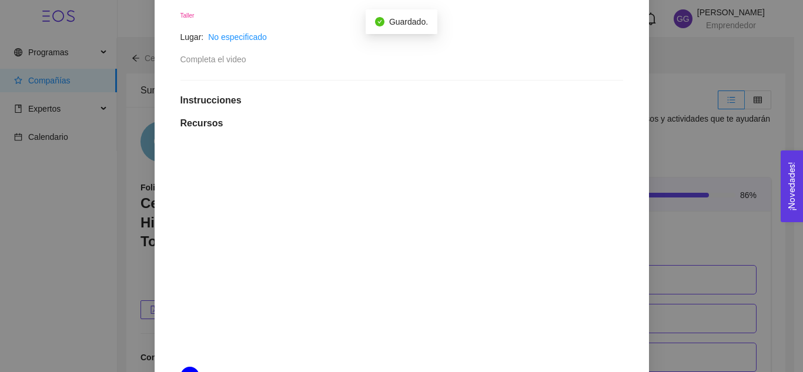
scroll to position [0, 0]
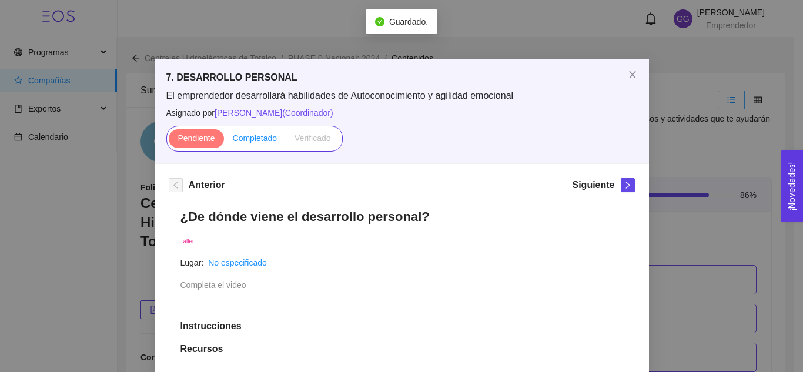
click at [251, 143] on label "Completado" at bounding box center [255, 138] width 62 height 19
click at [224, 141] on input "Completado" at bounding box center [224, 141] width 0 height 0
click at [623, 185] on icon "right" at bounding box center [627, 185] width 8 height 8
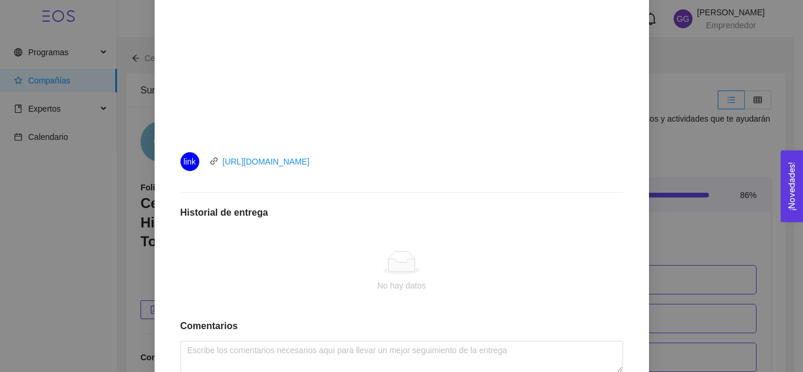
scroll to position [521, 0]
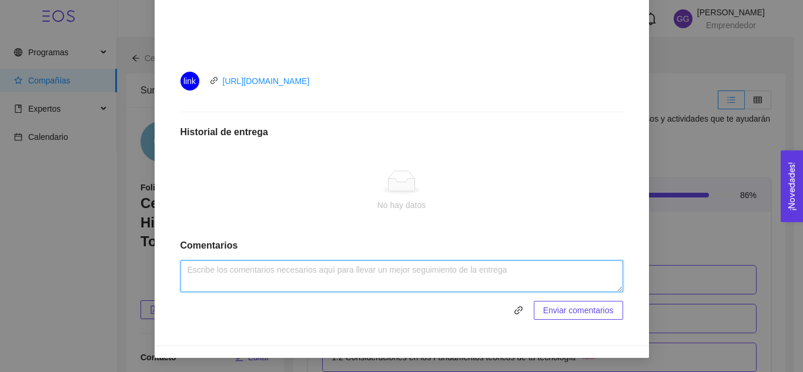
click at [384, 277] on textarea at bounding box center [401, 276] width 442 height 32
type textarea "Actividad realizada."
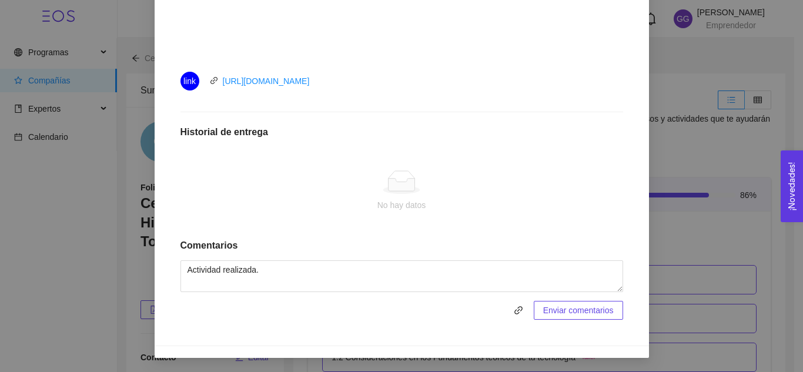
click at [550, 314] on span "Enviar comentarios" at bounding box center [578, 310] width 71 height 13
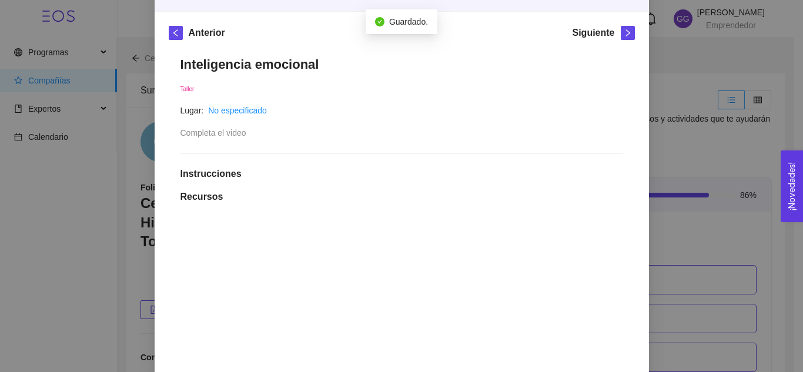
scroll to position [0, 0]
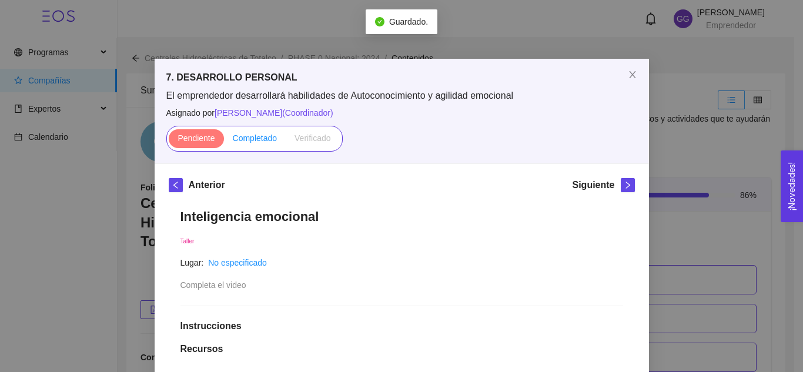
click at [254, 138] on span "Completado" at bounding box center [255, 137] width 45 height 9
click at [224, 141] on input "Completado" at bounding box center [224, 141] width 0 height 0
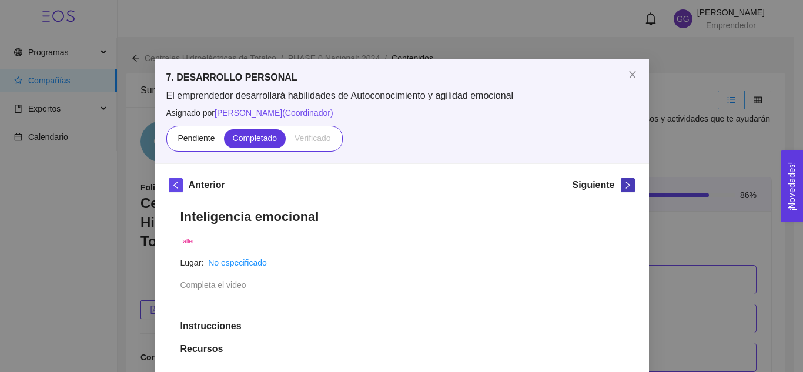
click at [621, 187] on span "right" at bounding box center [627, 185] width 13 height 8
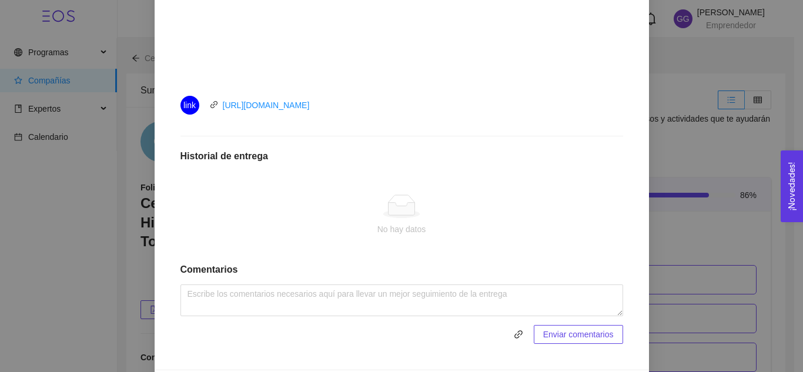
scroll to position [521, 0]
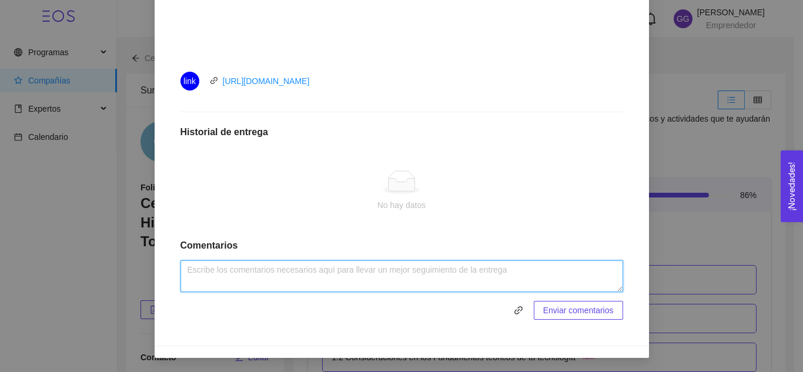
click at [376, 270] on textarea at bounding box center [401, 276] width 442 height 32
type textarea "Actividad realizada."
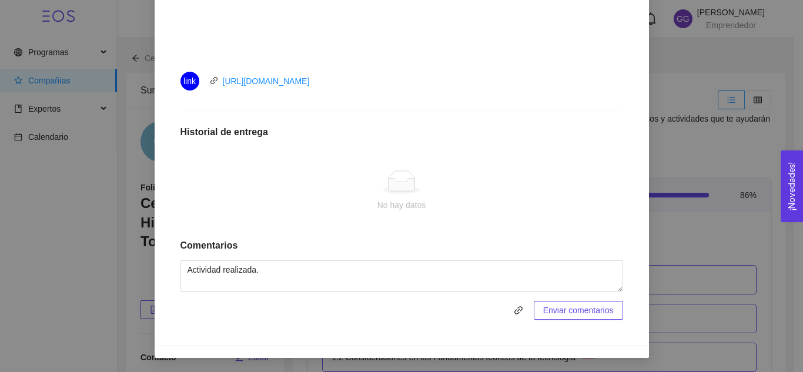
click at [548, 309] on span "Enviar comentarios" at bounding box center [578, 310] width 71 height 13
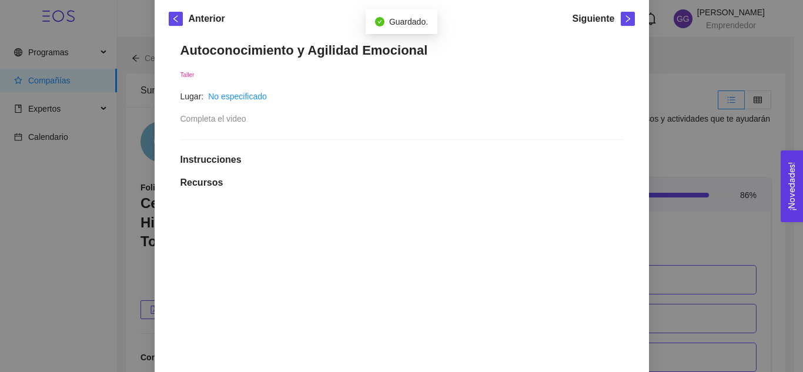
scroll to position [0, 0]
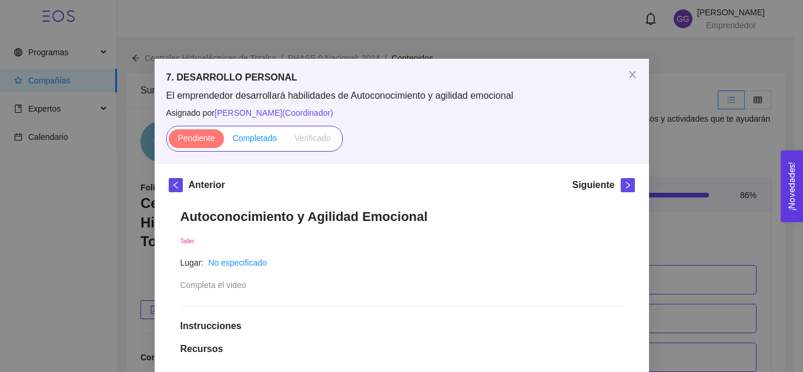
click at [251, 138] on span "Completado" at bounding box center [255, 137] width 45 height 9
click at [224, 141] on input "Completado" at bounding box center [224, 141] width 0 height 0
click at [623, 185] on icon "right" at bounding box center [627, 185] width 8 height 8
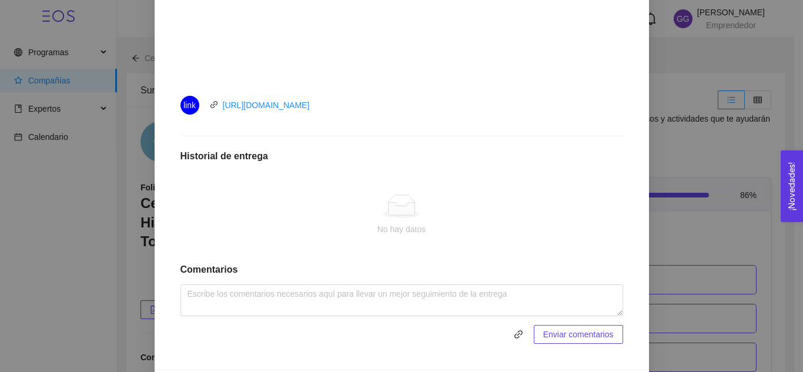
scroll to position [521, 0]
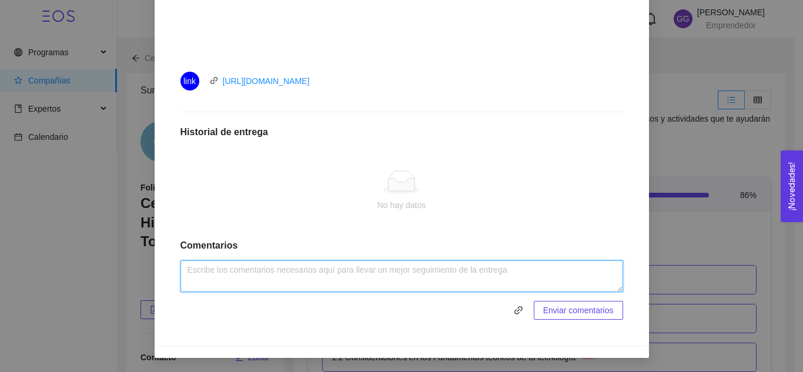
click at [468, 273] on textarea at bounding box center [401, 276] width 442 height 32
type textarea "Actividad realizada."
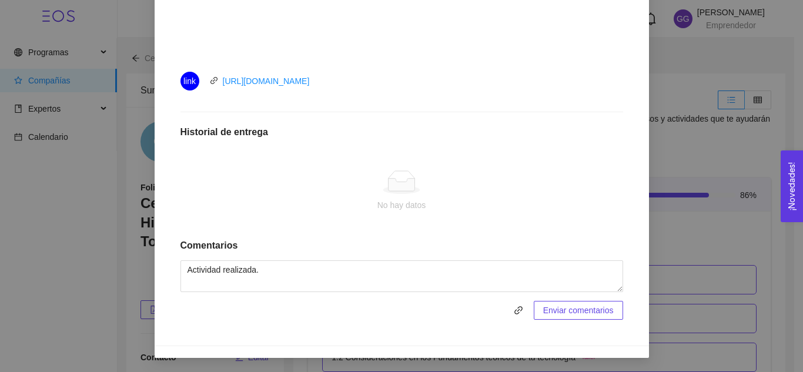
click at [578, 311] on span "Enviar comentarios" at bounding box center [578, 310] width 71 height 13
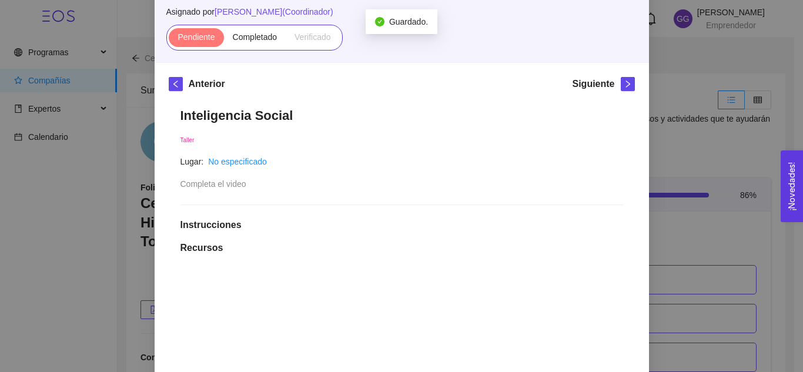
scroll to position [54, 0]
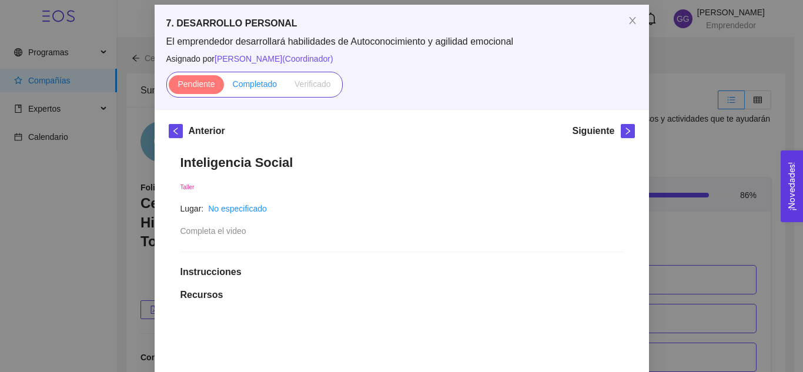
click at [247, 81] on span "Completado" at bounding box center [255, 83] width 45 height 9
click at [224, 87] on input "Completado" at bounding box center [224, 87] width 0 height 0
click at [621, 130] on span "right" at bounding box center [627, 131] width 13 height 8
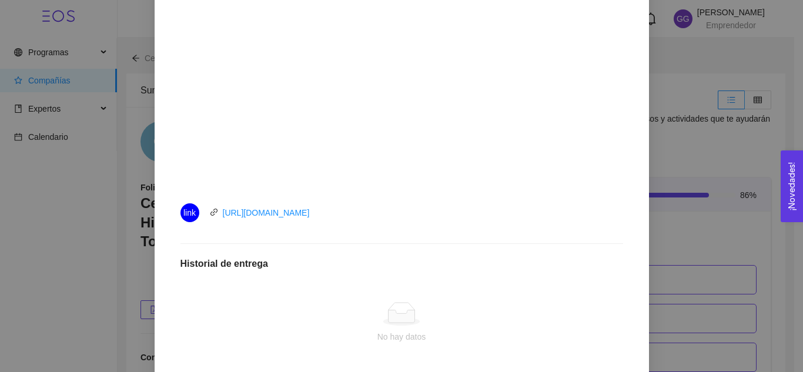
scroll to position [521, 0]
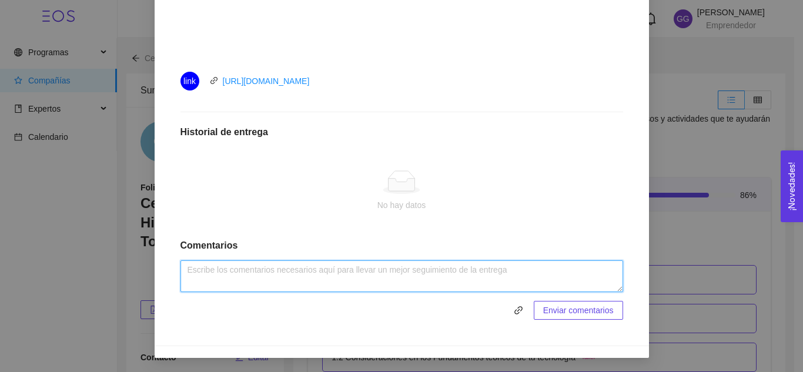
click at [500, 274] on textarea at bounding box center [401, 276] width 442 height 32
type textarea "Activida realizada."
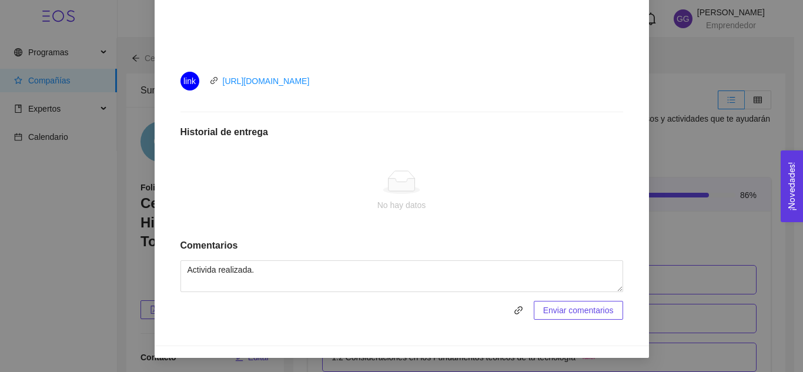
click at [588, 311] on span "Enviar comentarios" at bounding box center [578, 310] width 71 height 13
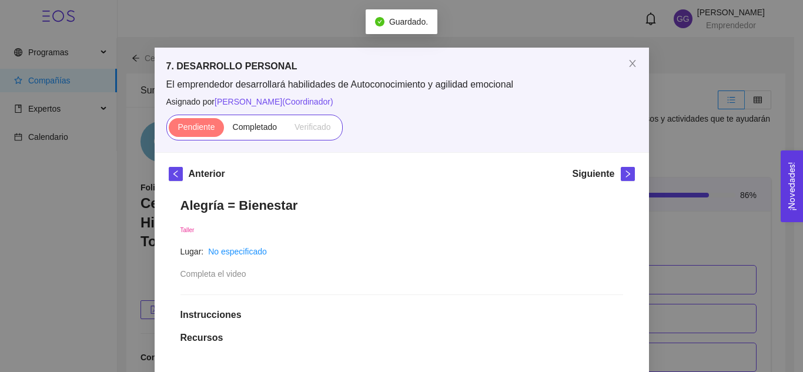
scroll to position [7, 0]
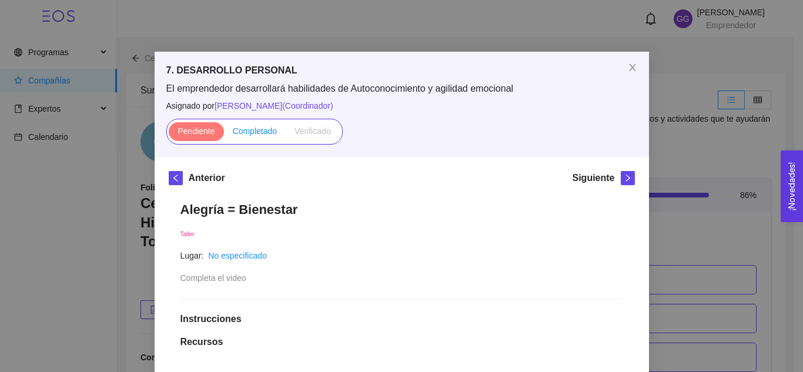
click at [258, 130] on span "Completado" at bounding box center [255, 130] width 45 height 9
click at [224, 134] on input "Completado" at bounding box center [224, 134] width 0 height 0
click at [623, 179] on icon "right" at bounding box center [627, 178] width 8 height 8
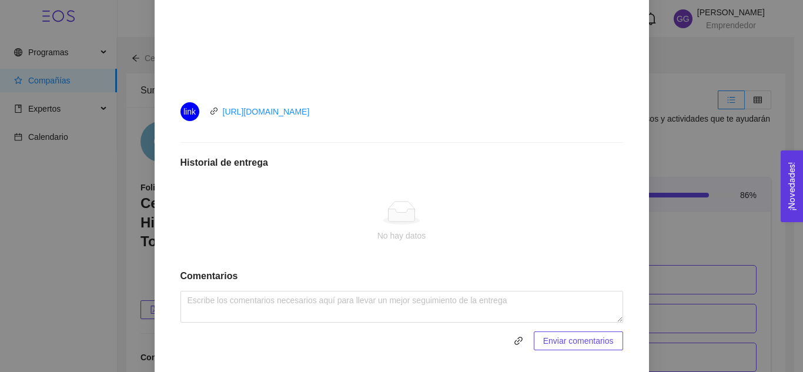
scroll to position [521, 0]
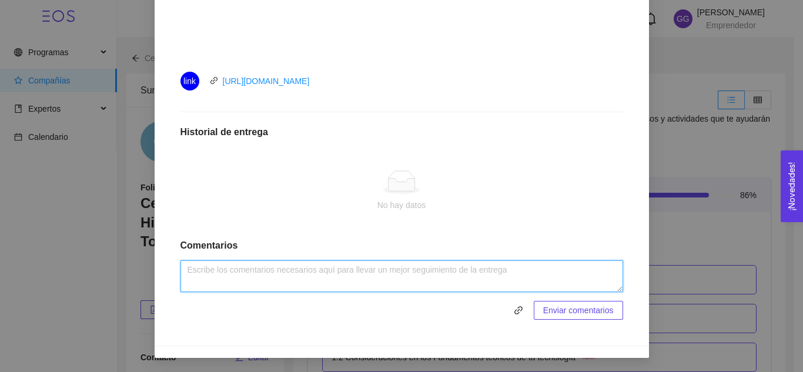
click at [543, 288] on textarea at bounding box center [401, 276] width 442 height 32
type textarea "Actividad realizada."
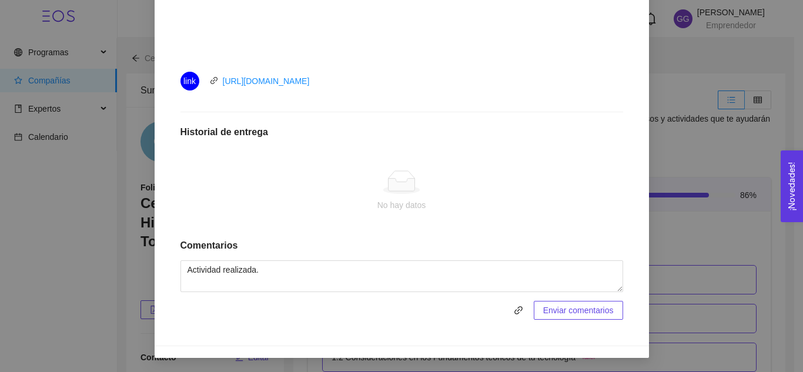
click at [558, 311] on span "Enviar comentarios" at bounding box center [578, 310] width 71 height 13
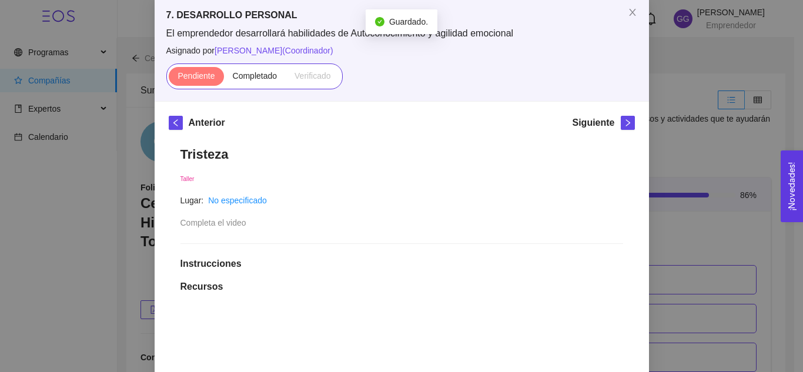
scroll to position [54, 0]
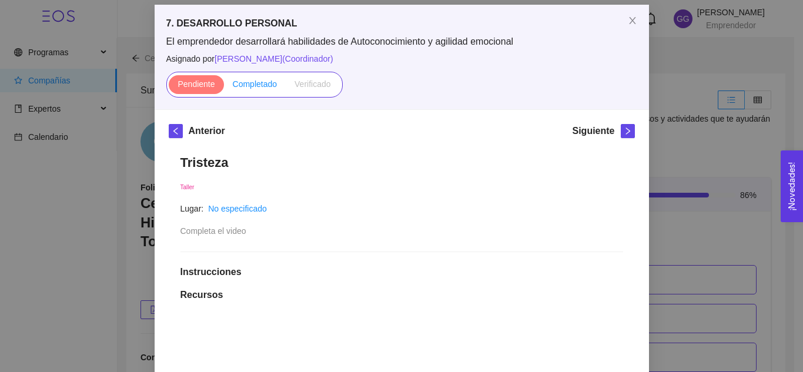
click at [258, 79] on span "Completado" at bounding box center [255, 83] width 45 height 9
click at [224, 87] on input "Completado" at bounding box center [224, 87] width 0 height 0
click at [621, 130] on span "right" at bounding box center [627, 131] width 13 height 8
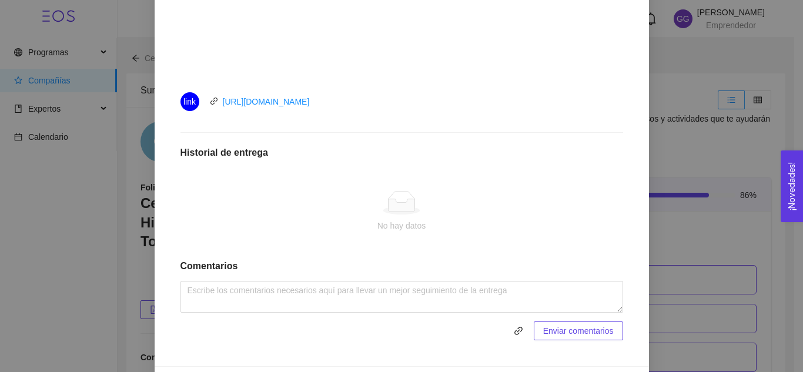
scroll to position [506, 0]
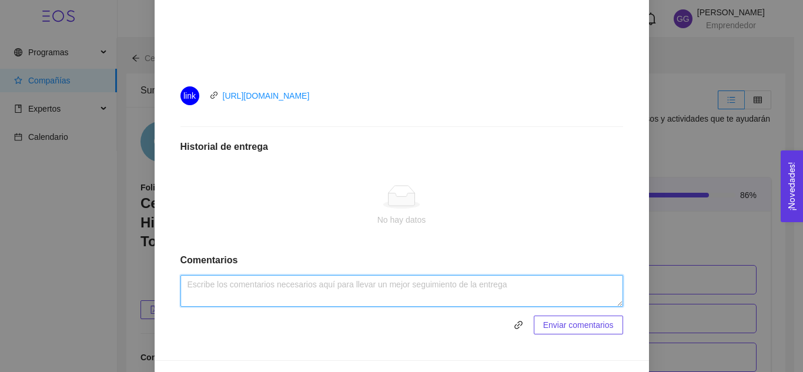
click at [428, 290] on textarea at bounding box center [401, 291] width 442 height 32
type textarea "Actividad realizada."
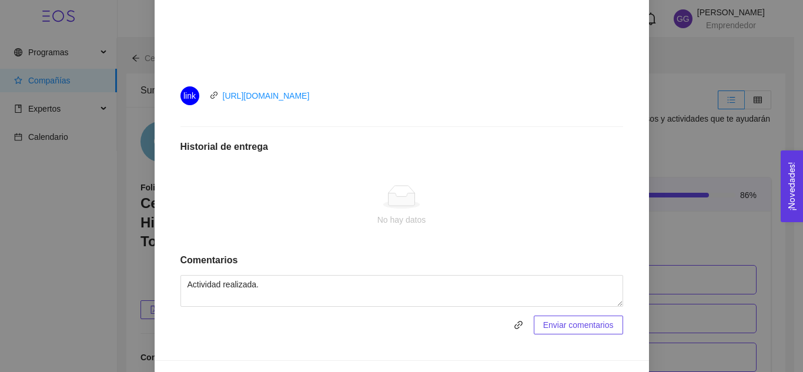
click at [561, 329] on span "Enviar comentarios" at bounding box center [578, 324] width 71 height 13
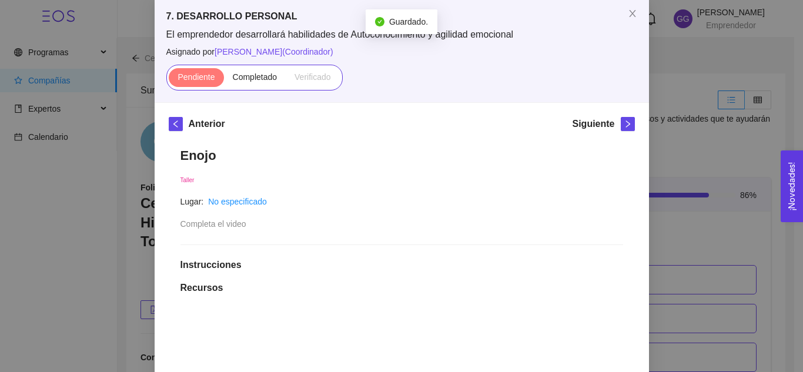
scroll to position [39, 0]
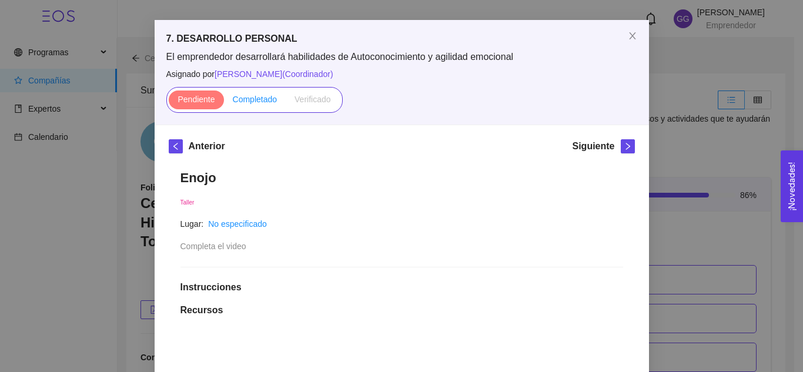
click at [259, 100] on span "Completado" at bounding box center [255, 99] width 45 height 9
click at [224, 102] on input "Completado" at bounding box center [224, 102] width 0 height 0
click at [623, 149] on icon "right" at bounding box center [627, 146] width 8 height 8
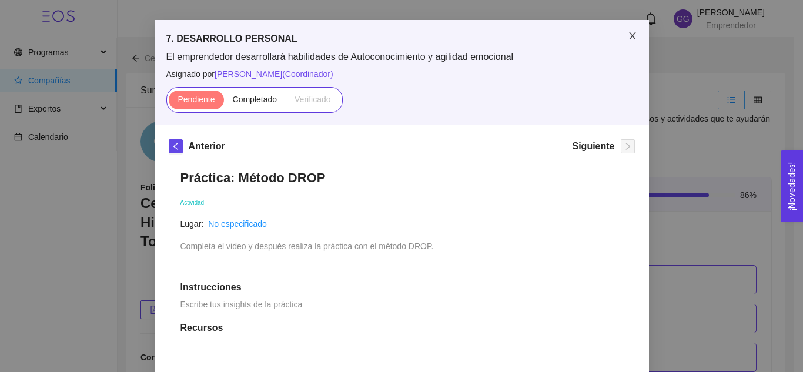
click at [628, 32] on icon "close" at bounding box center [632, 35] width 9 height 9
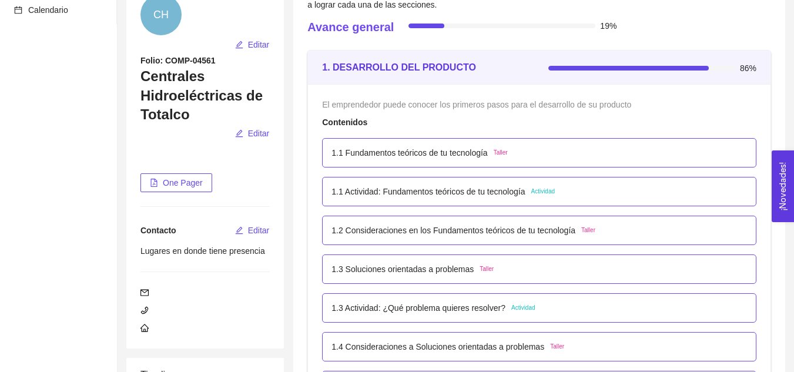
scroll to position [0, 0]
